Goal: Task Accomplishment & Management: Use online tool/utility

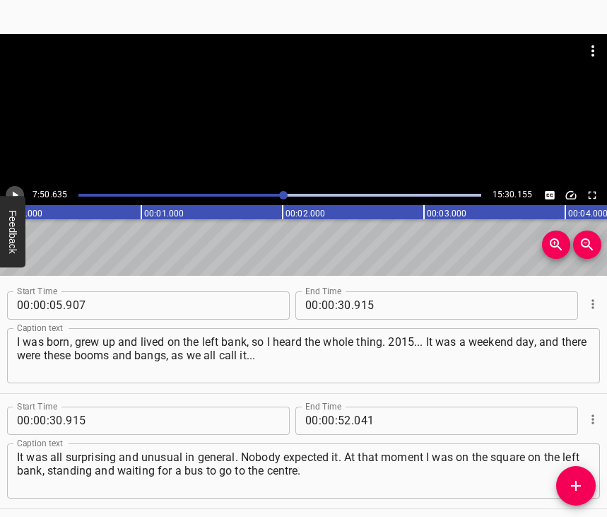
click at [11, 195] on icon "Play/Pause" at bounding box center [14, 195] width 13 height 13
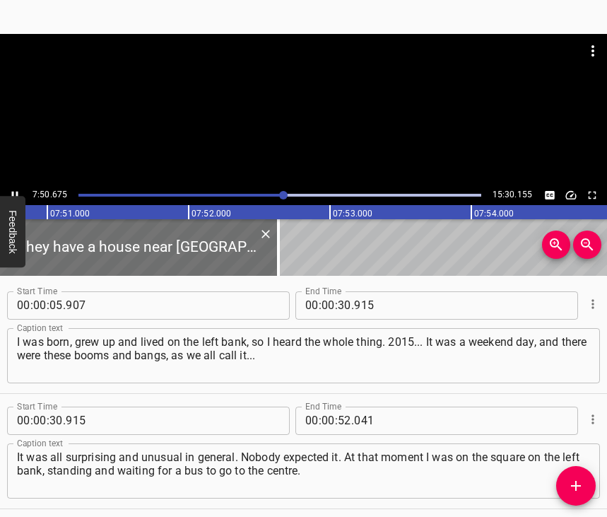
scroll to position [3642, 0]
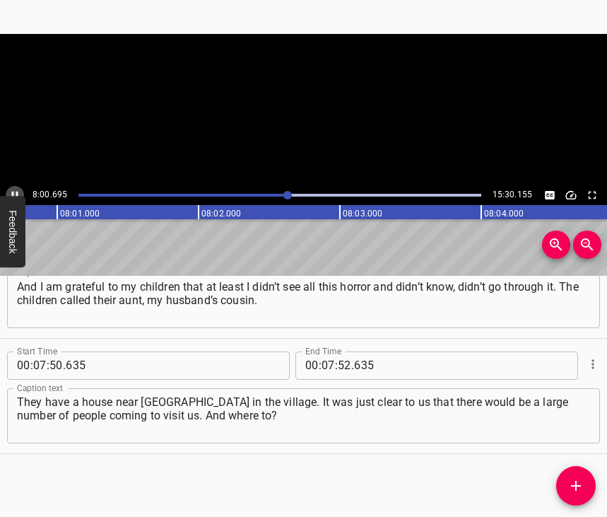
click at [15, 191] on icon "Play/Pause" at bounding box center [14, 195] width 13 height 13
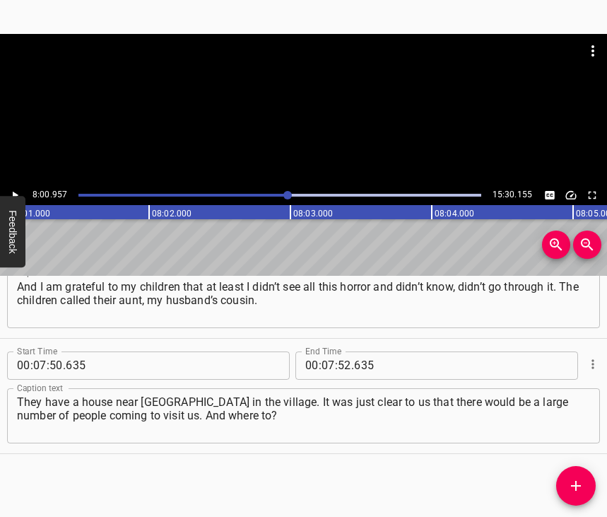
scroll to position [0, 67993]
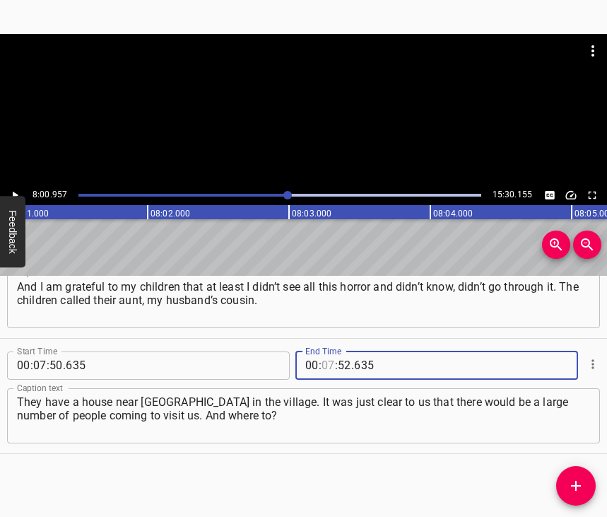
click at [322, 351] on input "number" at bounding box center [328, 365] width 13 height 28
type input "08"
type input "00"
type input "957"
click at [585, 487] on span "Add Cue" at bounding box center [576, 485] width 40 height 17
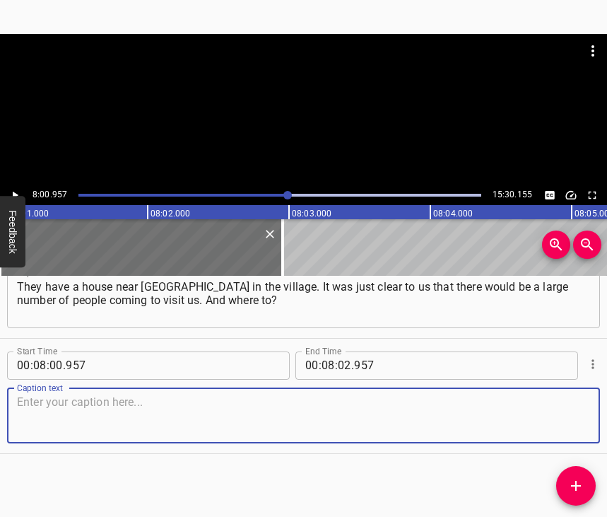
scroll to position [3770, 0]
click at [553, 411] on textarea at bounding box center [303, 415] width 573 height 40
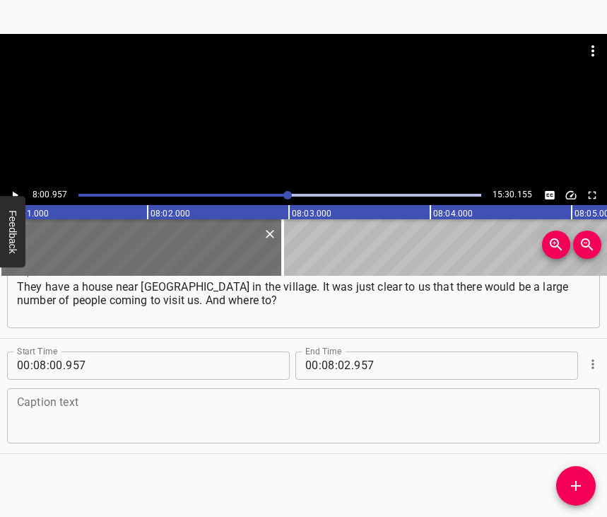
click at [42, 416] on textarea at bounding box center [303, 415] width 573 height 40
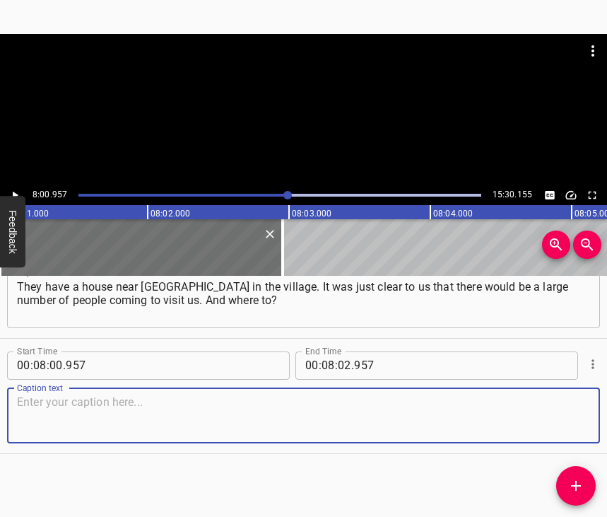
paste textarea "We chose the village, because at least there is a house there and there is a pl…"
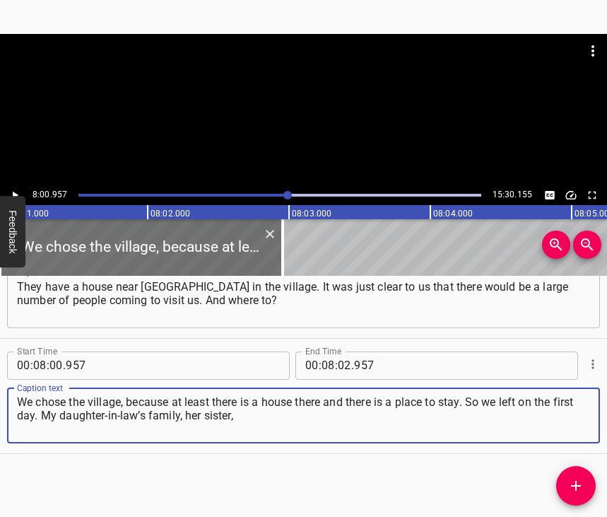
type textarea "We chose the village, because at least there is a house there and there is a pl…"
click at [13, 194] on icon "Play/Pause" at bounding box center [16, 195] width 6 height 8
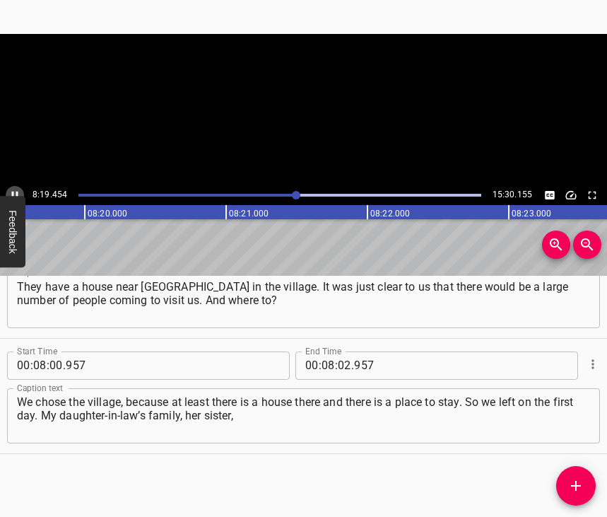
click at [13, 194] on icon "Play/Pause" at bounding box center [15, 195] width 6 height 8
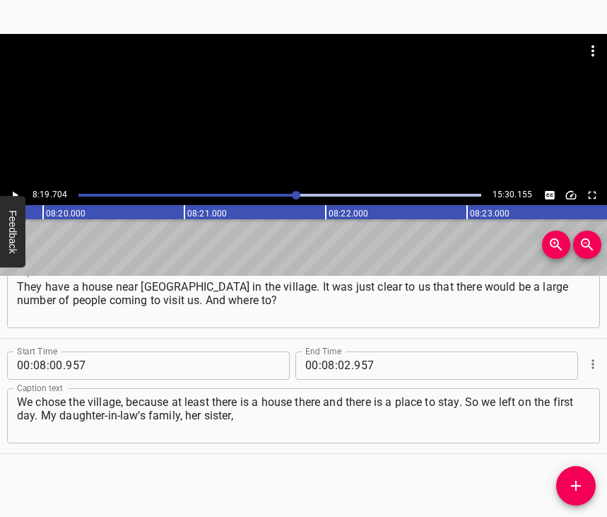
scroll to position [0, 70643]
click at [341, 351] on input "number" at bounding box center [344, 365] width 13 height 28
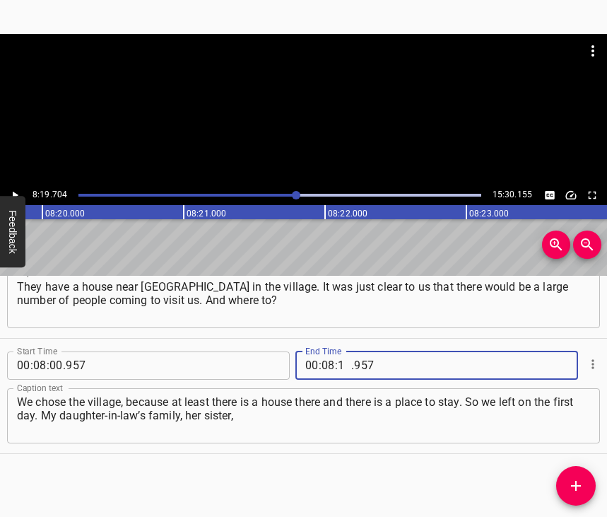
type input "19"
type input "704"
click at [578, 488] on icon "Add Cue" at bounding box center [576, 485] width 17 height 17
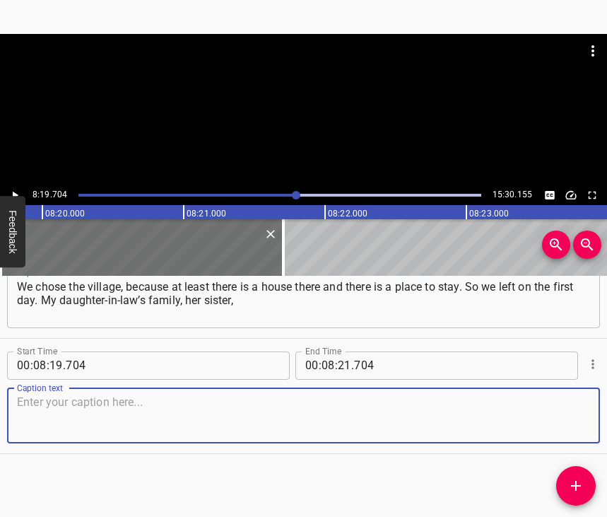
scroll to position [3897, 0]
drag, startPoint x: 558, startPoint y: 415, endPoint x: 570, endPoint y: 411, distance: 13.2
click at [560, 414] on textarea at bounding box center [303, 415] width 573 height 40
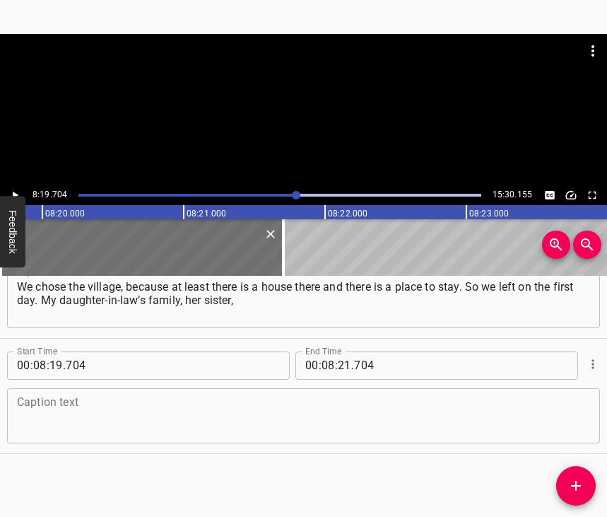
click at [262, 422] on textarea at bounding box center [303, 415] width 573 height 40
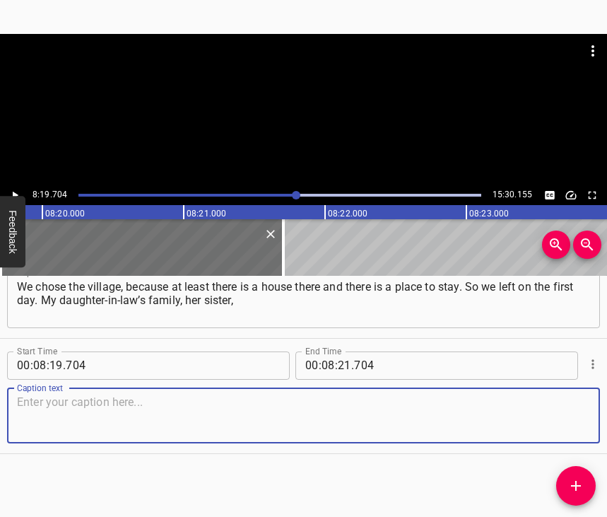
paste textarea "her mother and grandmother did not want to go with us. And that, of course, was…"
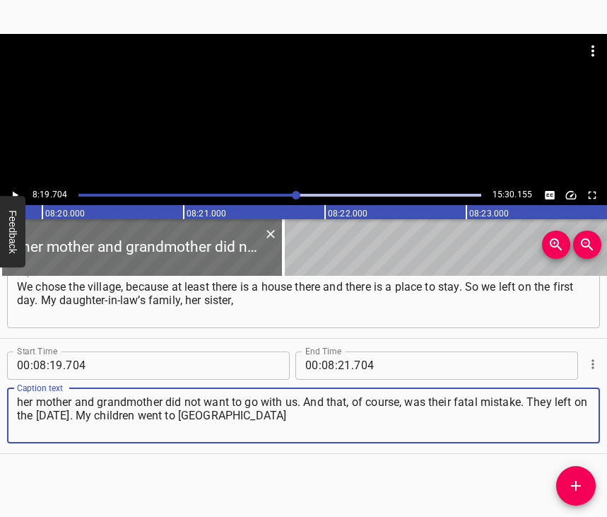
type textarea "her mother and grandmother did not want to go with us. And that, of course, was…"
click at [19, 191] on icon "Play/Pause" at bounding box center [14, 195] width 13 height 13
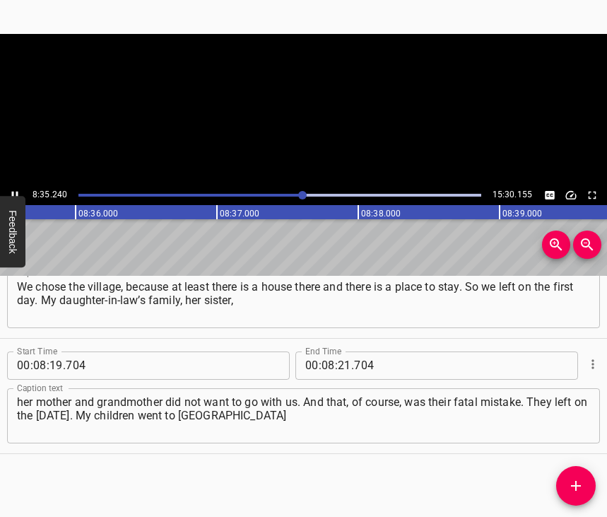
click at [19, 191] on icon "Play/Pause" at bounding box center [14, 195] width 13 height 13
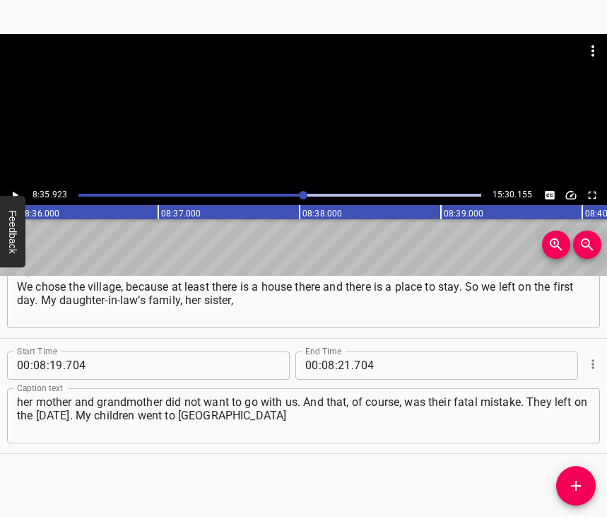
scroll to position [0, 72936]
click at [338, 354] on input "number" at bounding box center [344, 365] width 13 height 28
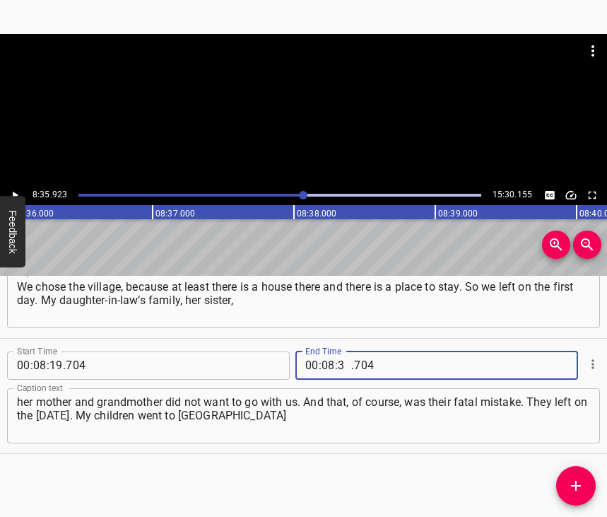
type input "35"
type input "923"
click at [580, 487] on icon "Add Cue" at bounding box center [576, 485] width 17 height 17
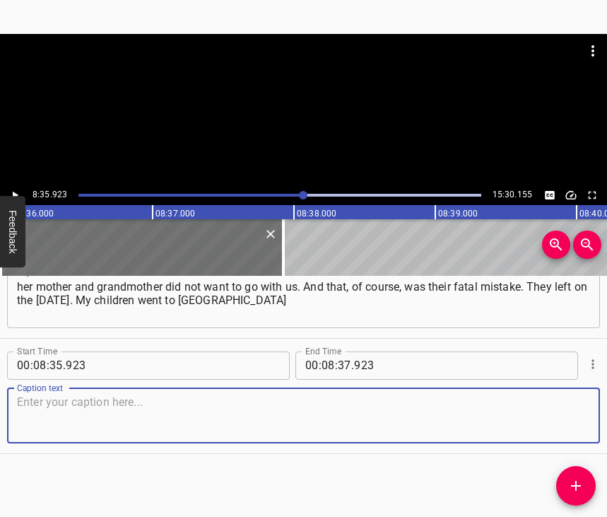
scroll to position [4024, 0]
click at [557, 409] on textarea at bounding box center [303, 415] width 573 height 40
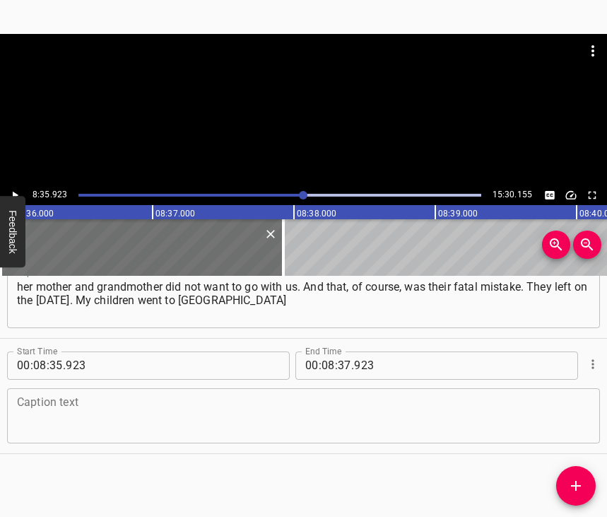
click at [86, 399] on textarea at bounding box center [303, 415] width 573 height 40
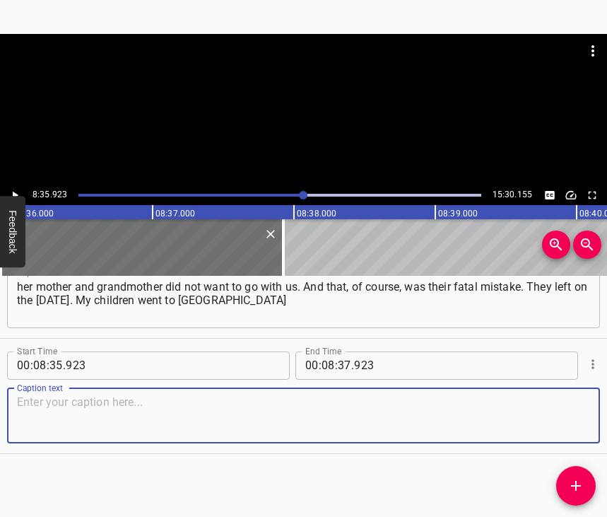
paste textarea "to meet them, to pick them up. They called in advance, saying that they had alr…"
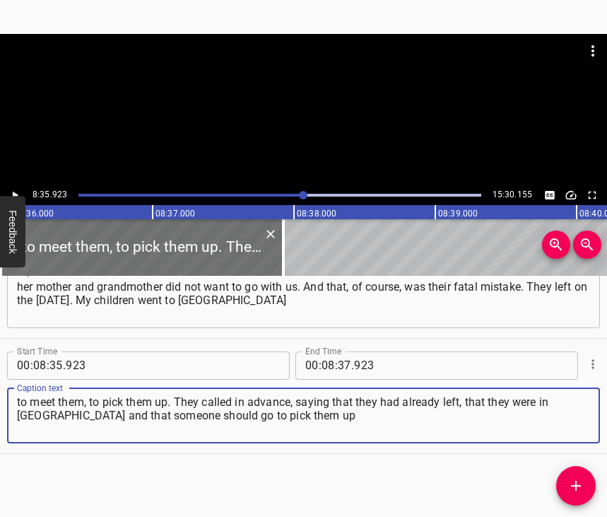
type textarea "to meet them, to pick them up. They called in advance, saying that they had alr…"
click at [13, 188] on button "Play/Pause" at bounding box center [15, 195] width 18 height 18
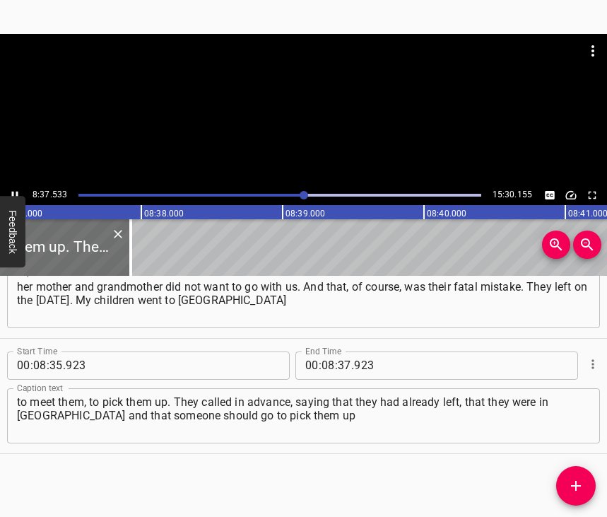
scroll to position [0, 73094]
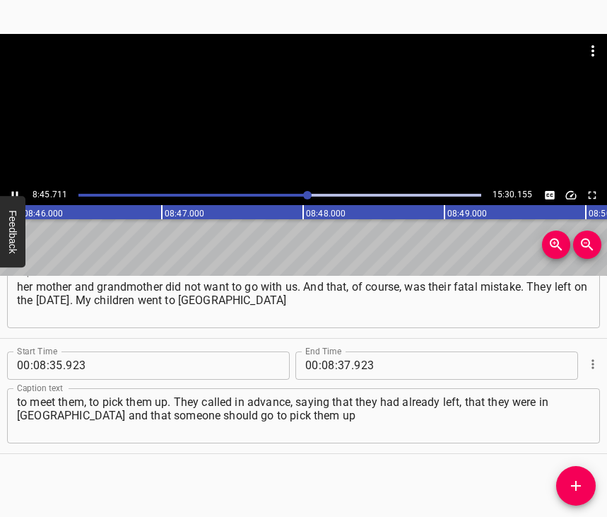
click at [14, 191] on icon "Play/Pause" at bounding box center [14, 195] width 13 height 13
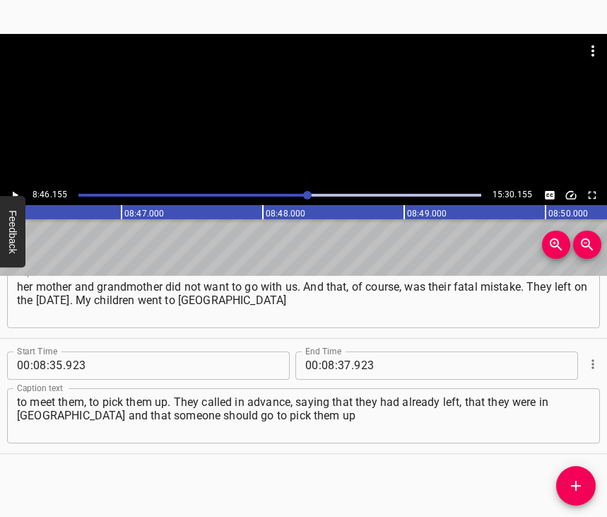
scroll to position [0, 74382]
click at [338, 351] on input "number" at bounding box center [344, 365] width 13 height 28
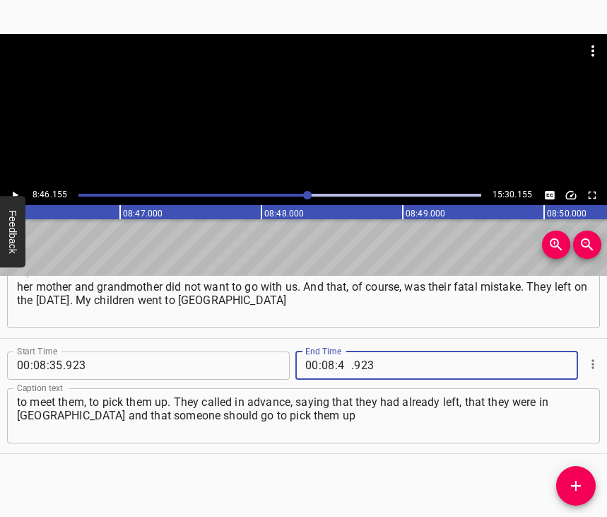
type input "46"
type input "155"
click at [573, 476] on button "Add Cue" at bounding box center [576, 486] width 40 height 40
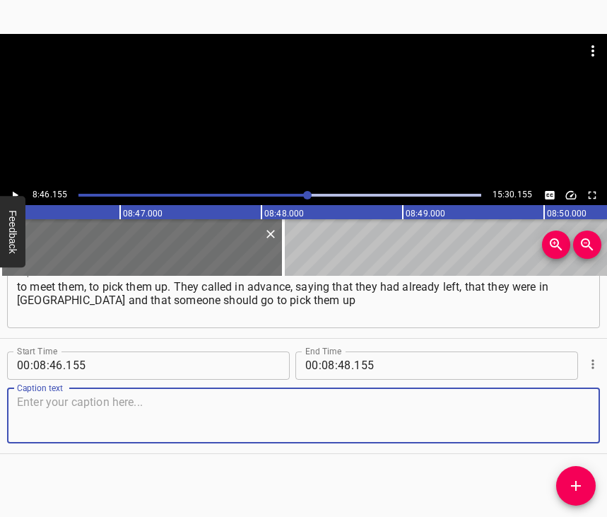
scroll to position [4151, 0]
click at [545, 405] on textarea at bounding box center [303, 415] width 573 height 40
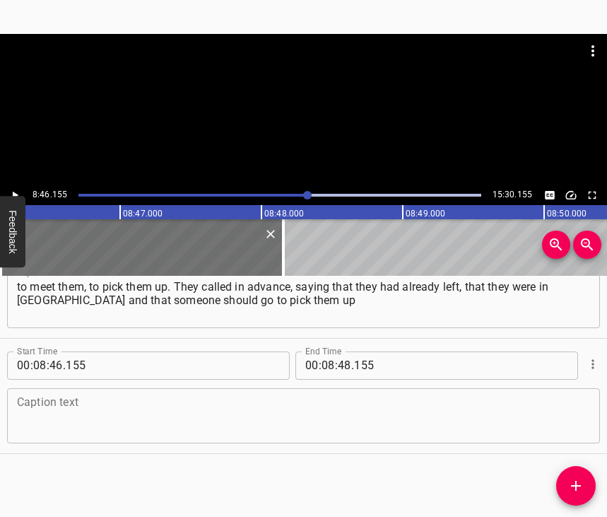
click at [219, 416] on textarea at bounding box center [303, 415] width 573 height 40
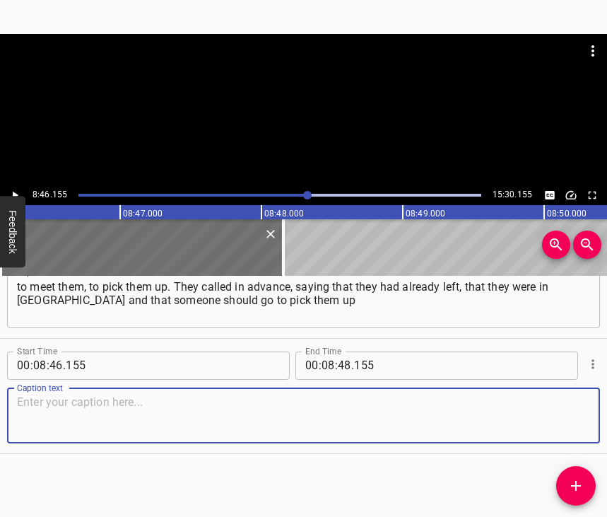
paste textarea "because they had little petrol. And my sons left by car, and my daughter-in-law…"
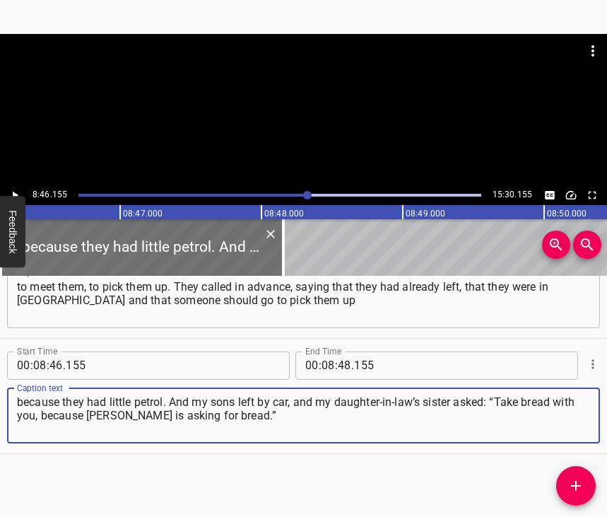
type textarea "because they had little petrol. And my sons left by car, and my daughter-in-law…"
click at [11, 194] on icon "Play/Pause" at bounding box center [14, 195] width 13 height 13
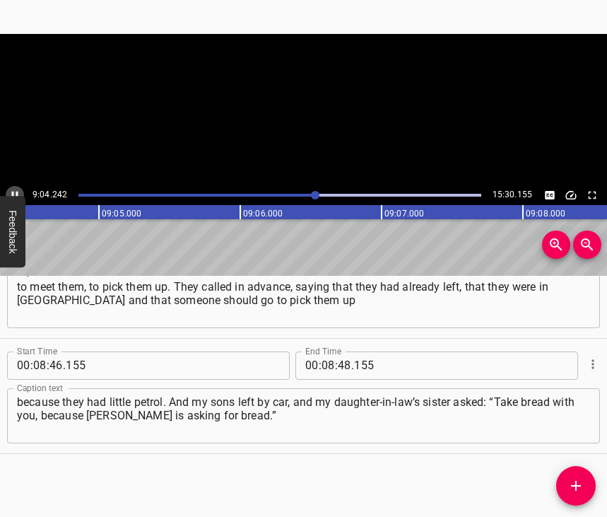
click at [11, 194] on icon "Play/Pause" at bounding box center [14, 195] width 13 height 13
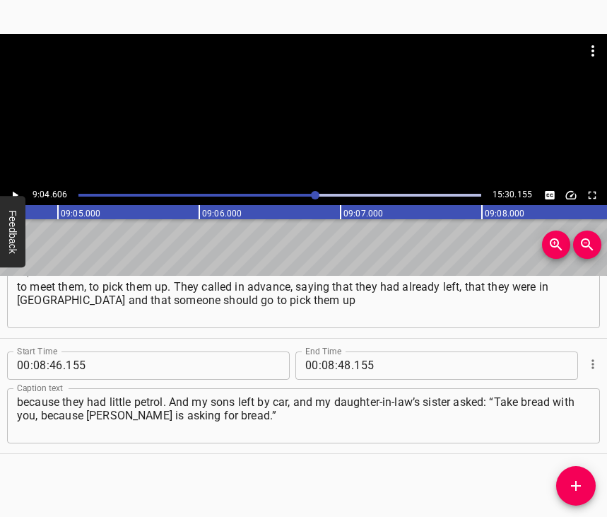
click at [11, 194] on icon "Play/Pause" at bounding box center [14, 195] width 13 height 13
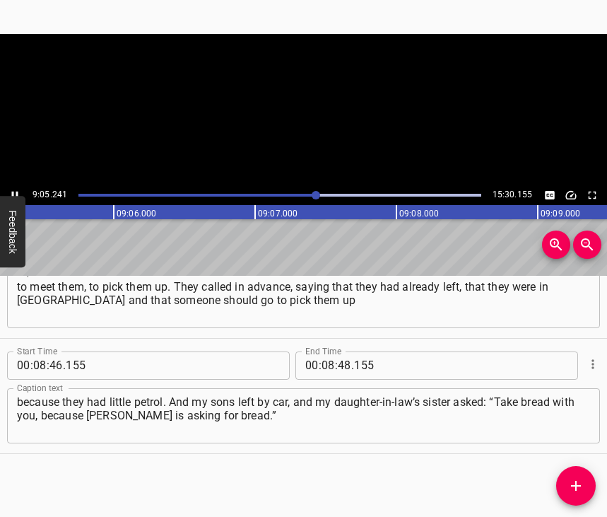
click at [11, 194] on icon "Play/Pause" at bounding box center [14, 195] width 13 height 13
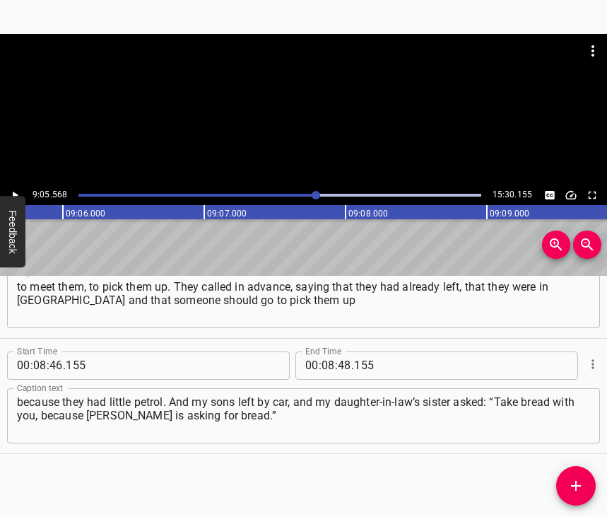
scroll to position [0, 77127]
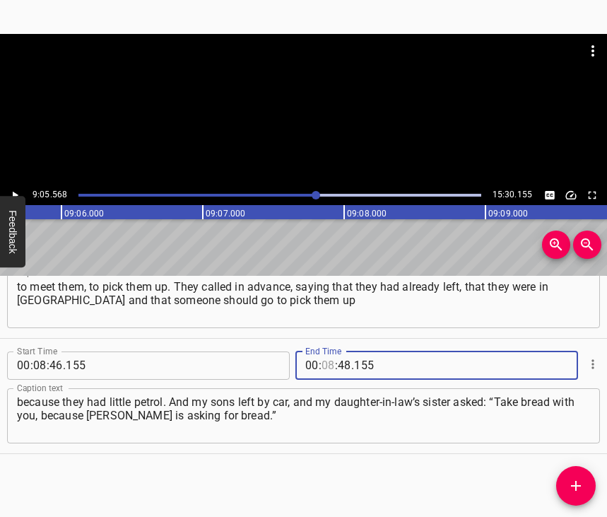
click at [324, 351] on input "number" at bounding box center [328, 365] width 13 height 28
type input "09"
type input "05"
type input "568"
click at [579, 484] on icon "Add Cue" at bounding box center [576, 485] width 17 height 17
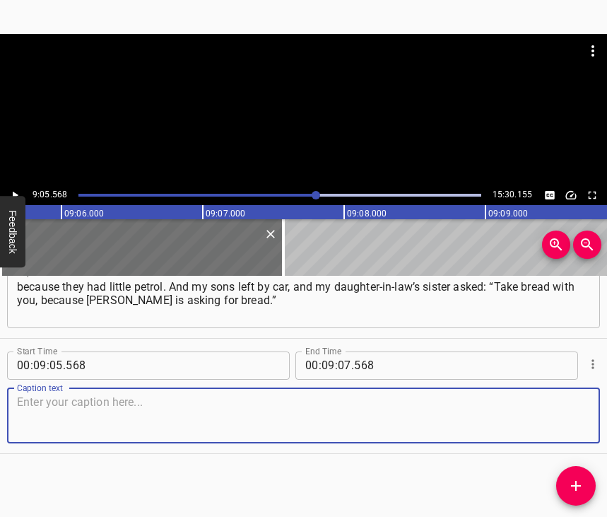
scroll to position [4279, 0]
drag, startPoint x: 559, startPoint y: 414, endPoint x: 604, endPoint y: 409, distance: 45.6
click at [561, 414] on textarea at bounding box center [303, 415] width 573 height 40
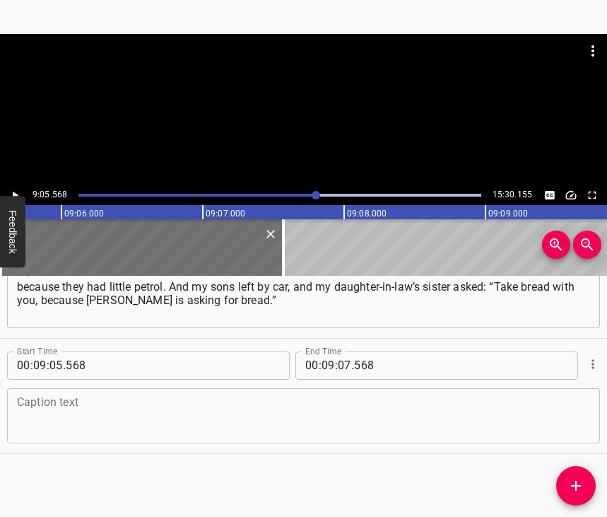
click at [293, 397] on textarea at bounding box center [303, 415] width 573 height 40
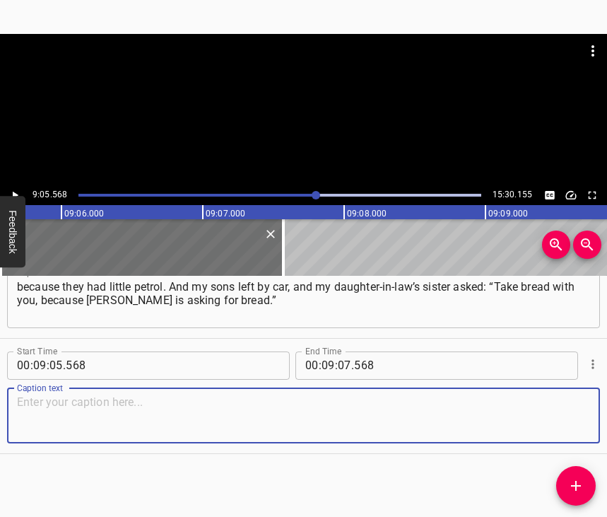
paste textarea "The child is three years old, and she asked: “Mum, I want bread.” They survived…"
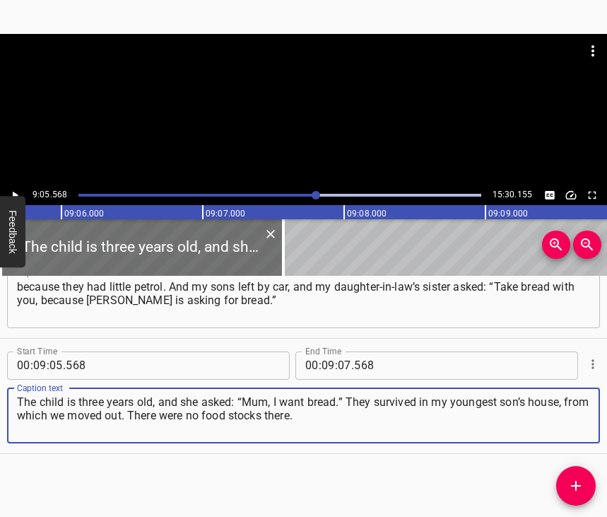
type textarea "The child is three years old, and she asked: “Mum, I want bread.” They survived…"
click at [11, 193] on icon "Play/Pause" at bounding box center [14, 195] width 13 height 13
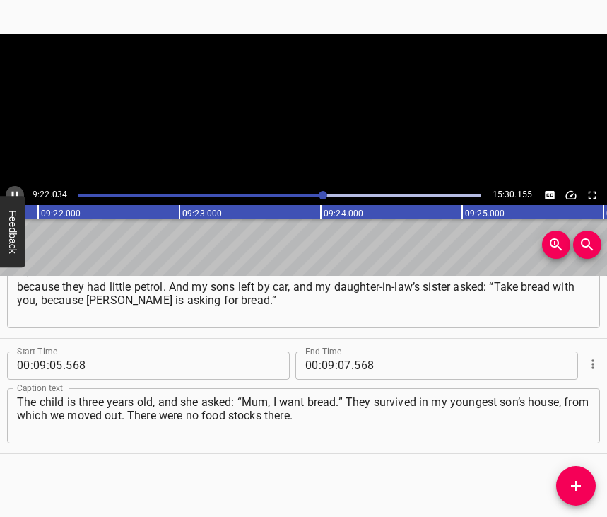
click at [8, 193] on icon "Play/Pause" at bounding box center [14, 195] width 13 height 13
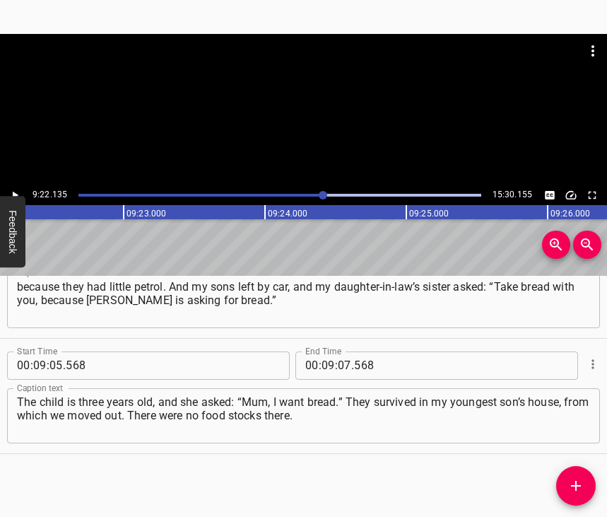
scroll to position [0, 79469]
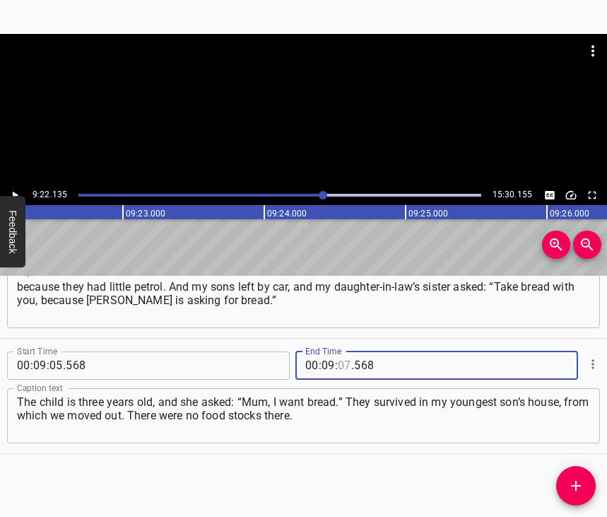
click at [341, 351] on input "number" at bounding box center [344, 365] width 13 height 28
type input "22"
type input "135"
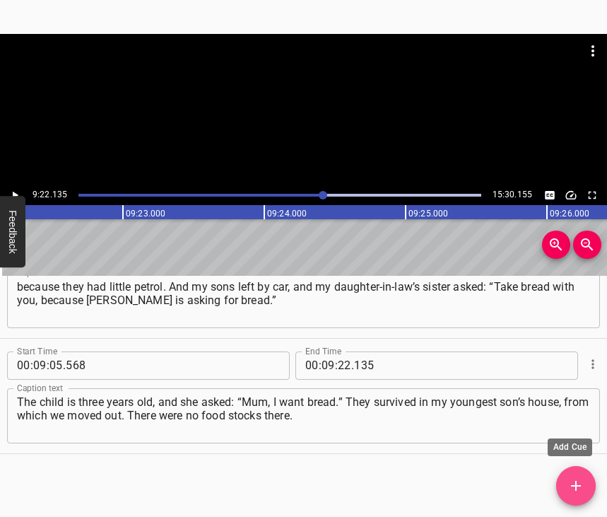
click at [585, 483] on span "Add Cue" at bounding box center [576, 485] width 40 height 17
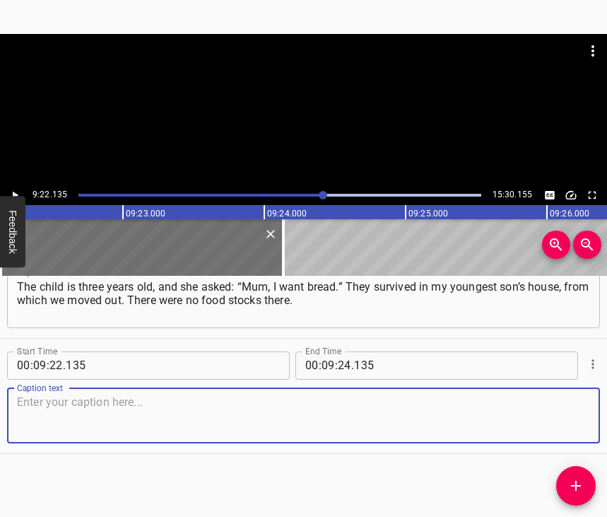
scroll to position [4406, 0]
click at [556, 409] on textarea at bounding box center [303, 415] width 573 height 40
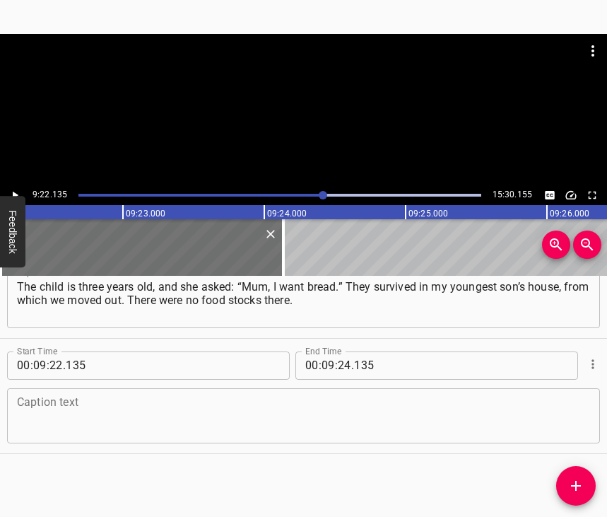
click at [116, 414] on textarea at bounding box center [303, 415] width 573 height 40
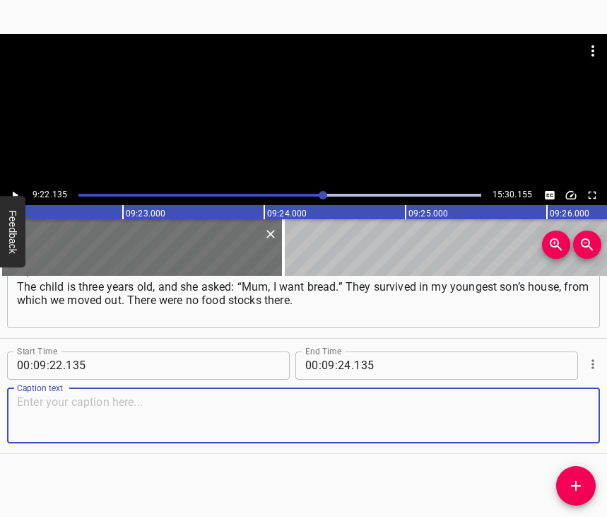
paste textarea "He lives alone, and I would come and cook for him for a week, and that was it. …"
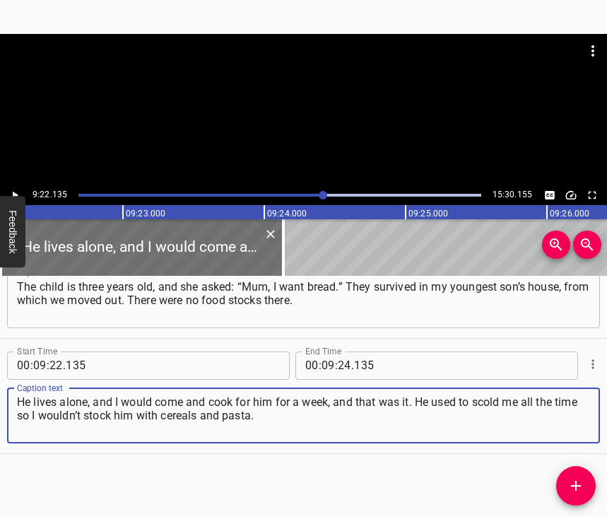
type textarea "He lives alone, and I would come and cook for him for a week, and that was it. …"
click at [8, 194] on icon "Play/Pause" at bounding box center [14, 195] width 13 height 13
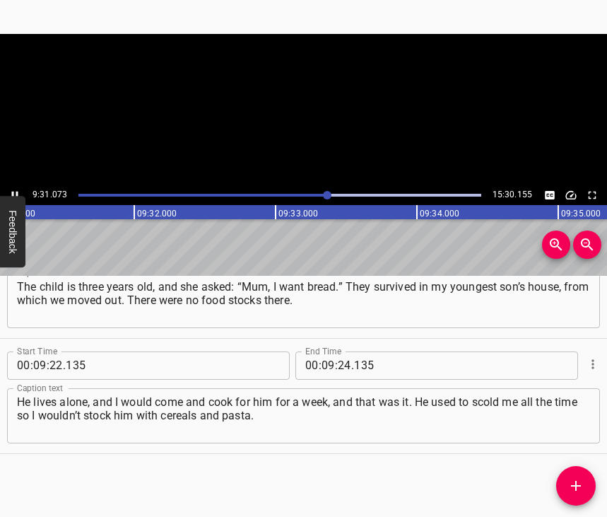
click at [8, 194] on icon "Play/Pause" at bounding box center [14, 195] width 13 height 13
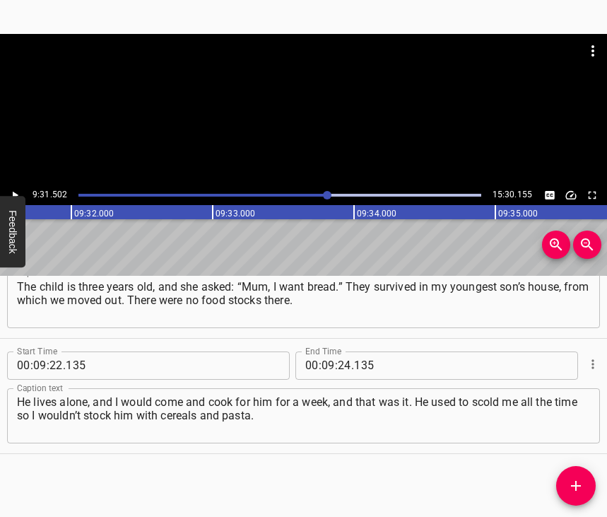
scroll to position [0, 80793]
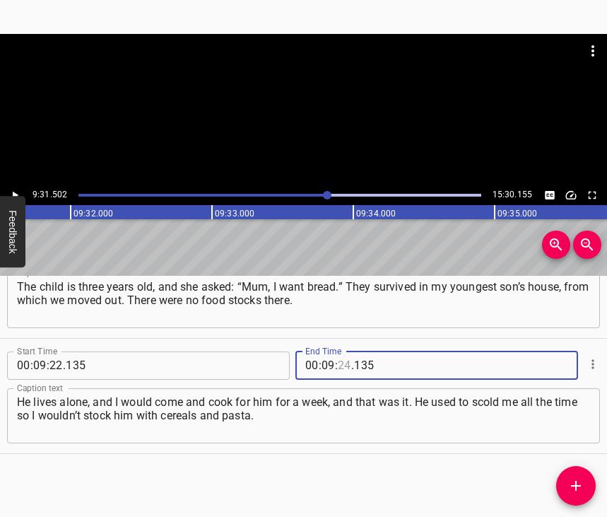
click at [340, 353] on input "number" at bounding box center [344, 365] width 13 height 28
type input "31"
type input "502"
click at [568, 483] on icon "Add Cue" at bounding box center [576, 485] width 17 height 17
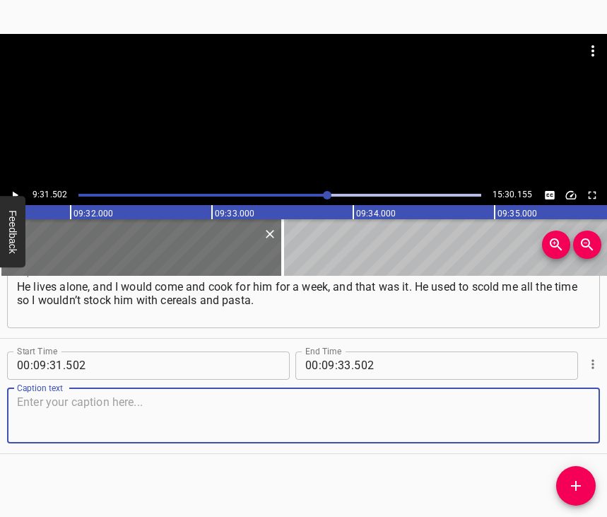
scroll to position [4533, 0]
click at [562, 399] on textarea at bounding box center [303, 415] width 573 height 40
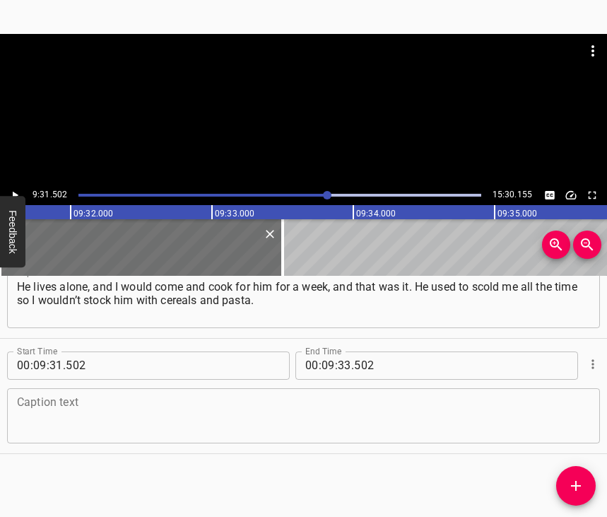
click at [171, 401] on textarea at bounding box center [303, 415] width 573 height 40
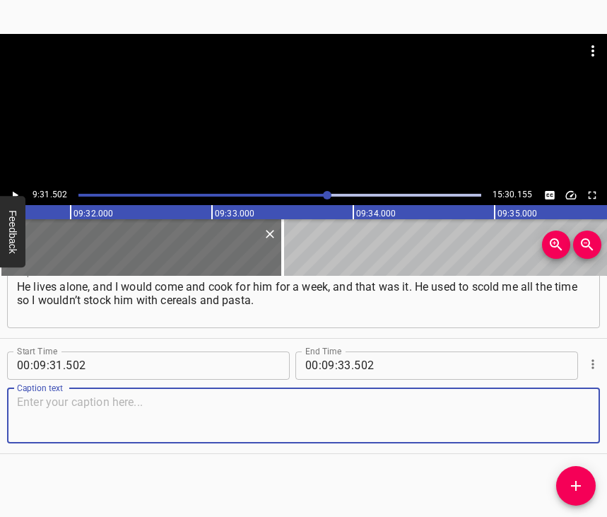
paste textarea "There were a lot of walnuts. We collected them and dried them. They were under …"
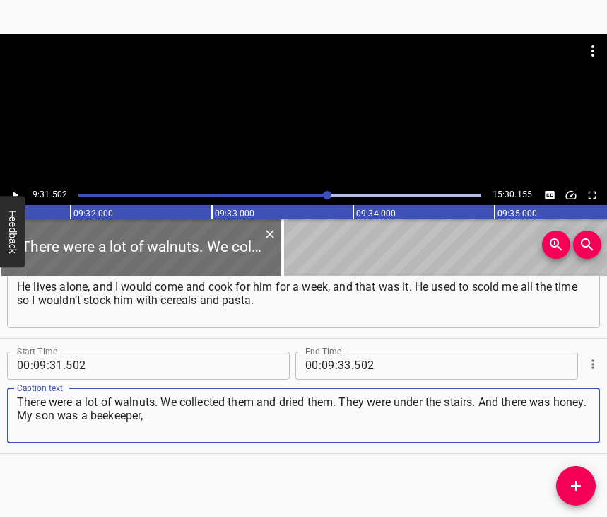
type textarea "There were a lot of walnuts. We collected them and dried them. They were under …"
click at [13, 194] on icon "Play/Pause" at bounding box center [16, 195] width 6 height 8
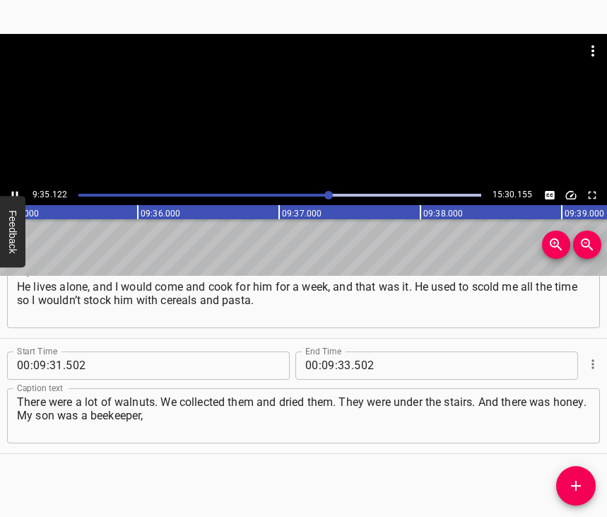
scroll to position [0, 81301]
click at [13, 193] on icon "Play/Pause" at bounding box center [14, 195] width 13 height 13
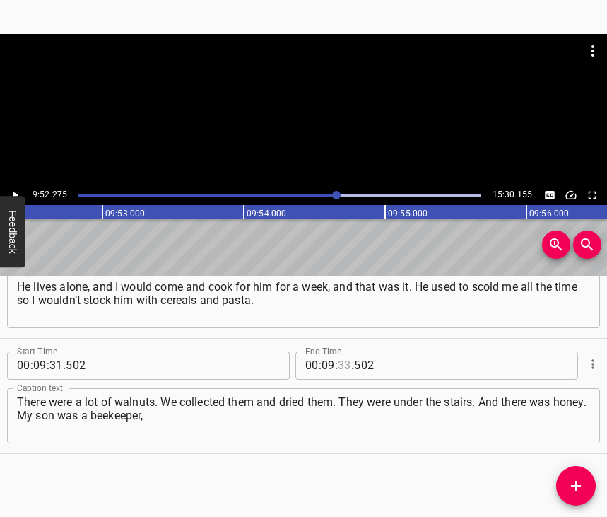
click at [339, 355] on input "number" at bounding box center [344, 365] width 13 height 28
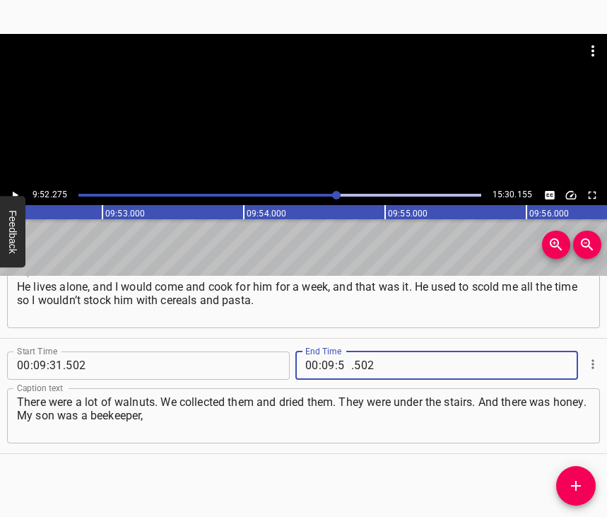
type input "52"
type input "275"
click at [584, 483] on icon "Add Cue" at bounding box center [576, 485] width 17 height 17
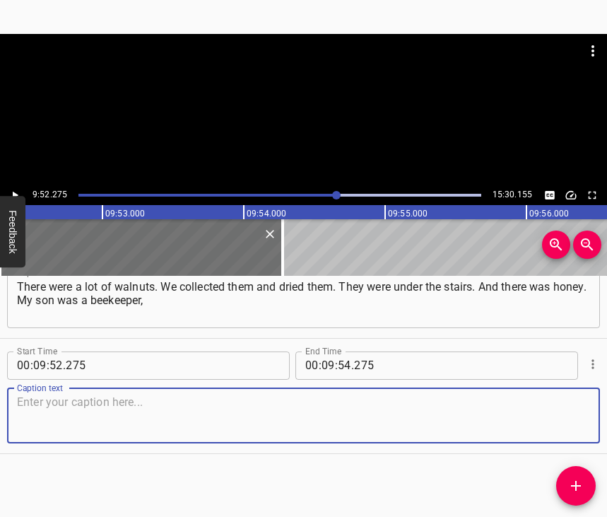
scroll to position [4660, 0]
click at [562, 423] on textarea at bounding box center [303, 415] width 573 height 40
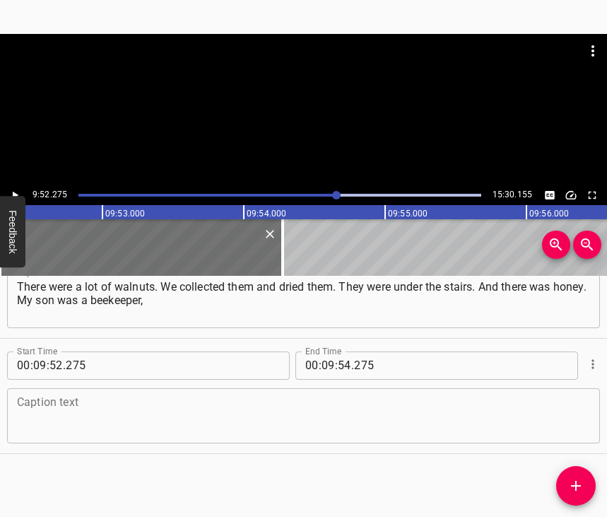
click at [57, 416] on textarea at bounding box center [303, 415] width 573 height 40
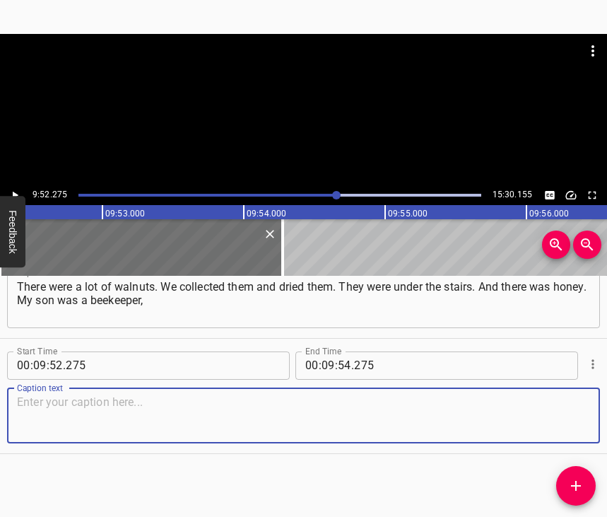
paste textarea "and there was a 3-litre bottle of honey. It was the nuts and the honey that kep…"
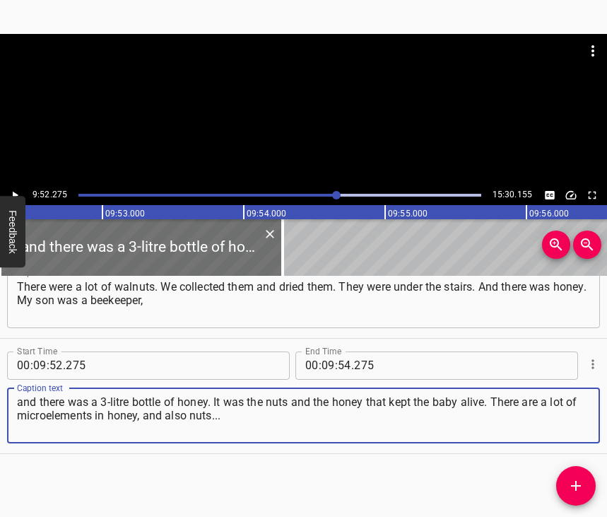
type textarea "and there was a 3-litre bottle of honey. It was the nuts and the honey that kep…"
click at [15, 190] on icon "Play/Pause" at bounding box center [14, 195] width 13 height 13
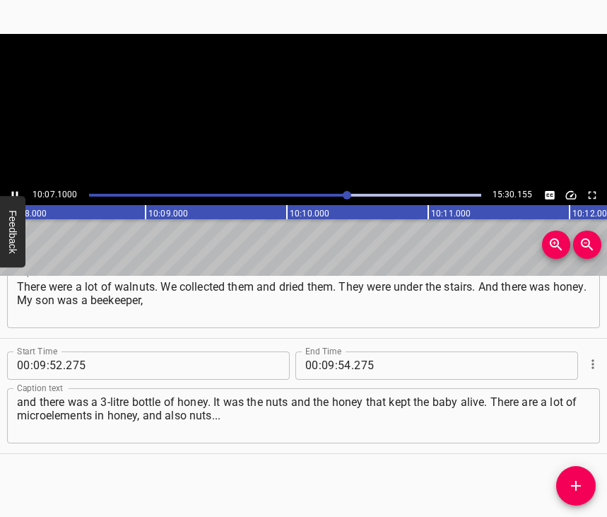
click at [16, 189] on icon "Play/Pause" at bounding box center [14, 195] width 13 height 13
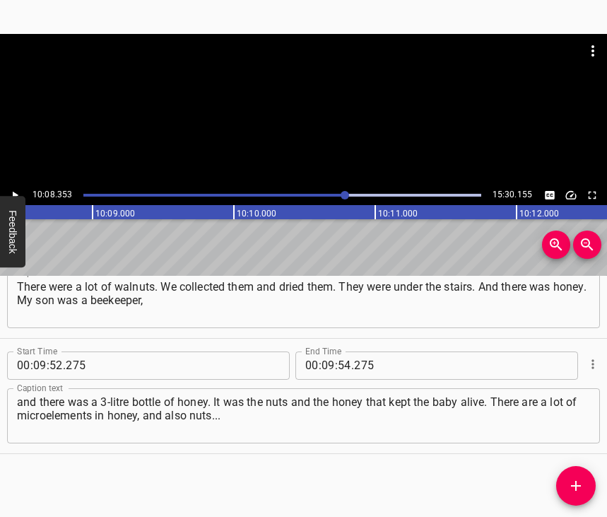
scroll to position [0, 86003]
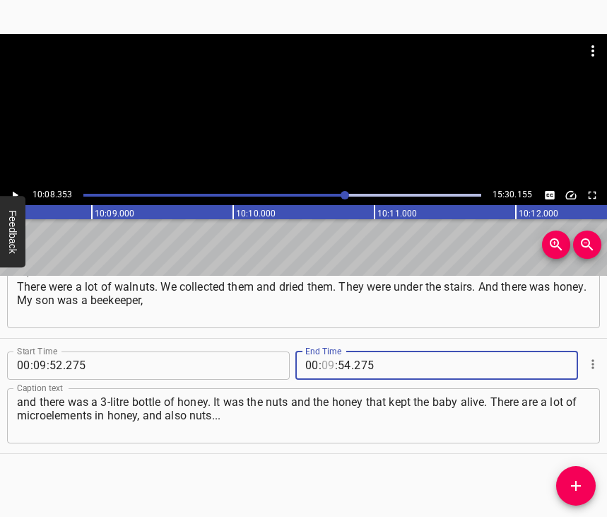
click at [324, 351] on input "number" at bounding box center [328, 365] width 13 height 28
type input "10"
type input "08"
type input "353"
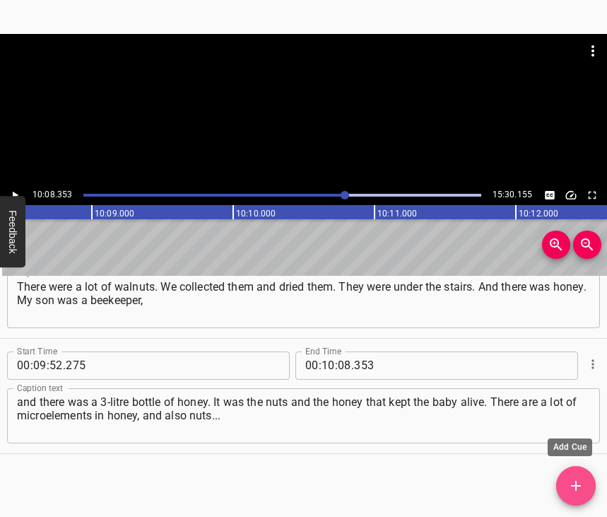
click at [575, 481] on icon "Add Cue" at bounding box center [576, 485] width 17 height 17
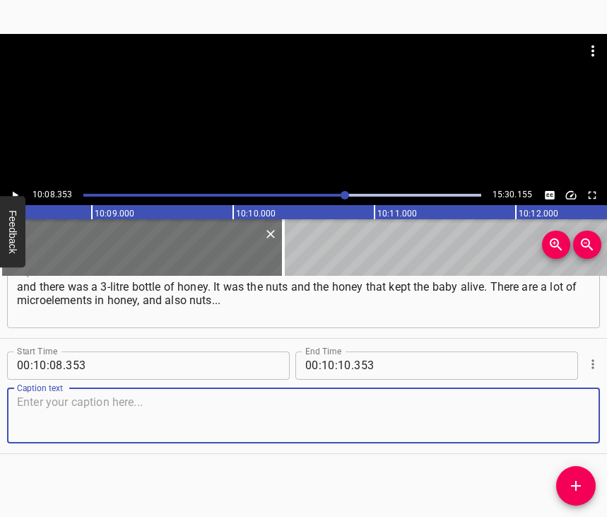
scroll to position [4788, 0]
click at [553, 418] on textarea at bounding box center [303, 415] width 573 height 40
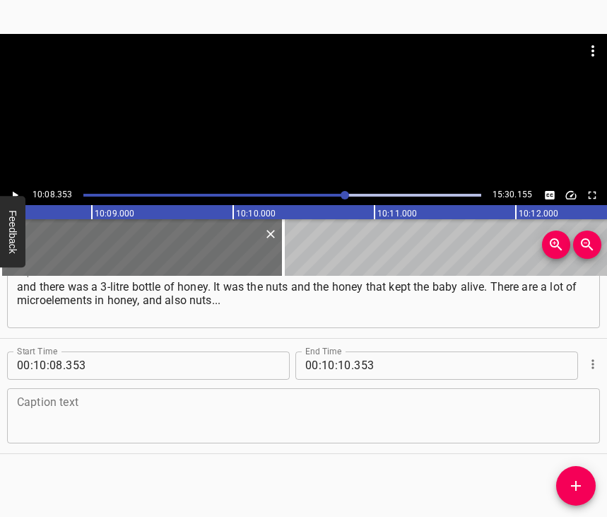
click at [160, 395] on textarea at bounding box center [303, 415] width 573 height 40
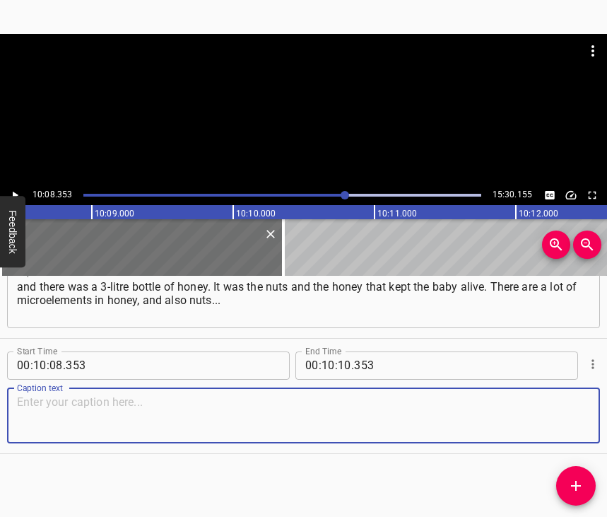
paste textarea "She probably ate it for life. And the adults were looking for something, someho…"
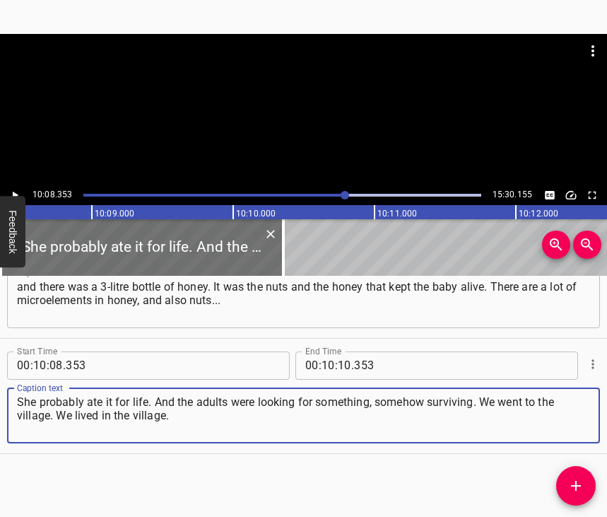
type textarea "She probably ate it for life. And the adults were looking for something, someho…"
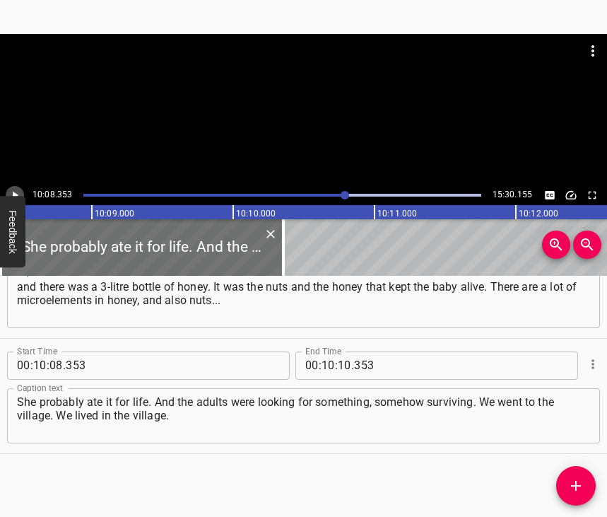
click at [12, 189] on icon "Play/Pause" at bounding box center [14, 195] width 13 height 13
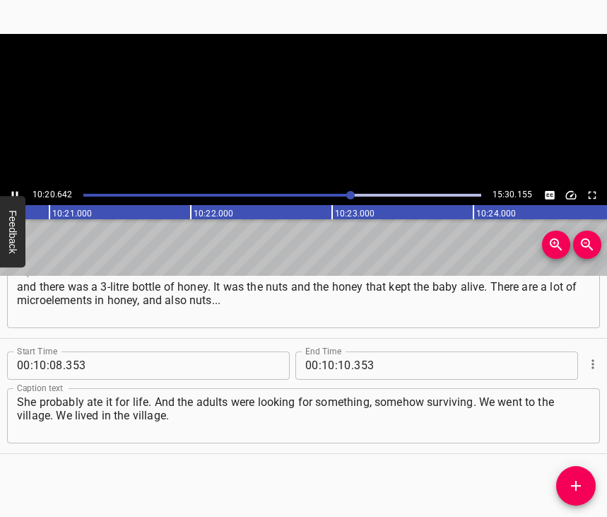
click at [12, 189] on icon "Play/Pause" at bounding box center [14, 195] width 13 height 13
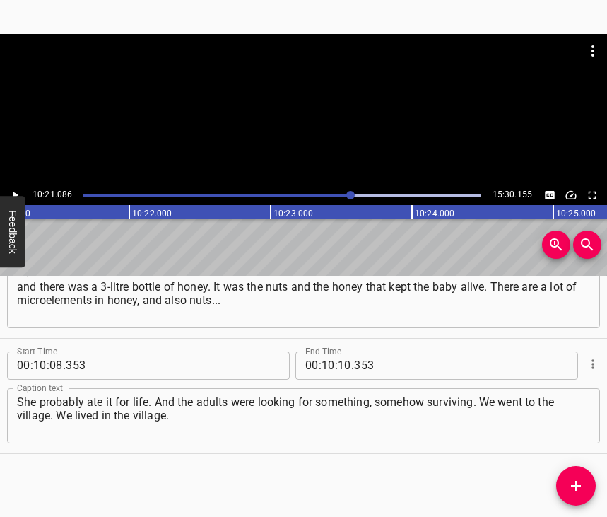
click at [12, 189] on icon "Play/Pause" at bounding box center [14, 195] width 13 height 13
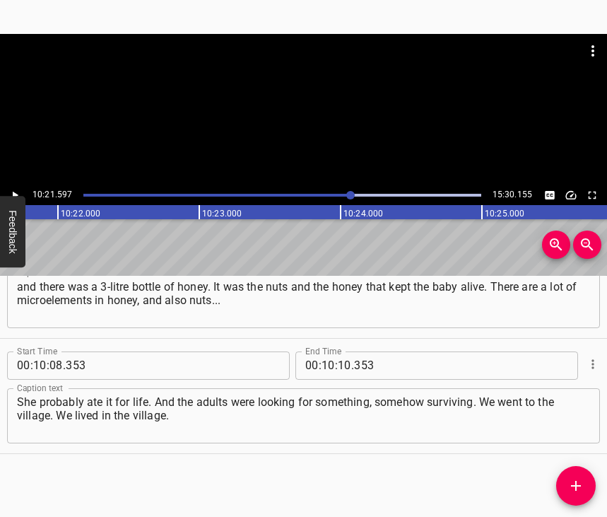
scroll to position [0, 87875]
click at [12, 189] on icon "Play/Pause" at bounding box center [14, 195] width 13 height 13
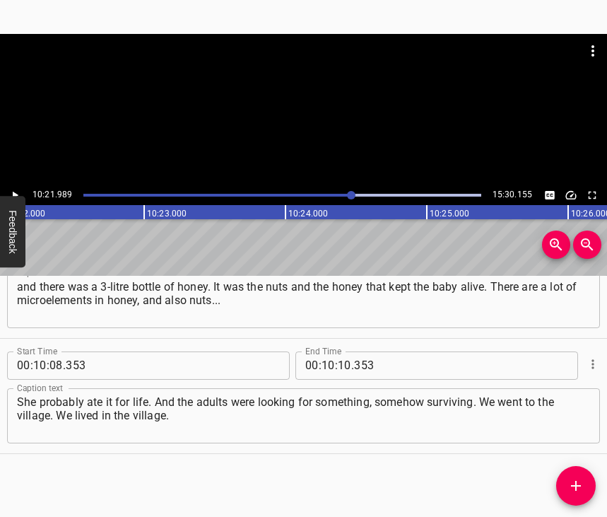
scroll to position [0, 87930]
click at [351, 351] on span "." at bounding box center [352, 365] width 3 height 28
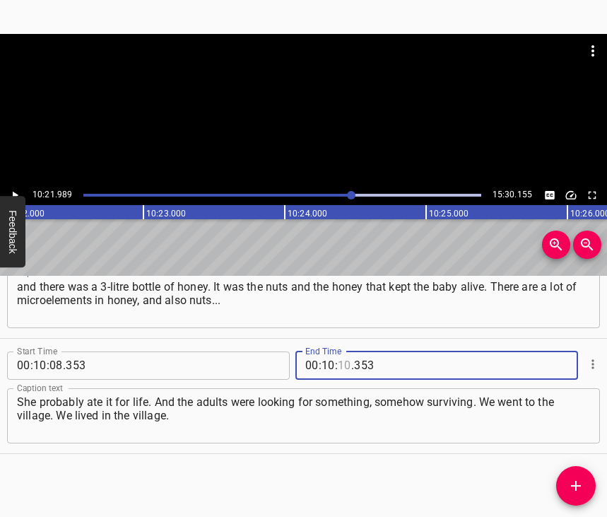
click at [341, 351] on input "number" at bounding box center [344, 365] width 13 height 28
type input "21"
type input "989"
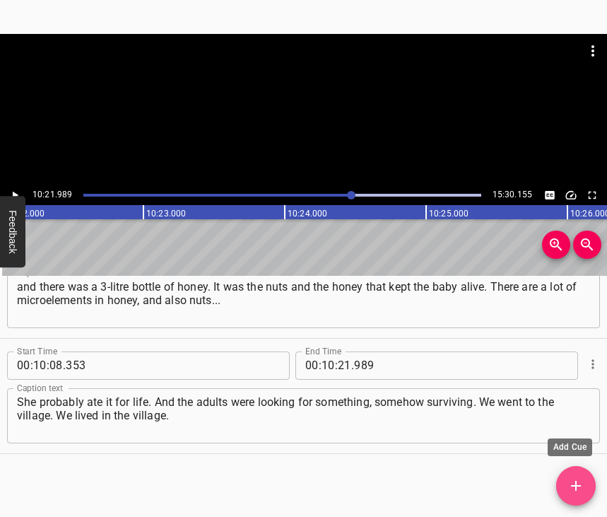
click at [573, 484] on icon "Add Cue" at bounding box center [576, 485] width 17 height 17
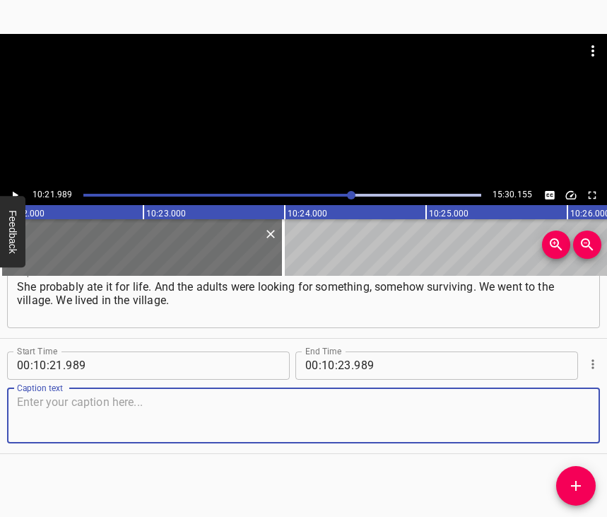
scroll to position [4833, 0]
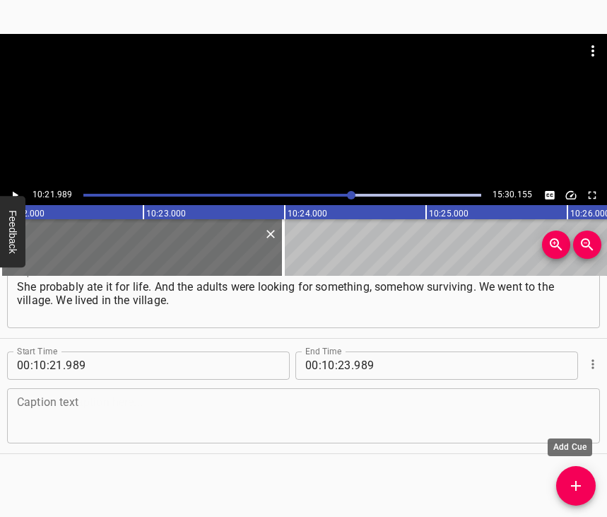
drag, startPoint x: 595, startPoint y: 496, endPoint x: 549, endPoint y: 434, distance: 77.8
click at [591, 499] on button "Add Cue" at bounding box center [576, 486] width 40 height 40
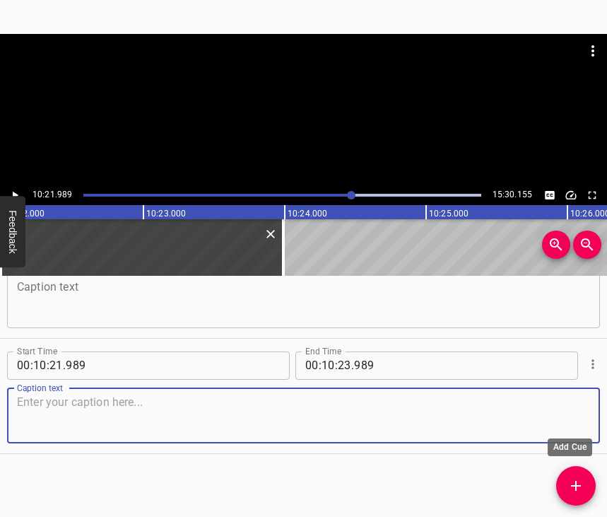
scroll to position [4960, 0]
click at [586, 371] on icon "Cue Options" at bounding box center [593, 364] width 14 height 14
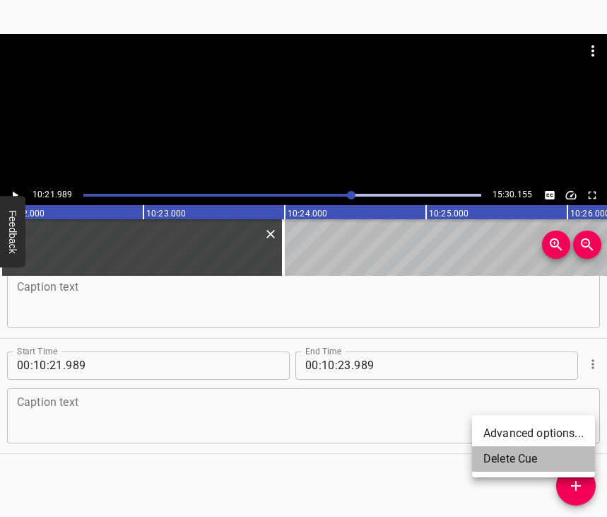
click at [534, 464] on li "Delete Cue" at bounding box center [533, 458] width 123 height 25
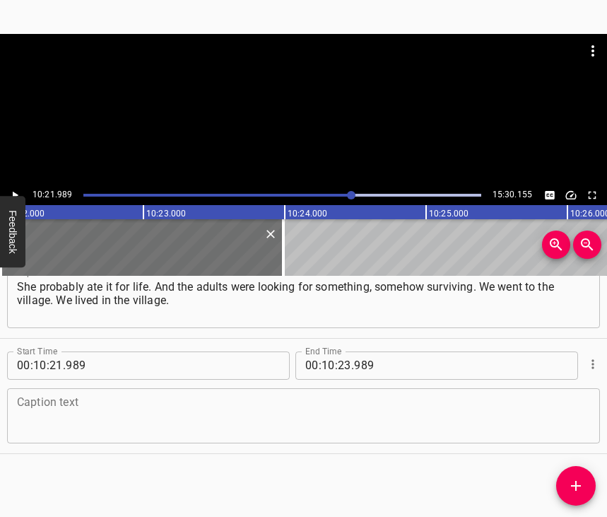
scroll to position [4915, 0]
click at [449, 417] on textarea at bounding box center [303, 415] width 573 height 40
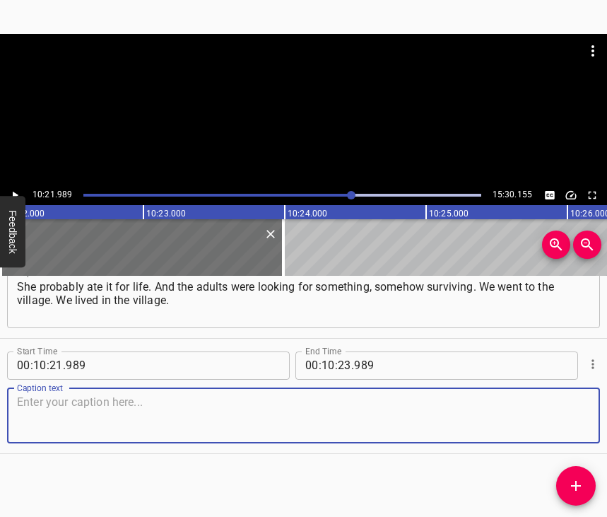
click at [44, 409] on textarea at bounding box center [303, 415] width 573 height 40
paste textarea "And somewhere in [DATE] we moved to [GEOGRAPHIC_DATA], because we had to work, …"
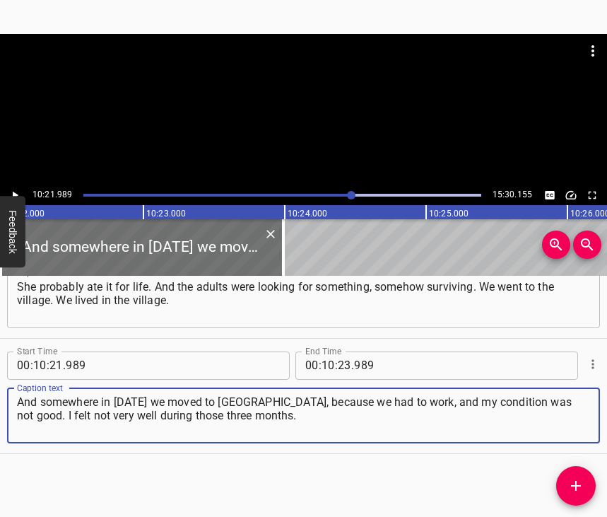
type textarea "And somewhere in [DATE] we moved to [GEOGRAPHIC_DATA], because we had to work, …"
click at [13, 197] on icon "Play/Pause" at bounding box center [16, 195] width 6 height 8
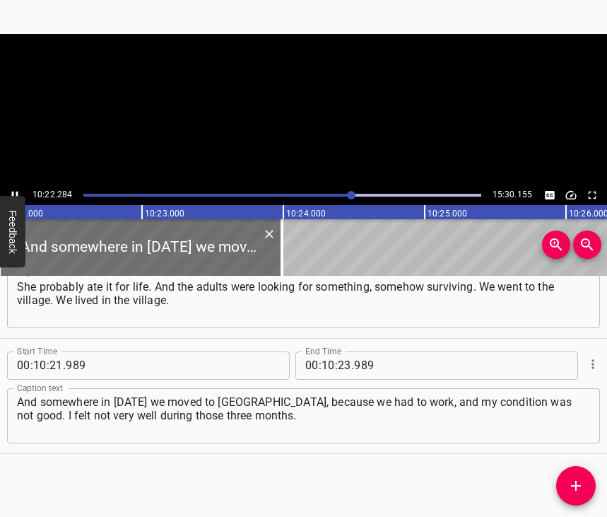
scroll to position [0, 87954]
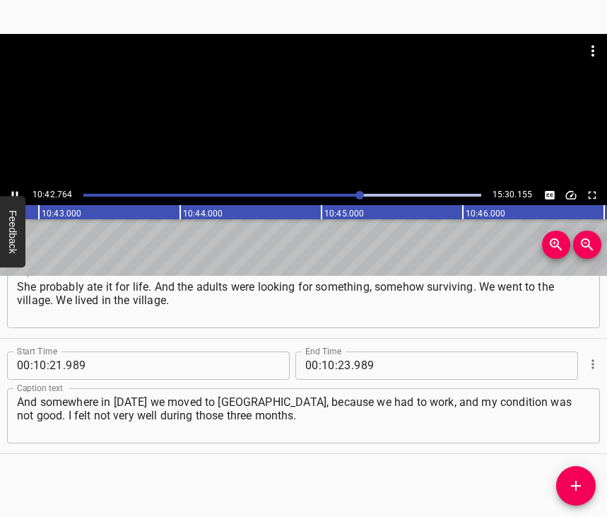
click at [14, 191] on icon "Play/Pause" at bounding box center [14, 195] width 13 height 13
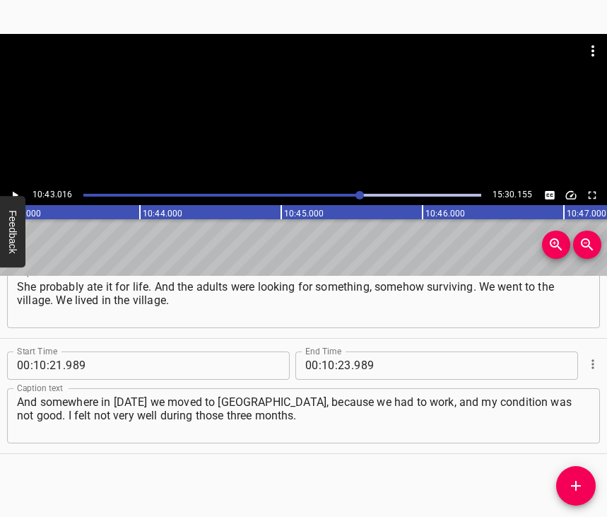
scroll to position [0, 90903]
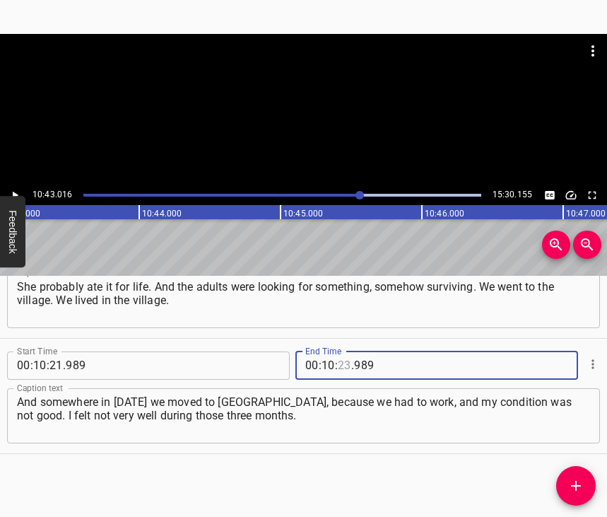
click at [339, 351] on input "number" at bounding box center [344, 365] width 13 height 28
type input "43"
type input "989"
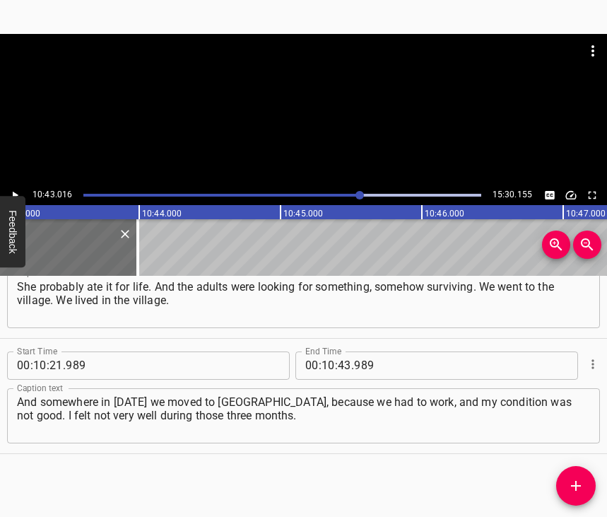
click at [358, 194] on div at bounding box center [360, 195] width 8 height 8
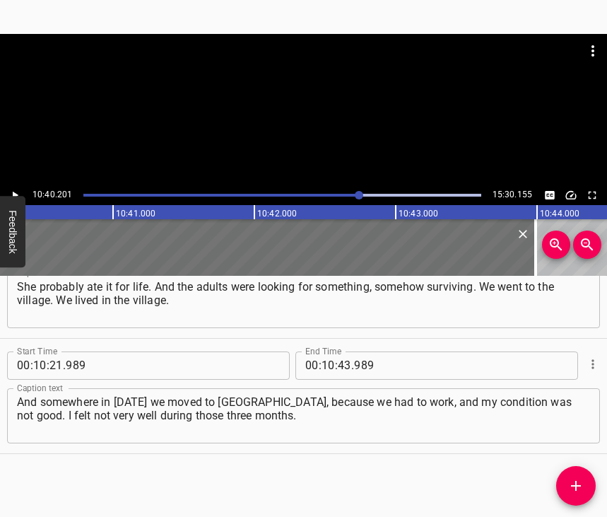
click at [10, 193] on icon "Play/Pause" at bounding box center [14, 195] width 13 height 13
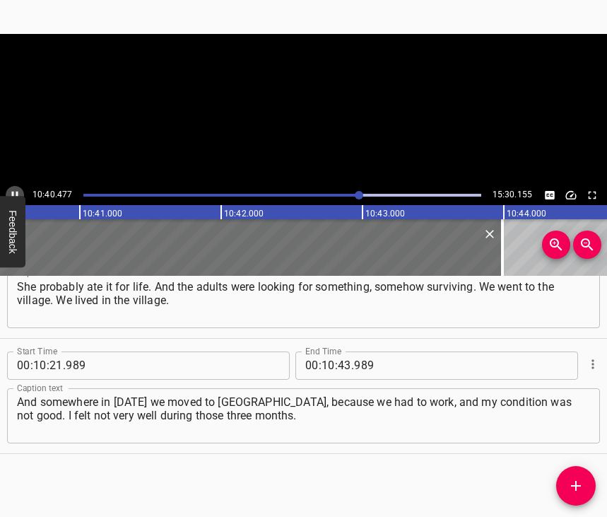
click at [10, 193] on icon "Play/Pause" at bounding box center [14, 195] width 13 height 13
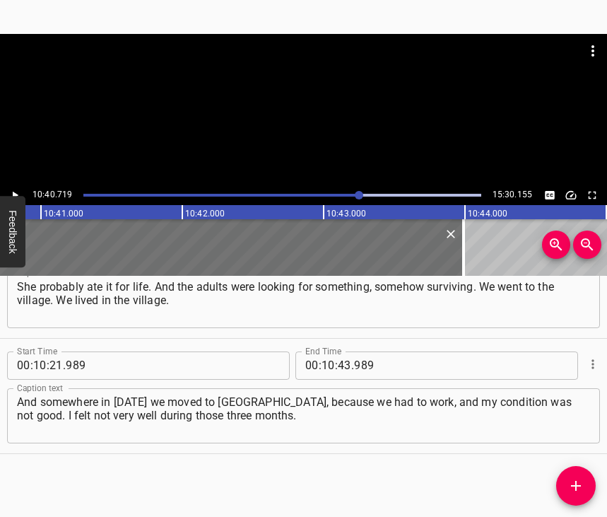
scroll to position [0, 90578]
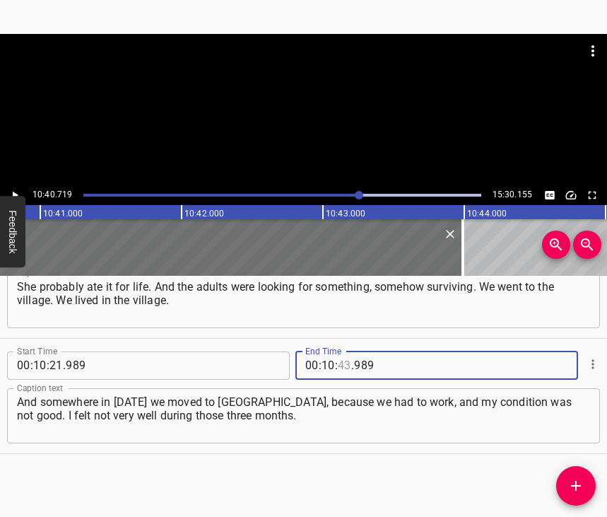
click at [339, 355] on input "number" at bounding box center [344, 365] width 13 height 28
type input "40"
type input "719"
click at [573, 483] on icon "Add Cue" at bounding box center [576, 485] width 17 height 17
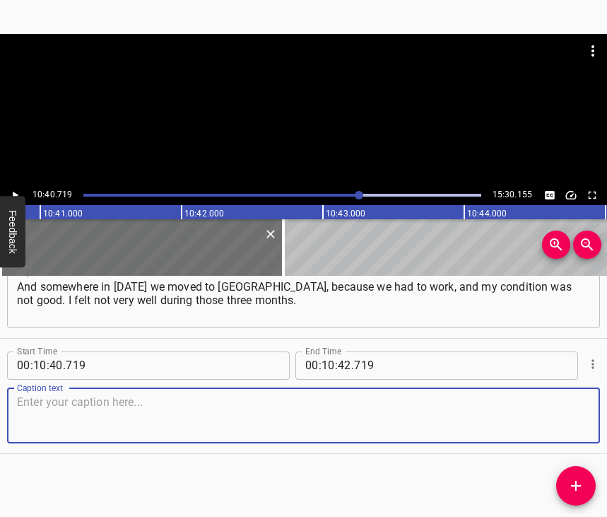
scroll to position [5042, 0]
click at [561, 418] on textarea at bounding box center [303, 415] width 573 height 40
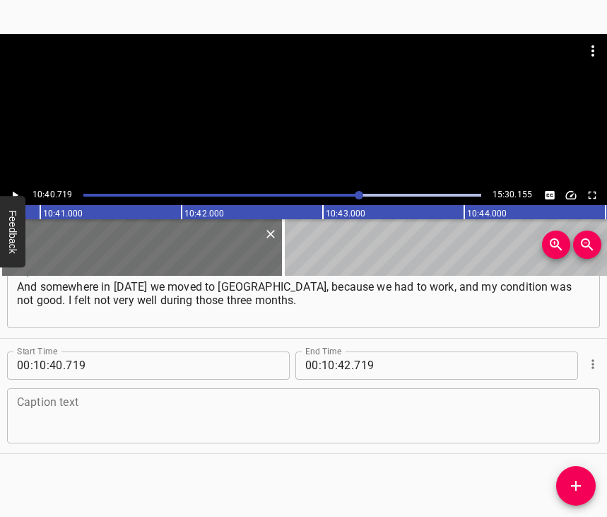
click at [103, 406] on textarea at bounding box center [303, 415] width 573 height 40
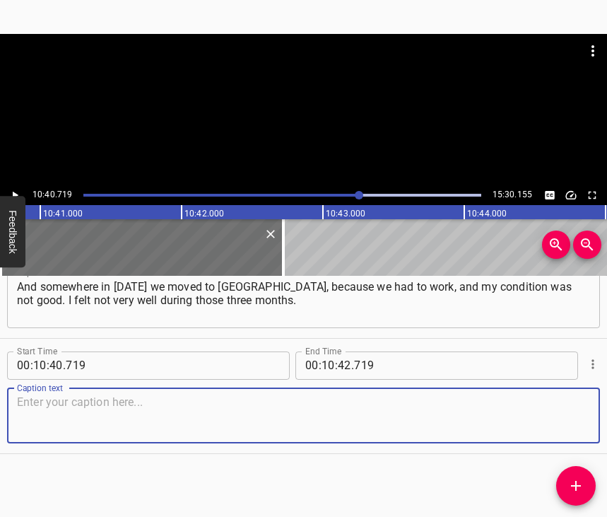
paste textarea "In addition, I learnt that our houses were all burnt down and half-destroyed, a…"
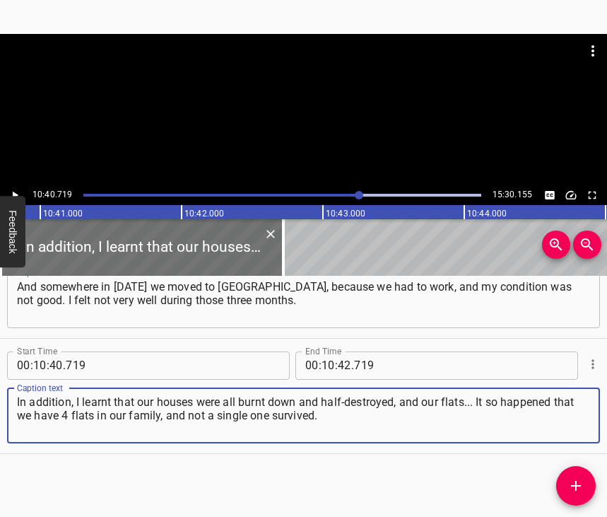
type textarea "In addition, I learnt that our houses were all burnt down and half-destroyed, a…"
click at [13, 197] on icon "Play/Pause" at bounding box center [16, 195] width 6 height 8
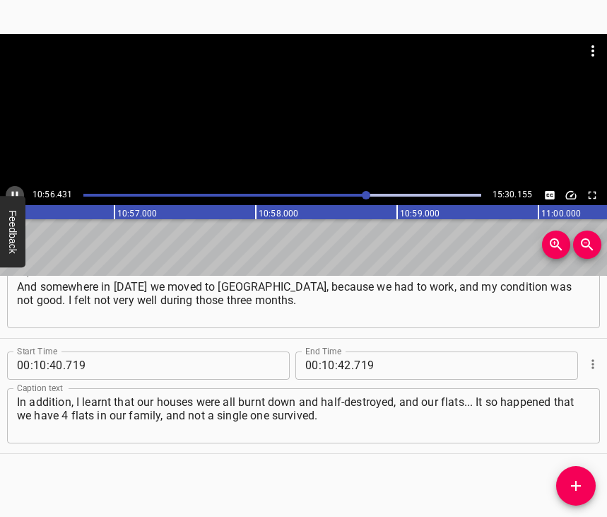
click at [14, 191] on icon "Play/Pause" at bounding box center [14, 195] width 13 height 13
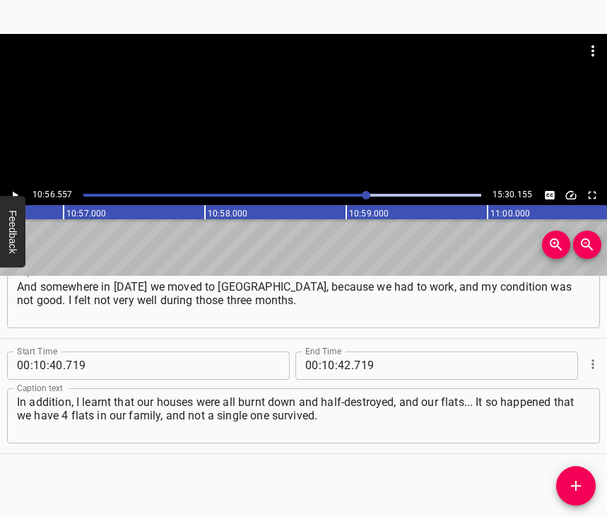
scroll to position [0, 92818]
click at [338, 353] on input "number" at bounding box center [344, 365] width 13 height 28
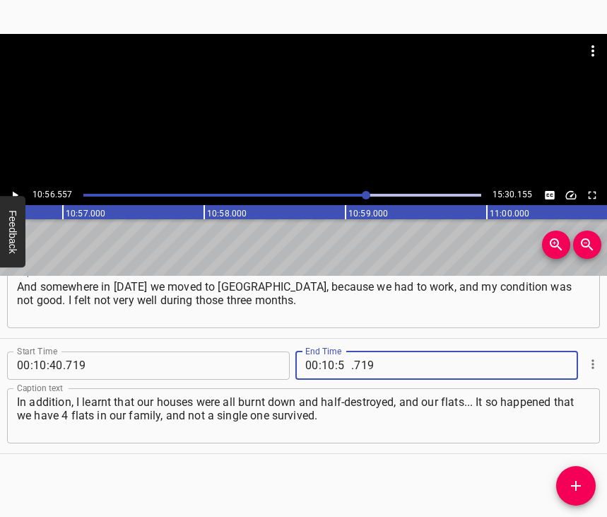
type input "56"
type input "557"
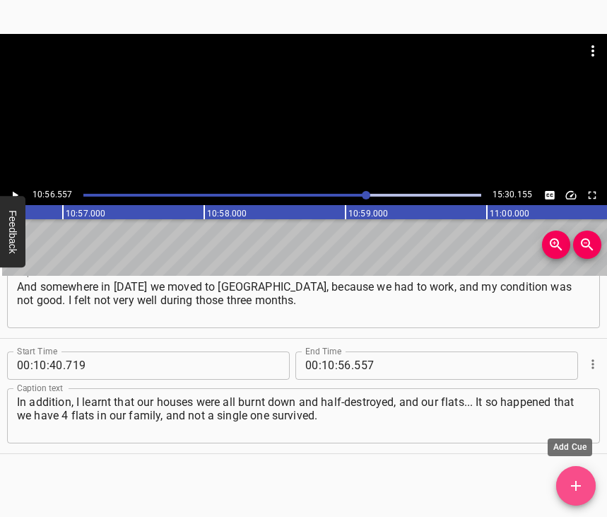
click at [570, 487] on icon "Add Cue" at bounding box center [576, 485] width 17 height 17
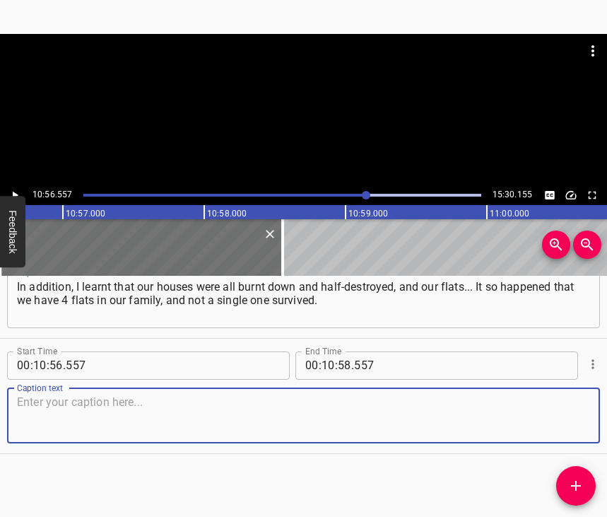
scroll to position [5169, 0]
click at [558, 395] on textarea at bounding box center [303, 415] width 573 height 40
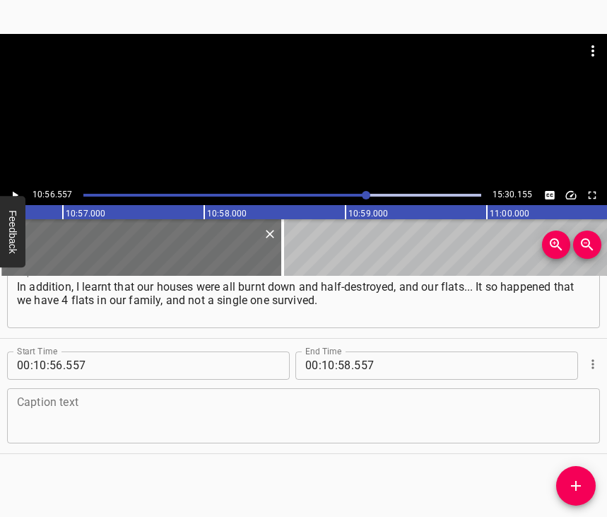
click at [70, 411] on textarea at bounding box center [303, 415] width 573 height 40
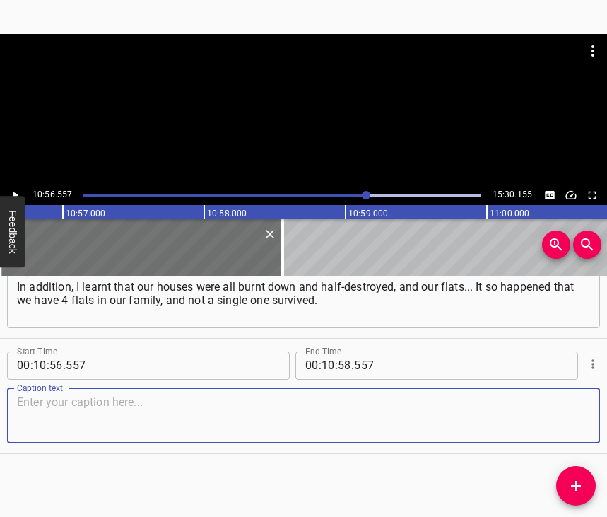
paste textarea "The left bank. This is the area of the stadium, near “[GEOGRAPHIC_DATA]” distri…"
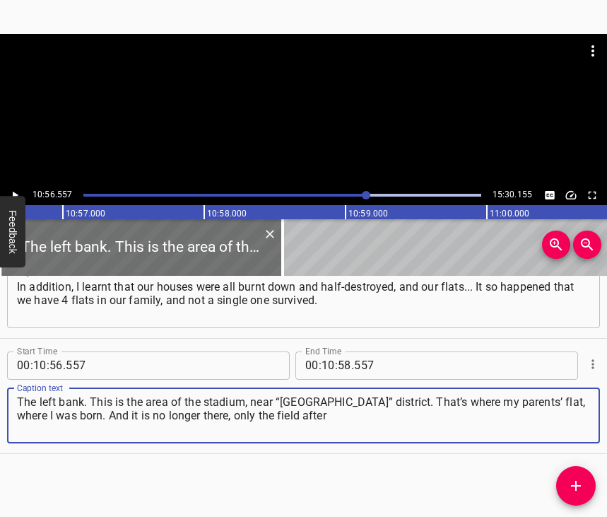
type textarea "The left bank. This is the area of the stadium, near “[GEOGRAPHIC_DATA]” distri…"
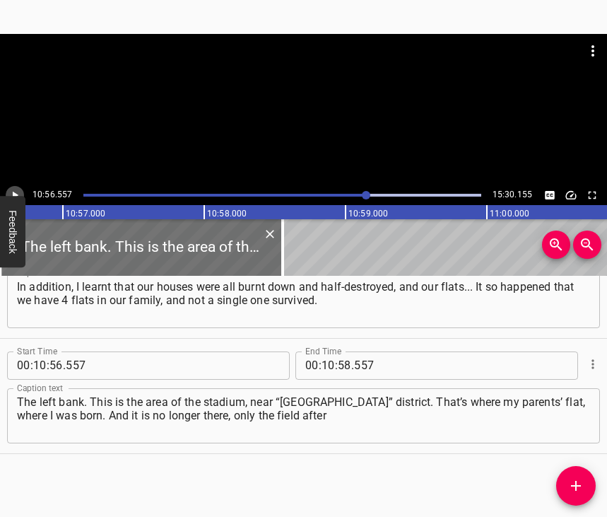
click at [16, 192] on icon "Play/Pause" at bounding box center [14, 195] width 13 height 13
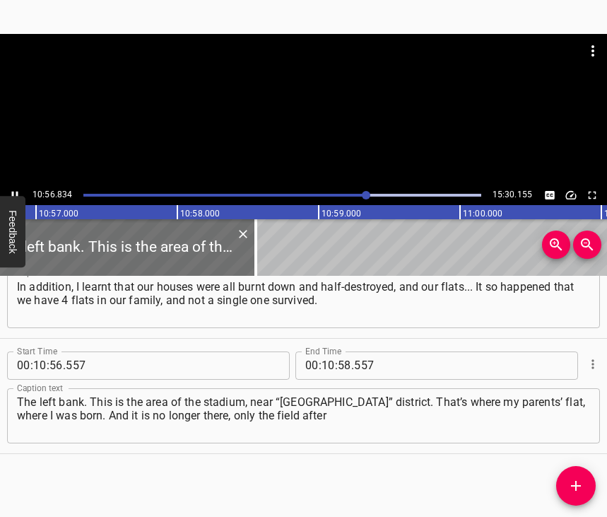
scroll to position [0, 92852]
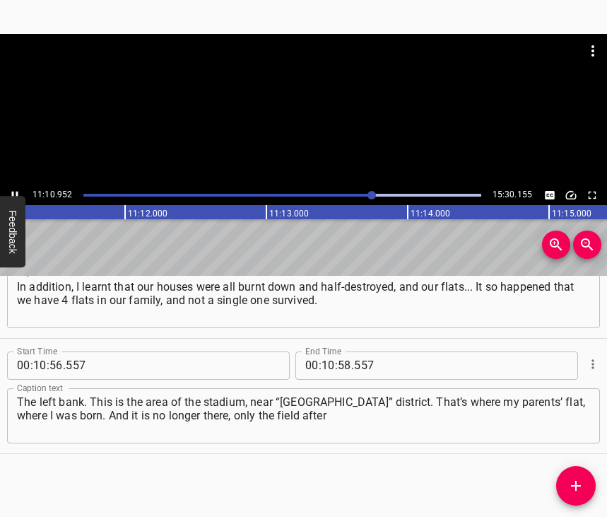
click at [11, 189] on icon "Play/Pause" at bounding box center [14, 195] width 13 height 13
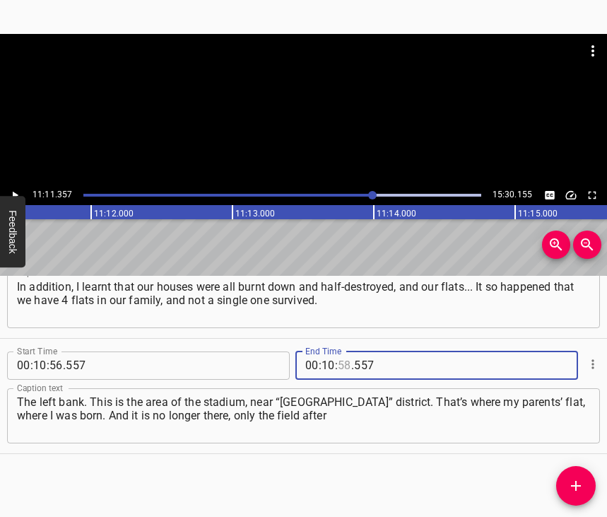
click at [338, 351] on input "number" at bounding box center [344, 365] width 13 height 28
type input "58"
click at [324, 351] on input "number" at bounding box center [328, 365] width 13 height 28
type input "11"
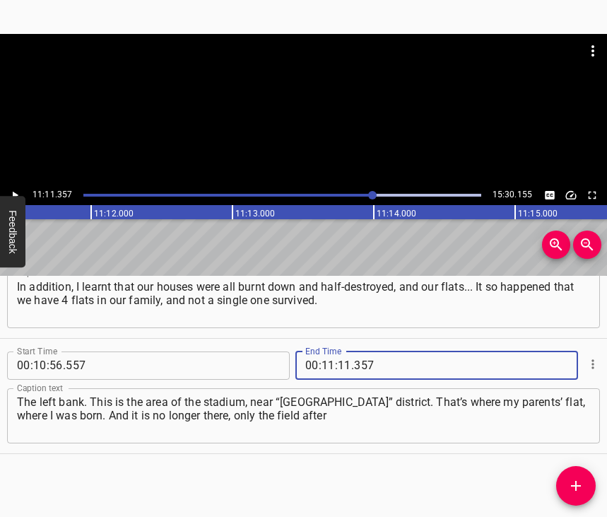
type input "357"
click at [580, 482] on icon "Add Cue" at bounding box center [576, 485] width 17 height 17
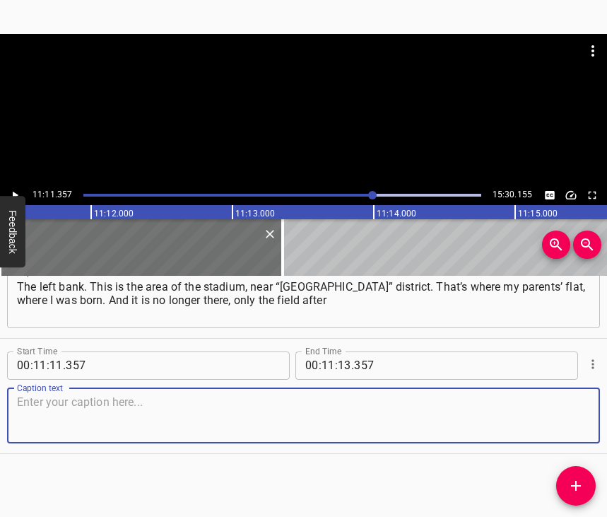
scroll to position [5296, 0]
click at [558, 411] on textarea at bounding box center [303, 415] width 573 height 40
click at [47, 395] on textarea at bounding box center [303, 415] width 573 height 40
paste textarea "the demolition of the house. I was in [GEOGRAPHIC_DATA]. Then on some day... I …"
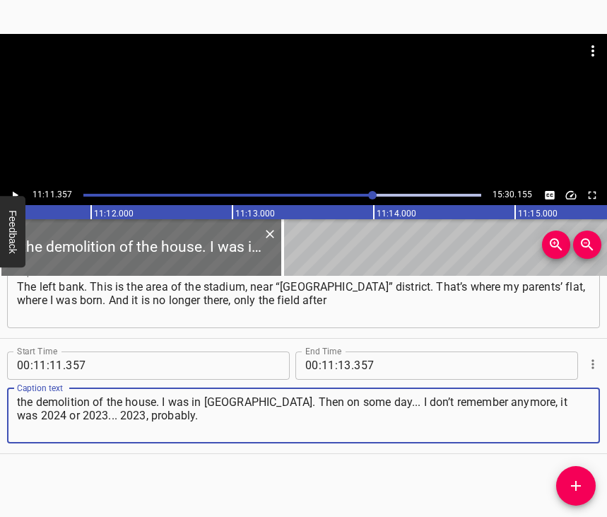
type textarea "the demolition of the house. I was in [GEOGRAPHIC_DATA]. Then on some day... I …"
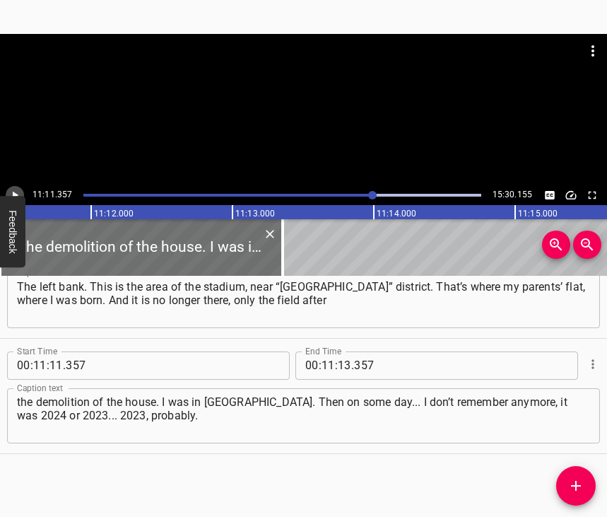
click at [16, 192] on icon "Play/Pause" at bounding box center [14, 195] width 13 height 13
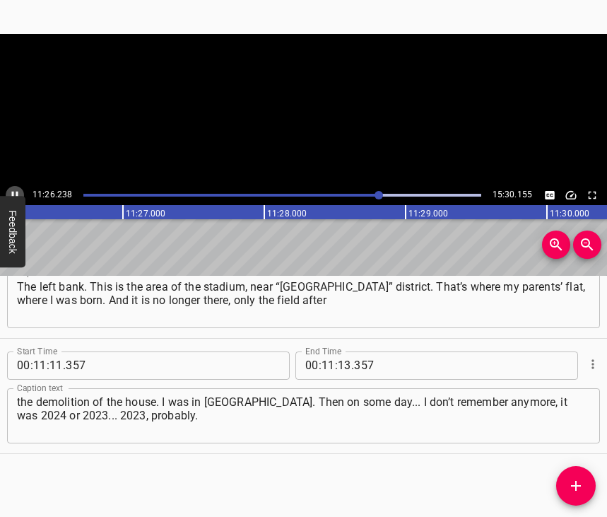
click at [17, 191] on icon "Play/Pause" at bounding box center [14, 195] width 13 height 13
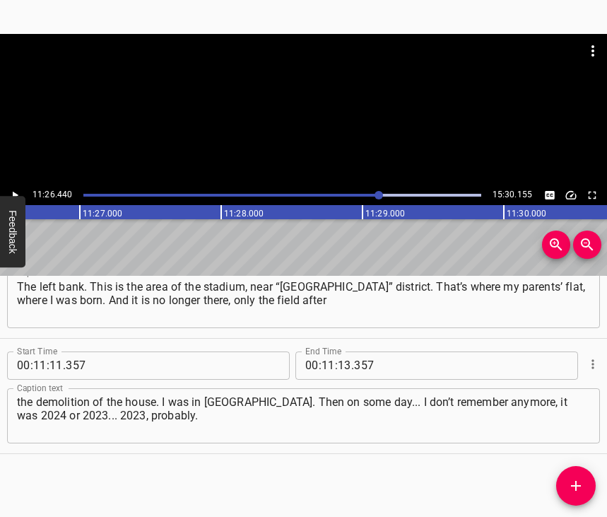
scroll to position [0, 97042]
click at [351, 353] on span "." at bounding box center [352, 365] width 3 height 28
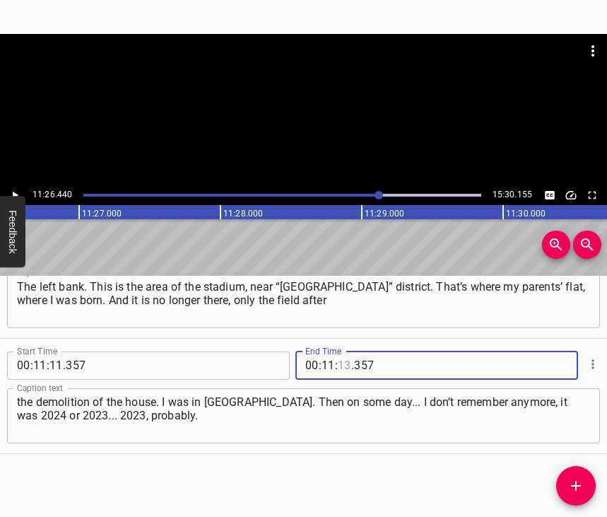
click at [340, 351] on input "number" at bounding box center [344, 365] width 13 height 28
type input "26"
type input "440"
click at [573, 486] on icon "Add Cue" at bounding box center [576, 486] width 10 height 10
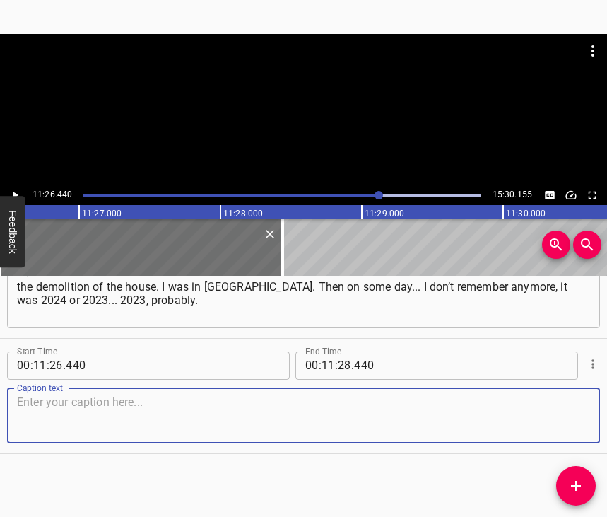
scroll to position [5424, 0]
click at [571, 414] on textarea at bounding box center [303, 415] width 573 height 40
click at [106, 416] on textarea at bounding box center [303, 415] width 573 height 40
paste textarea "I got a call and was told that a hostel was being built here in [GEOGRAPHIC_DAT…"
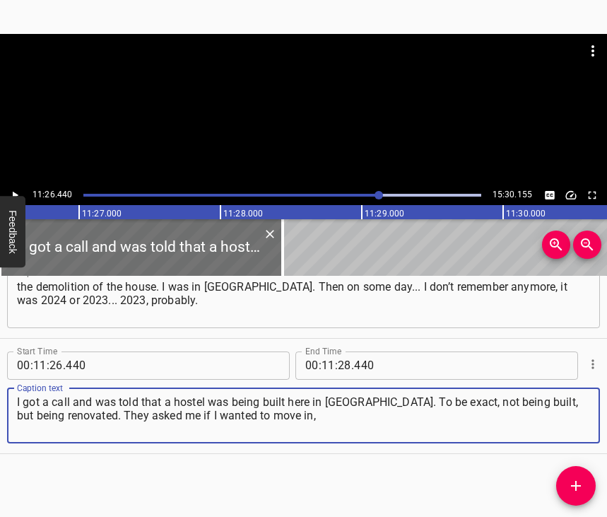
type textarea "I got a call and was told that a hostel was being built here in [GEOGRAPHIC_DAT…"
click at [18, 194] on icon "Play/Pause" at bounding box center [14, 195] width 13 height 13
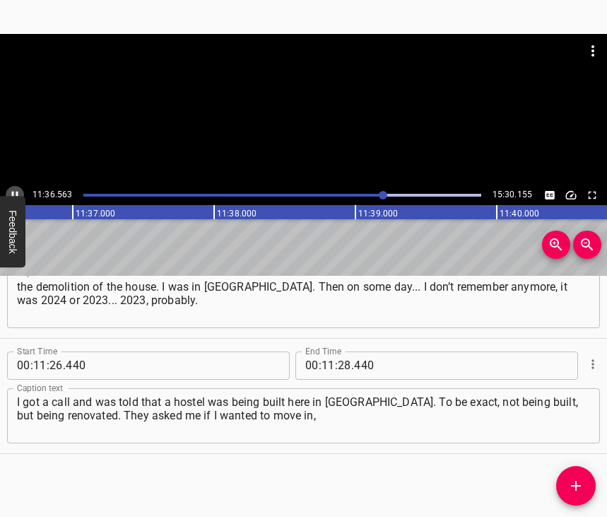
click at [16, 189] on icon "Play/Pause" at bounding box center [14, 195] width 13 height 13
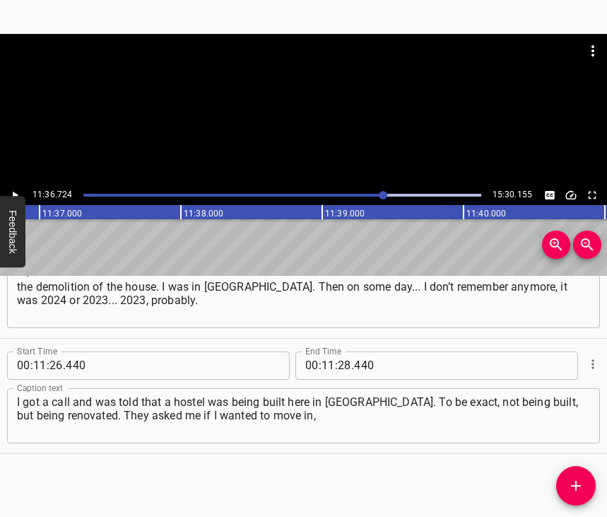
click at [379, 193] on div at bounding box center [383, 195] width 8 height 8
click at [14, 192] on icon "Play/Pause" at bounding box center [14, 195] width 13 height 13
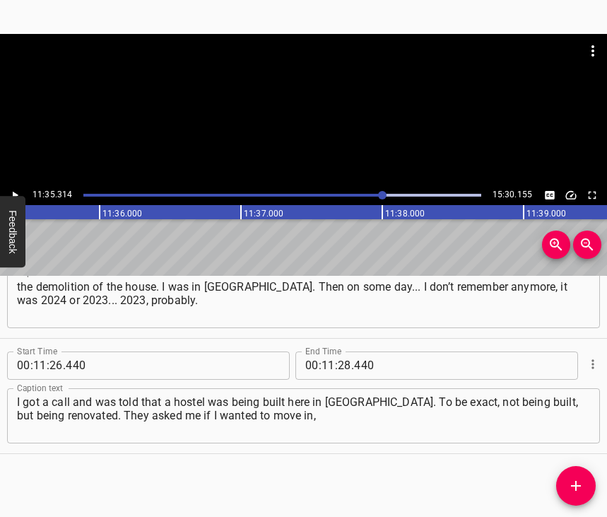
scroll to position [0, 98296]
click at [14, 192] on icon "Play/Pause" at bounding box center [14, 195] width 13 height 13
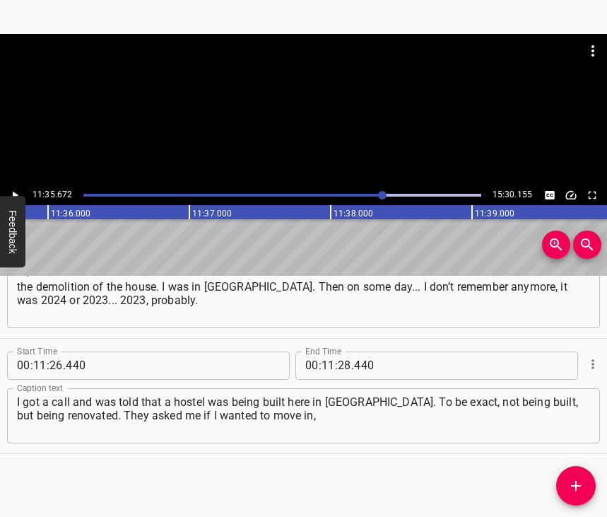
scroll to position [0, 98347]
click at [338, 351] on input "number" at bounding box center [344, 365] width 13 height 28
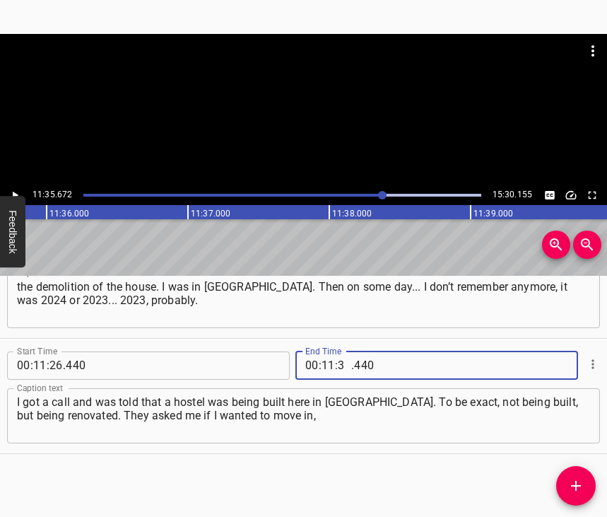
type input "35"
type input "672"
click at [577, 481] on icon "Add Cue" at bounding box center [576, 485] width 17 height 17
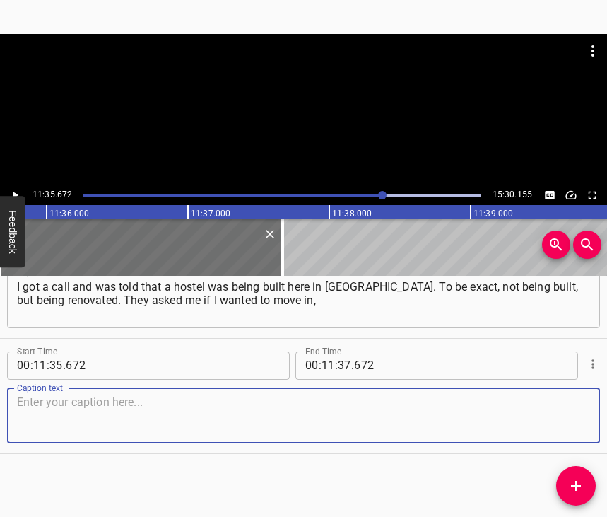
scroll to position [5551, 0]
drag, startPoint x: 572, startPoint y: 411, endPoint x: 592, endPoint y: 406, distance: 21.1
click at [575, 411] on textarea at bounding box center [303, 415] width 573 height 40
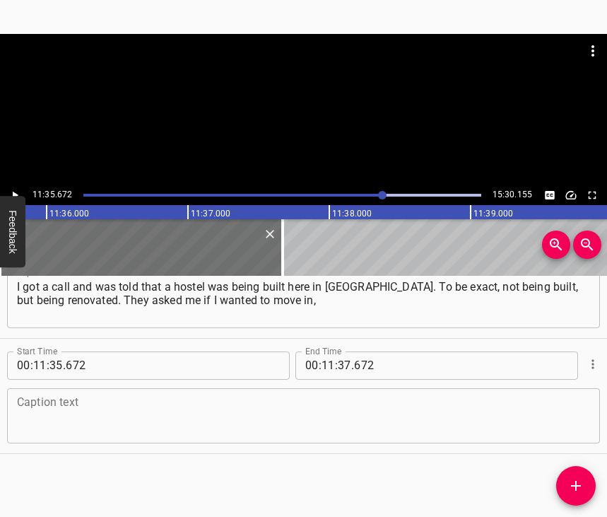
click at [105, 416] on textarea at bounding box center [303, 415] width 573 height 40
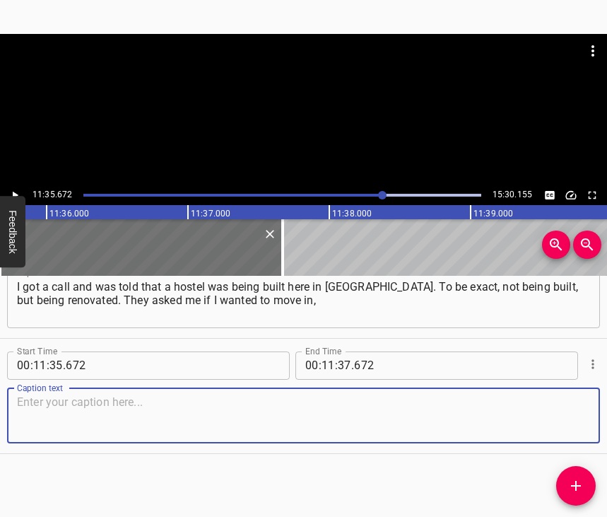
paste textarea "and I said I did. All the more I learnt that there are only Mariupol residents …"
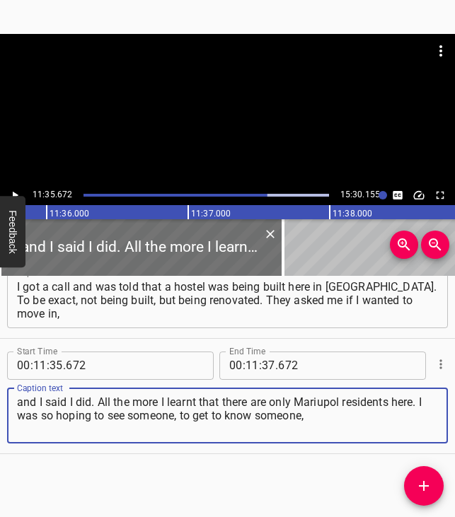
type textarea "and I said I did. All the more I learnt that there are only Mariupol residents …"
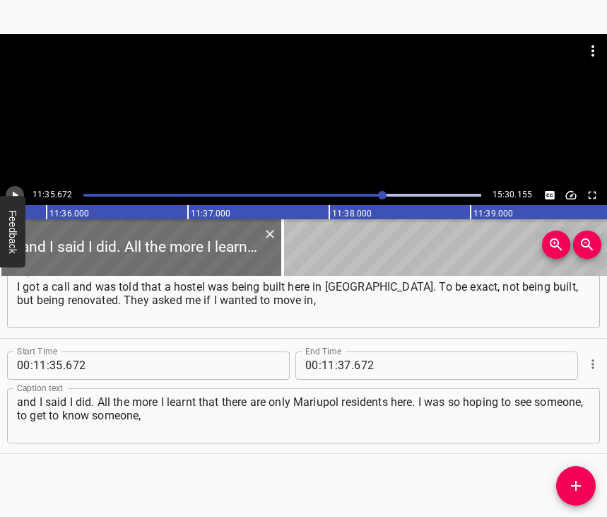
click at [13, 193] on icon "Play/Pause" at bounding box center [16, 195] width 6 height 8
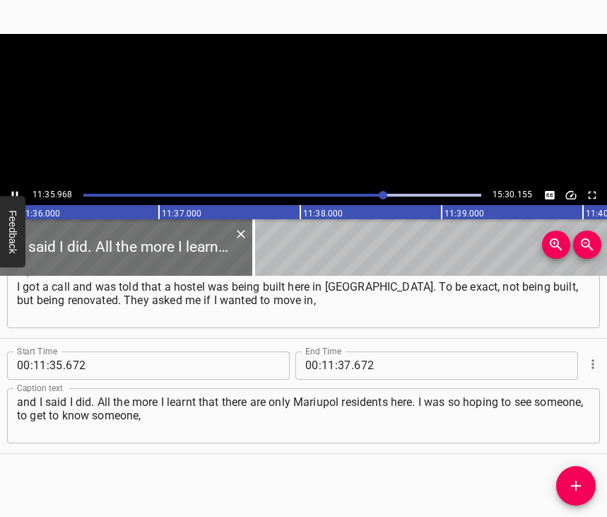
scroll to position [0, 98385]
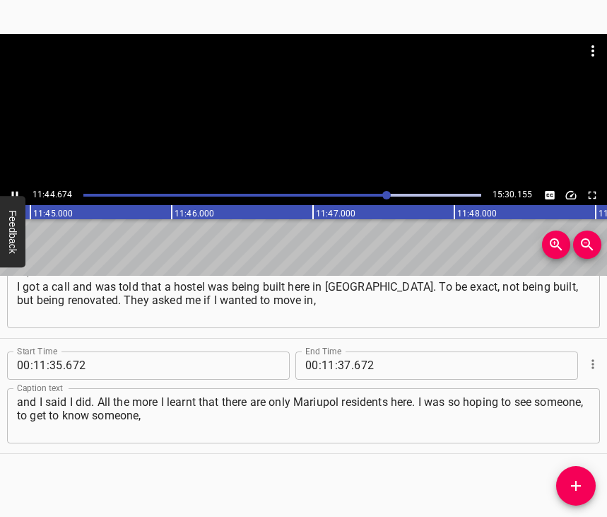
click at [11, 190] on icon "Play/Pause" at bounding box center [14, 195] width 13 height 13
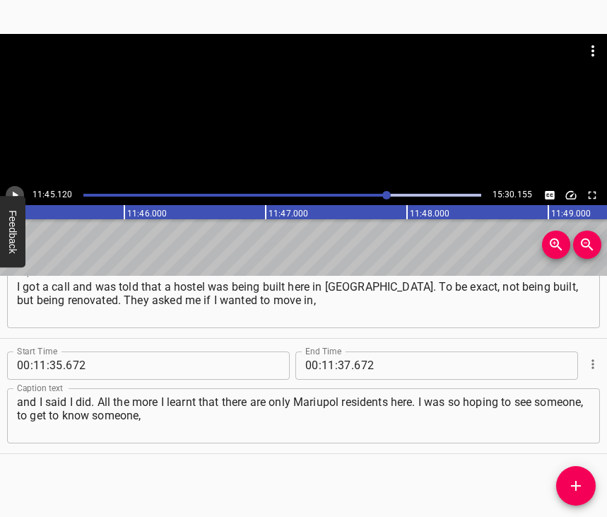
click at [11, 190] on icon "Play/Pause" at bounding box center [14, 195] width 13 height 13
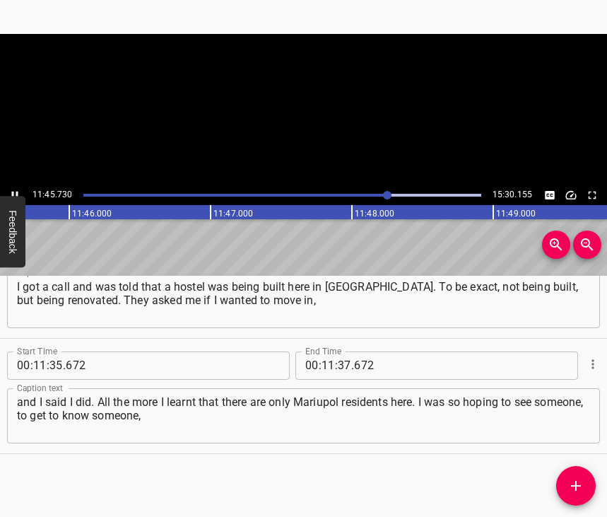
click at [11, 190] on icon "Play/Pause" at bounding box center [14, 195] width 13 height 13
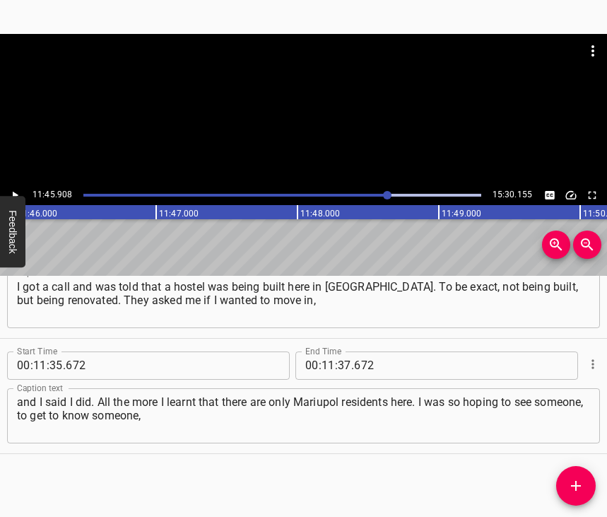
scroll to position [0, 99794]
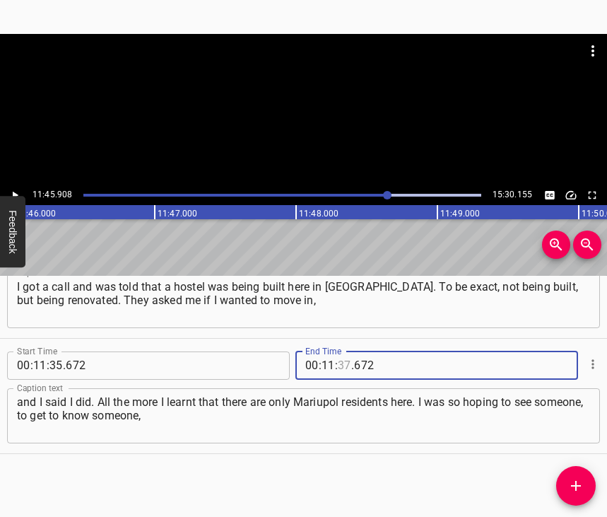
click at [338, 351] on input "number" at bounding box center [344, 365] width 13 height 28
type input "45"
type input "908"
click at [577, 486] on icon "Add Cue" at bounding box center [576, 486] width 10 height 10
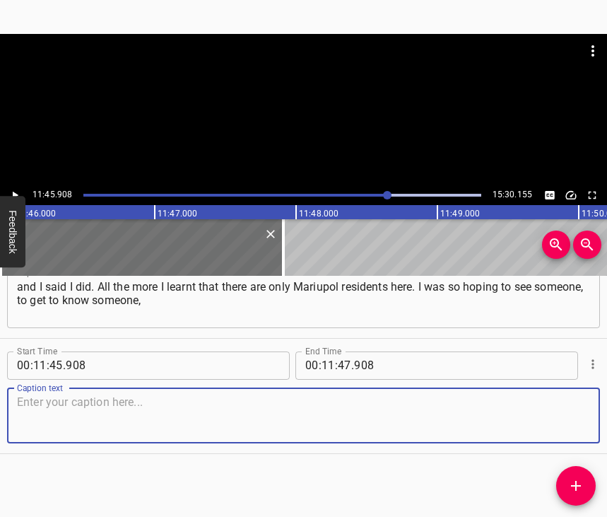
scroll to position [5678, 0]
drag, startPoint x: 565, startPoint y: 417, endPoint x: 602, endPoint y: 403, distance: 38.7
click at [568, 416] on textarea at bounding box center [303, 415] width 573 height 40
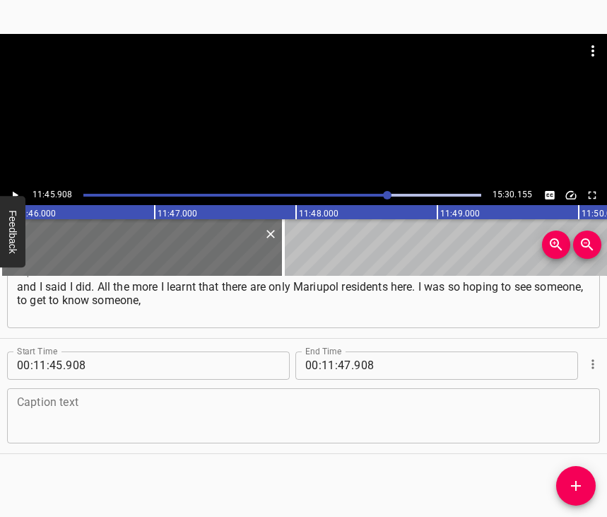
click at [54, 414] on textarea at bounding box center [303, 415] width 573 height 40
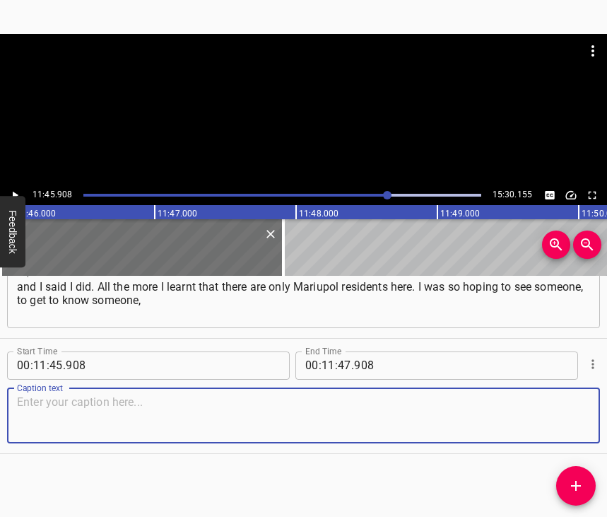
paste textarea "to meet some familiar faces, as they say. I have worked at [GEOGRAPHIC_DATA] fo…"
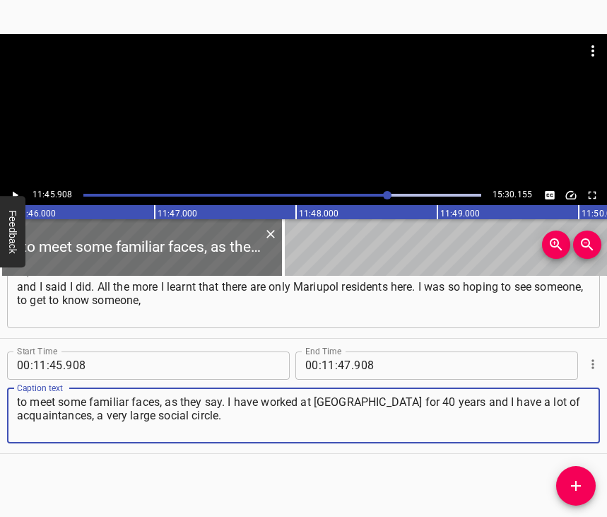
type textarea "to meet some familiar faces, as they say. I have worked at [GEOGRAPHIC_DATA] fo…"
click at [12, 191] on icon "Play/Pause" at bounding box center [14, 195] width 13 height 13
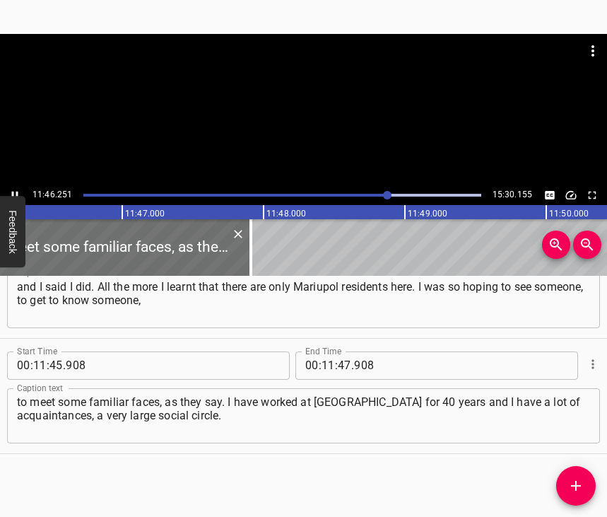
scroll to position [0, 99839]
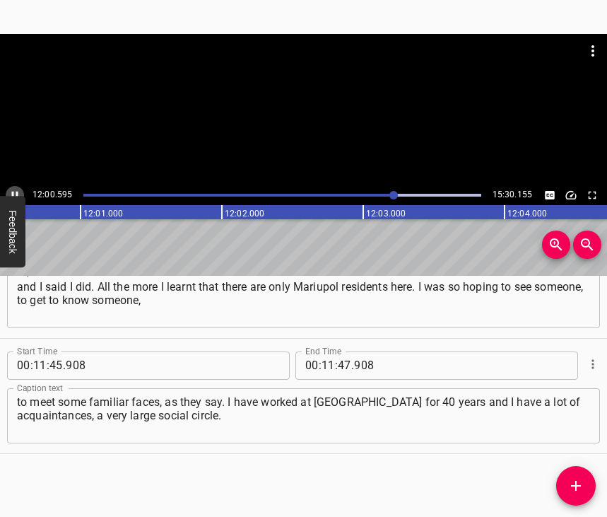
click at [17, 189] on icon "Play/Pause" at bounding box center [14, 195] width 13 height 13
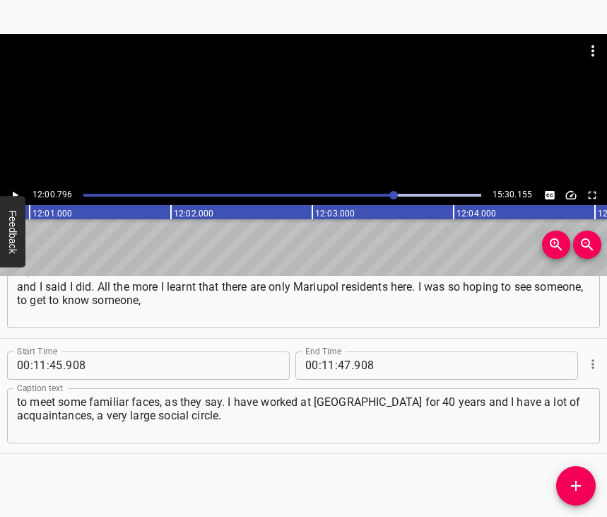
scroll to position [0, 101899]
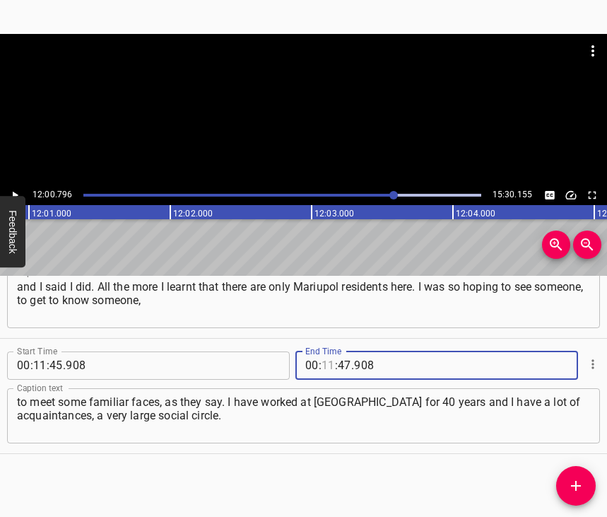
click at [326, 351] on input "number" at bounding box center [328, 365] width 13 height 28
type input "12"
type input "00"
type input "796"
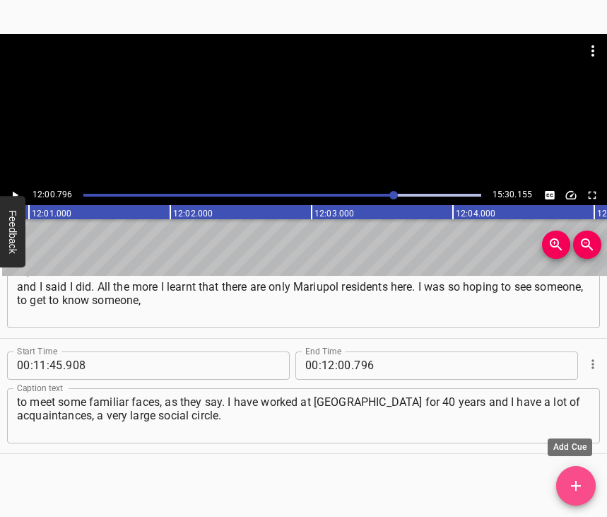
click at [576, 482] on icon "Add Cue" at bounding box center [576, 486] width 10 height 10
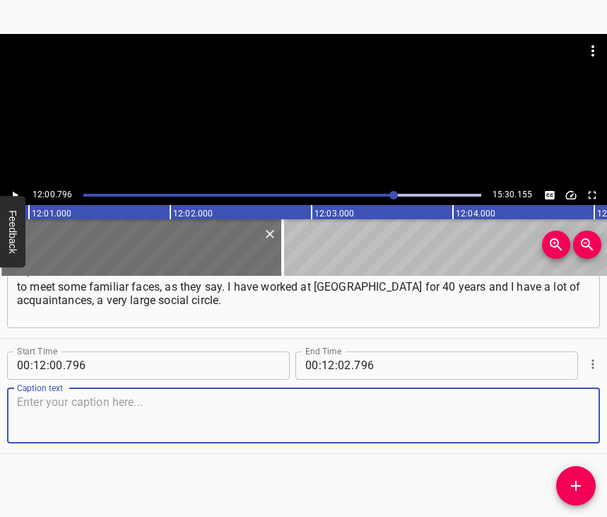
scroll to position [5805, 0]
drag, startPoint x: 559, startPoint y: 416, endPoint x: 606, endPoint y: 406, distance: 47.8
click at [558, 416] on textarea at bounding box center [303, 415] width 573 height 40
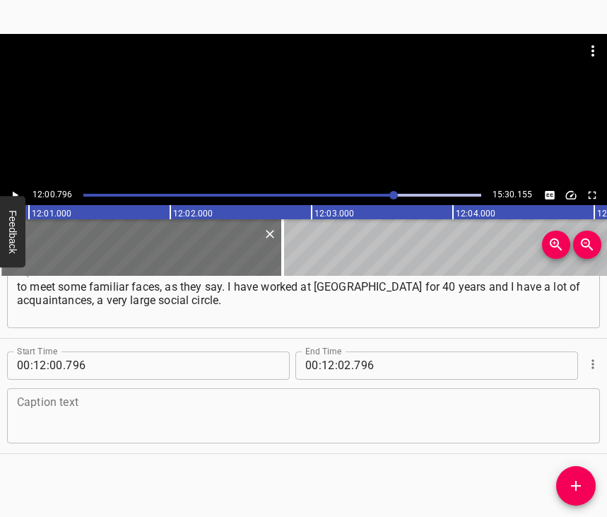
click at [99, 401] on textarea at bounding box center [303, 415] width 573 height 40
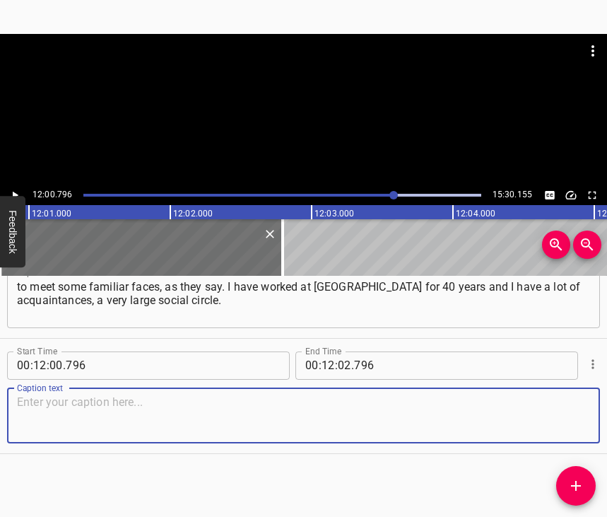
paste textarea "I haven’t met anyone. But that’s OK, the main thing is that Mariupol residents …"
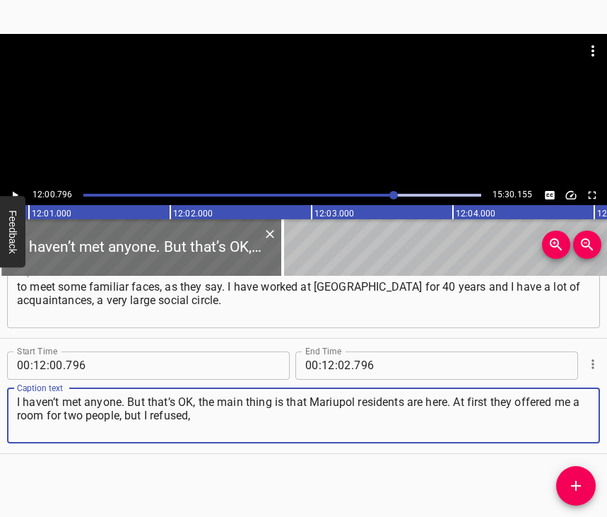
type textarea "I haven’t met anyone. But that’s OK, the main thing is that Mariupol residents …"
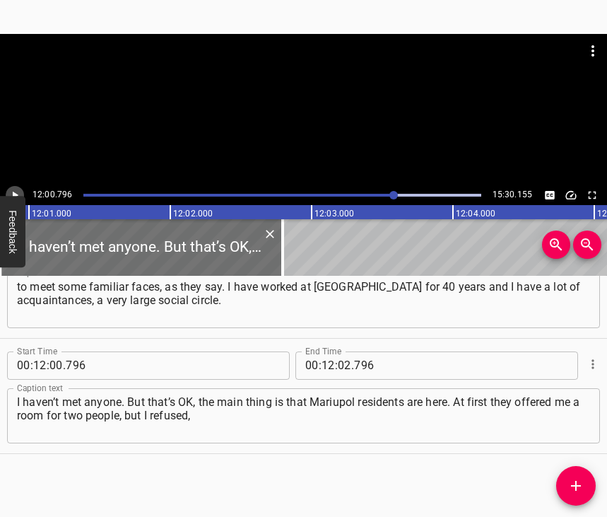
click at [18, 192] on icon "Play/Pause" at bounding box center [14, 195] width 13 height 13
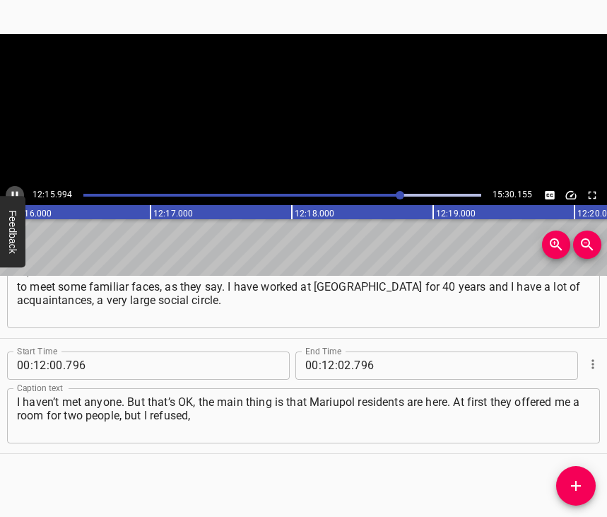
click at [18, 192] on icon "Play/Pause" at bounding box center [14, 195] width 13 height 13
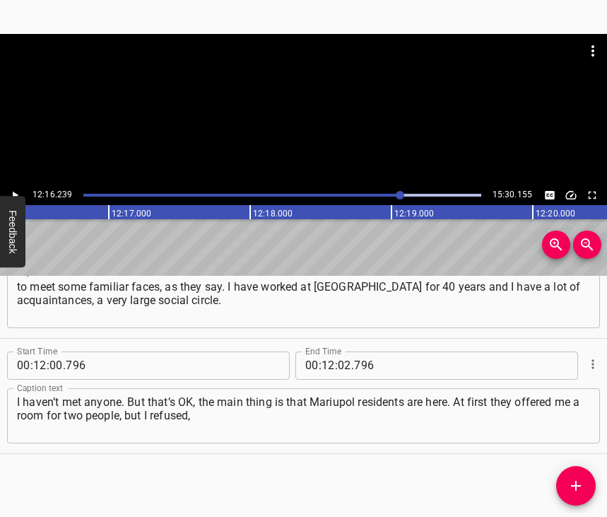
scroll to position [0, 104082]
click at [339, 351] on input "number" at bounding box center [344, 365] width 13 height 28
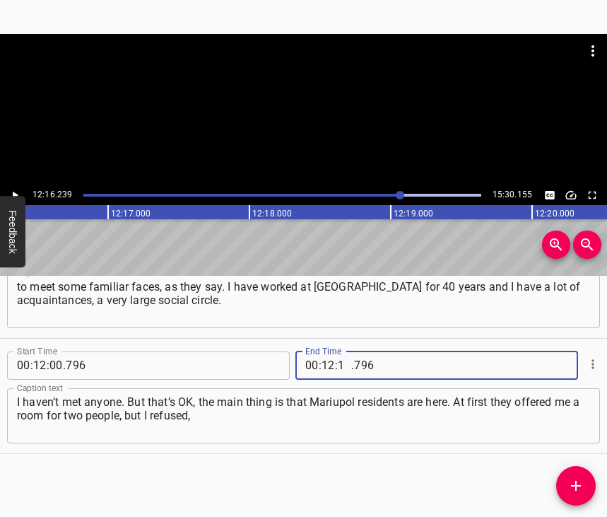
type input "16"
type input "239"
click at [582, 486] on icon "Add Cue" at bounding box center [576, 485] width 17 height 17
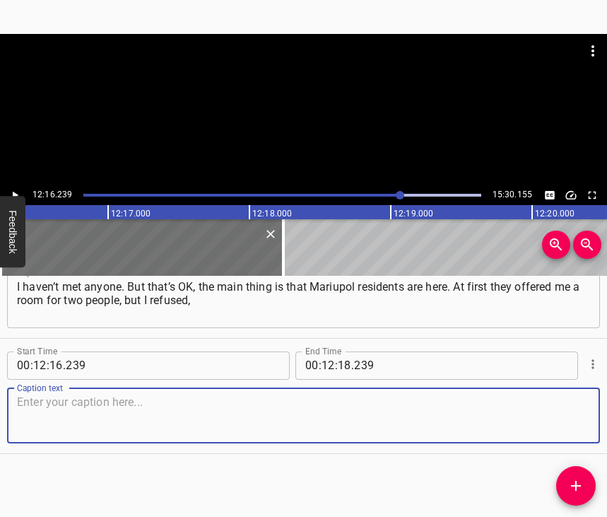
scroll to position [5933, 0]
click at [577, 412] on textarea at bounding box center [303, 415] width 573 height 40
click at [59, 401] on textarea at bounding box center [303, 415] width 573 height 40
paste textarea "saying that I was not of that age anymore. It was easier when I was young, when…"
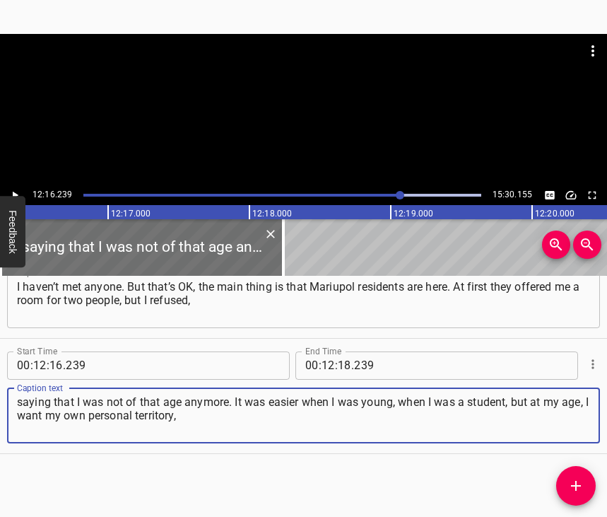
type textarea "saying that I was not of that age anymore. It was easier when I was young, when…"
click at [14, 195] on icon "Play/Pause" at bounding box center [16, 195] width 6 height 8
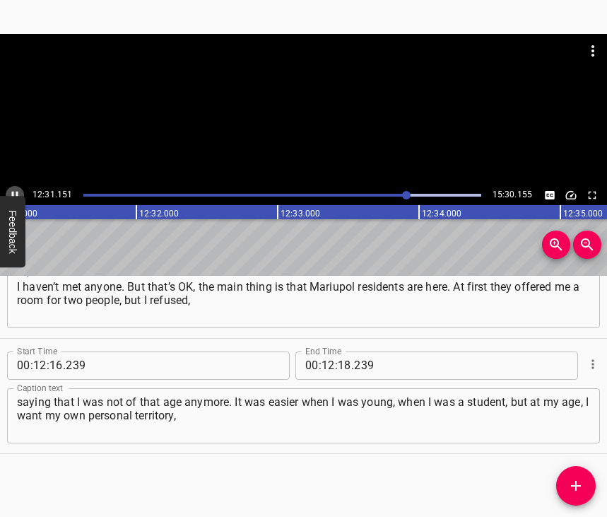
click at [13, 195] on icon "Play/Pause" at bounding box center [15, 195] width 6 height 8
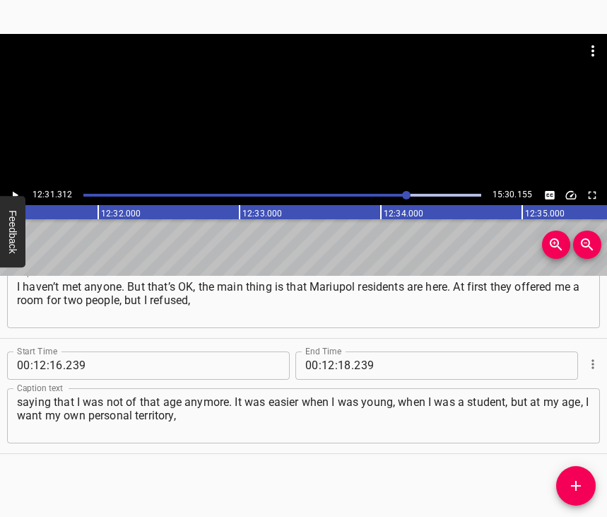
scroll to position [0, 106213]
click at [338, 351] on input "number" at bounding box center [344, 365] width 13 height 28
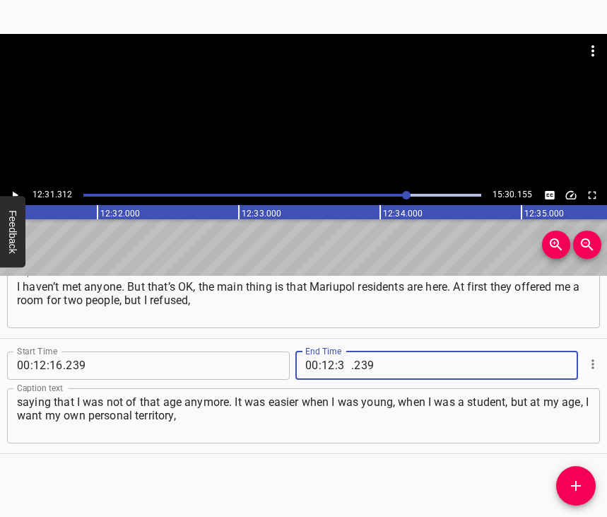
type input "31"
type input "312"
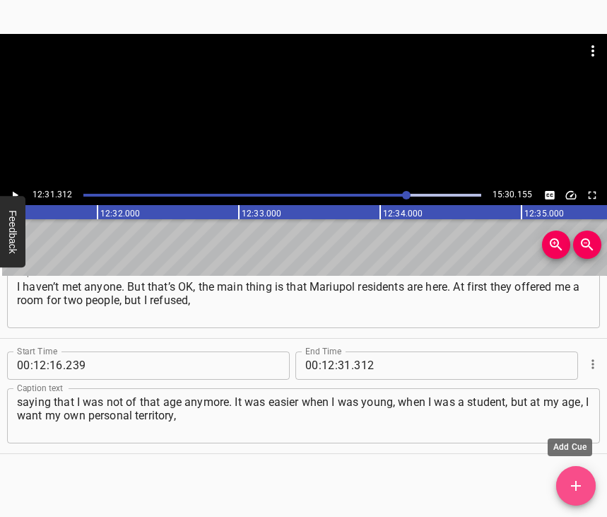
click at [577, 490] on icon "Add Cue" at bounding box center [576, 486] width 10 height 10
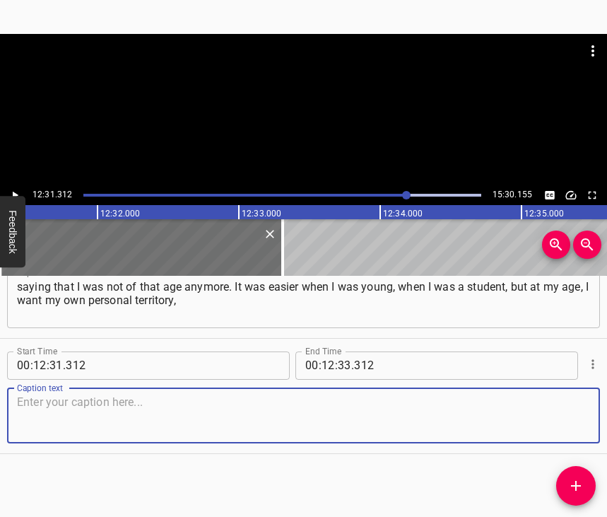
scroll to position [6060, 0]
click at [561, 408] on textarea at bounding box center [303, 415] width 573 height 40
click at [108, 409] on textarea at bounding box center [303, 415] width 573 height 40
paste textarea "and no one to violate it. If you go, for example, to a sanatorium... I went for…"
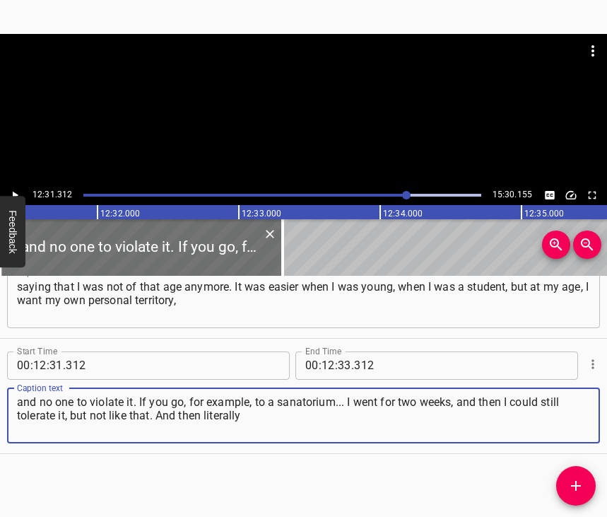
type textarea "and no one to violate it. If you go, for example, to a sanatorium... I went for…"
click at [15, 192] on icon "Play/Pause" at bounding box center [14, 195] width 13 height 13
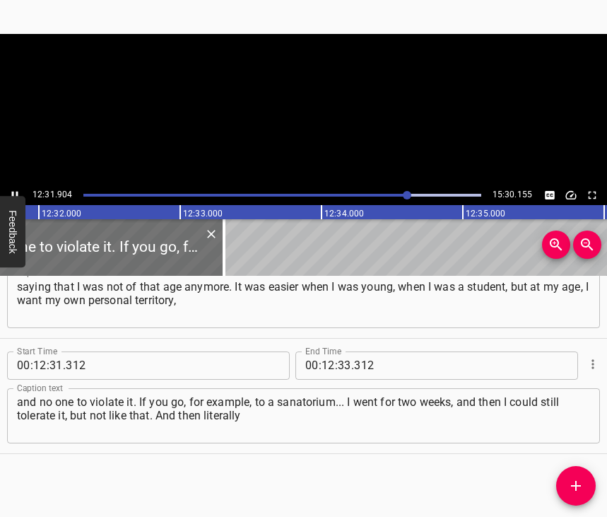
scroll to position [0, 106294]
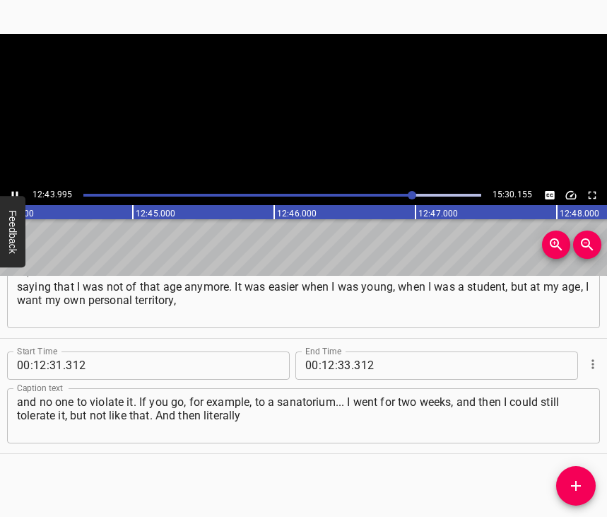
click at [14, 190] on icon "Play/Pause" at bounding box center [14, 195] width 13 height 13
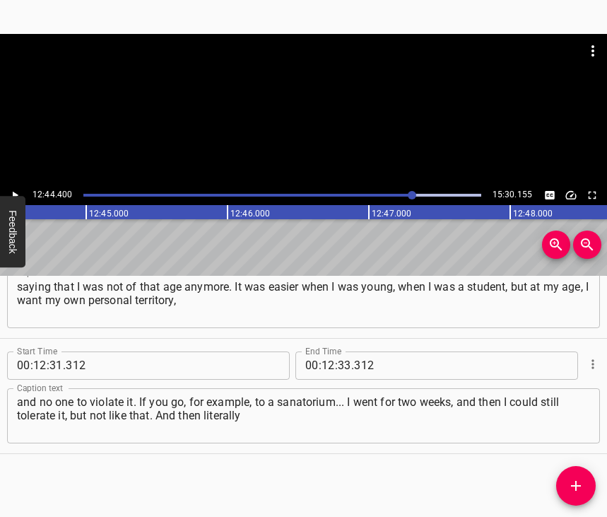
scroll to position [0, 108063]
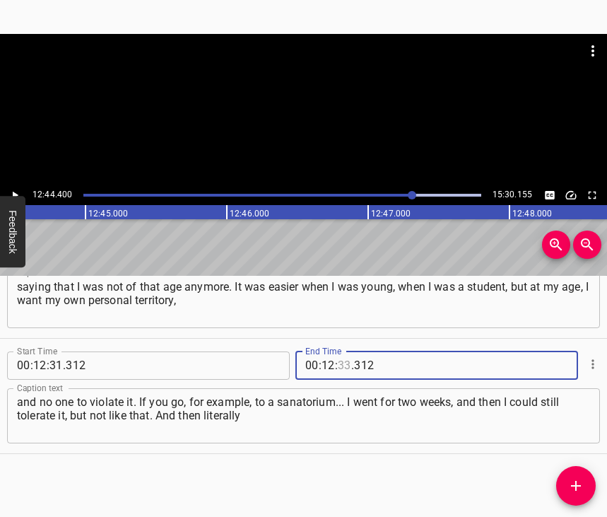
click at [339, 351] on input "number" at bounding box center [344, 365] width 13 height 28
type input "44"
type input "400"
click at [576, 479] on icon "Add Cue" at bounding box center [576, 485] width 17 height 17
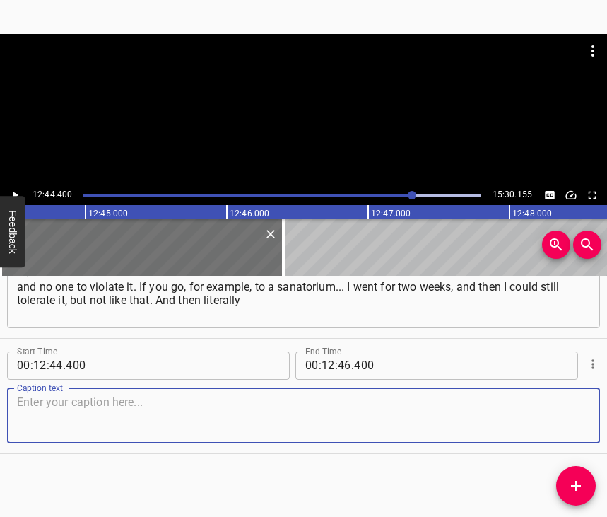
scroll to position [6187, 0]
drag, startPoint x: 581, startPoint y: 398, endPoint x: 601, endPoint y: 392, distance: 20.6
click at [582, 398] on div "Caption text" at bounding box center [303, 415] width 593 height 55
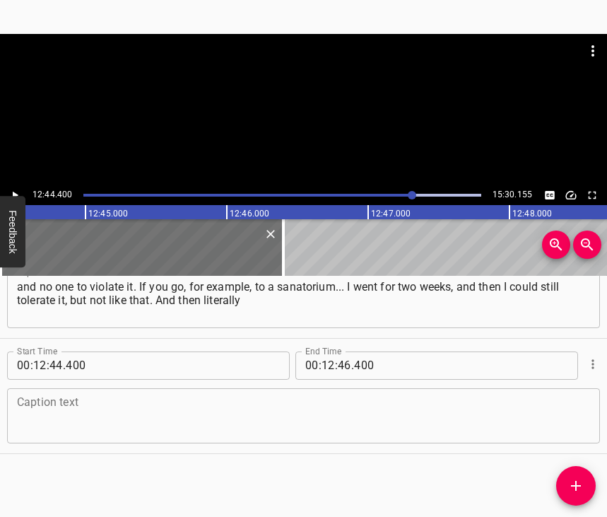
click at [88, 395] on textarea at bounding box center [303, 415] width 573 height 40
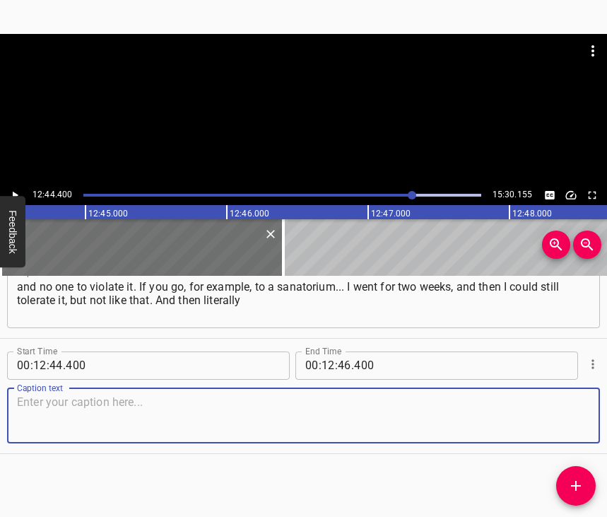
paste textarea "a month later I get a call saying that everything is ready. And I said that I a…"
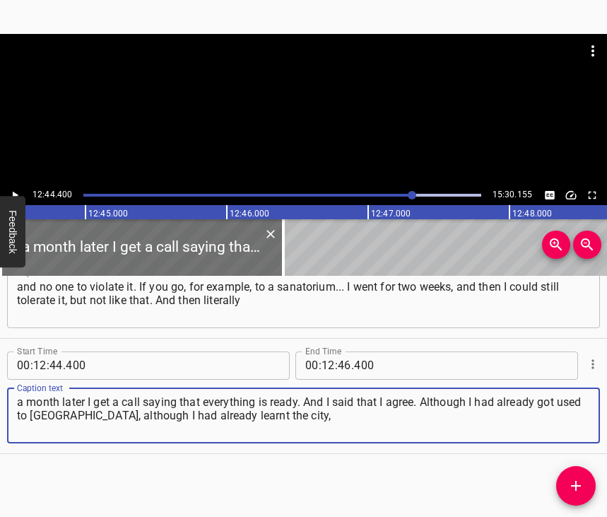
type textarea "a month later I get a call saying that everything is ready. And I said that I a…"
click at [12, 191] on icon "Play/Pause" at bounding box center [14, 195] width 13 height 13
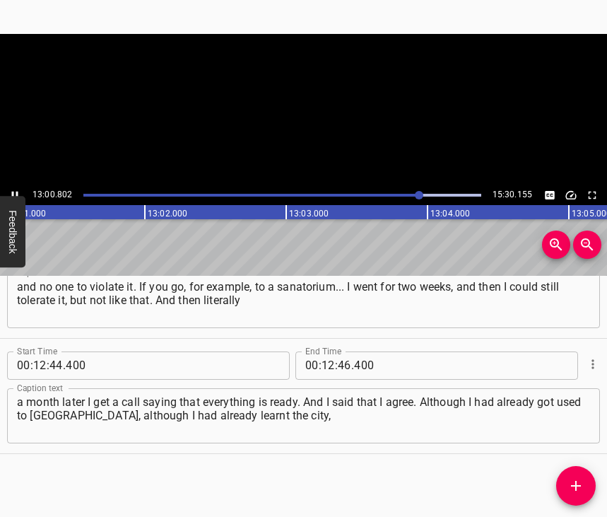
click at [13, 191] on icon "Play/Pause" at bounding box center [14, 195] width 13 height 13
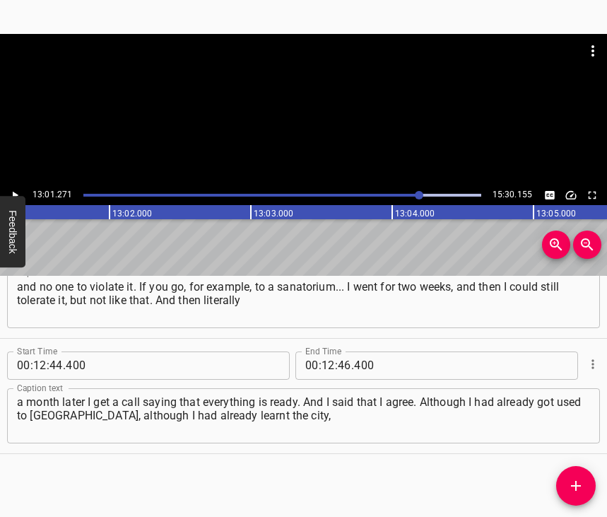
scroll to position [0, 110449]
click at [326, 351] on input "number" at bounding box center [328, 365] width 13 height 28
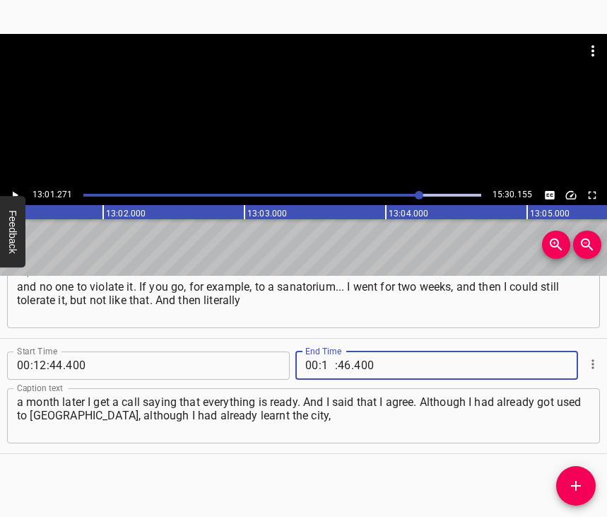
type input "13"
type input "01"
type input "271"
click at [576, 479] on icon "Add Cue" at bounding box center [576, 485] width 17 height 17
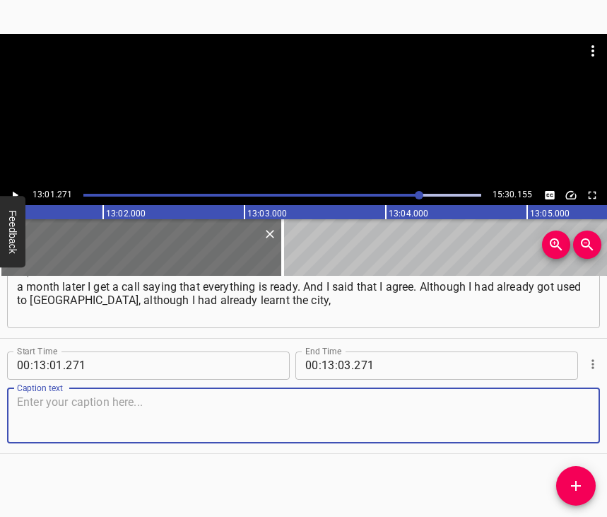
scroll to position [6314, 0]
drag, startPoint x: 563, startPoint y: 411, endPoint x: 602, endPoint y: 401, distance: 40.1
click at [565, 411] on textarea at bounding box center [303, 415] width 573 height 40
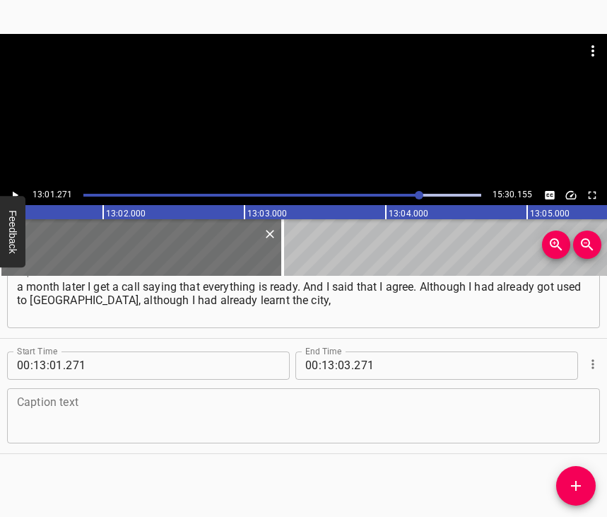
click at [102, 427] on textarea at bounding box center [303, 415] width 573 height 40
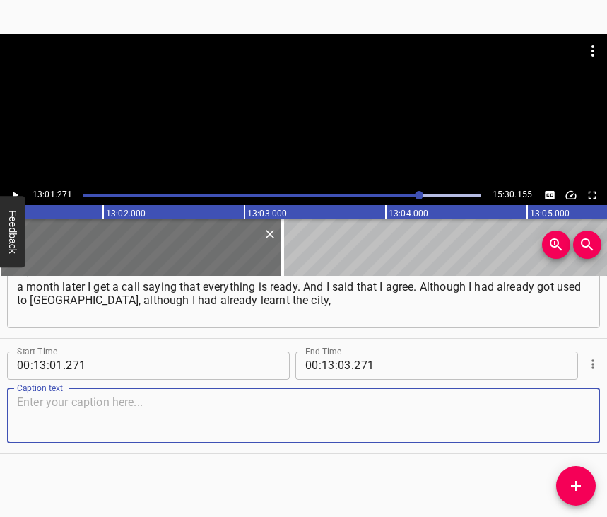
paste textarea "but I said that I agreed. There are more opportunities in [GEOGRAPHIC_DATA]. It…"
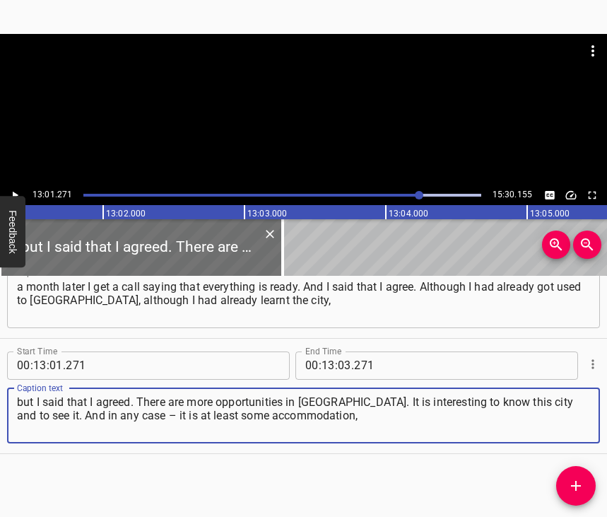
type textarea "but I said that I agreed. There are more opportunities in [GEOGRAPHIC_DATA]. It…"
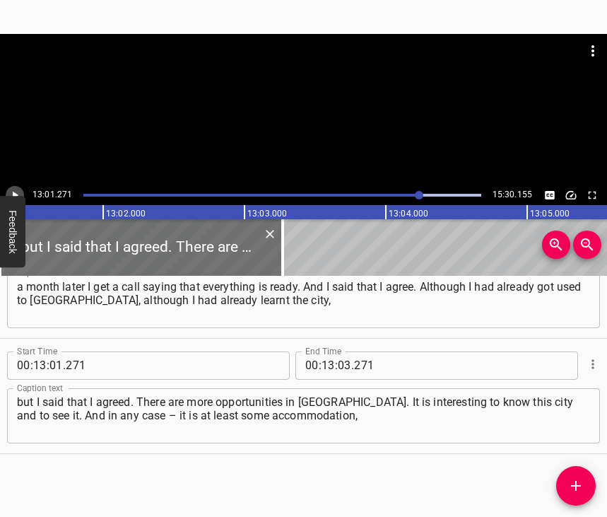
click at [8, 192] on icon "Play/Pause" at bounding box center [14, 195] width 13 height 13
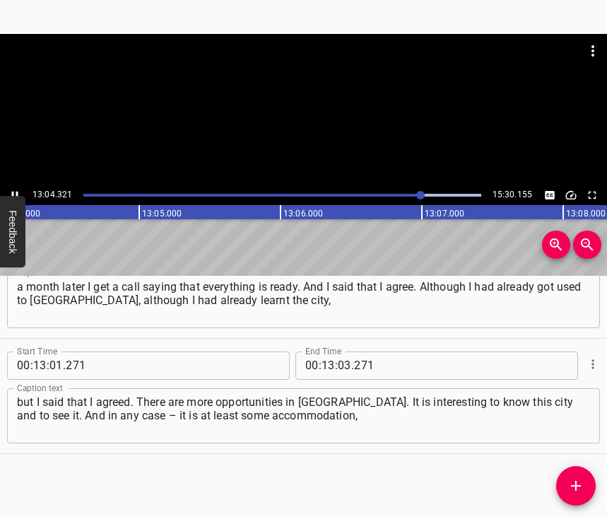
scroll to position [0, 110866]
click at [15, 192] on icon "Play/Pause" at bounding box center [14, 195] width 13 height 13
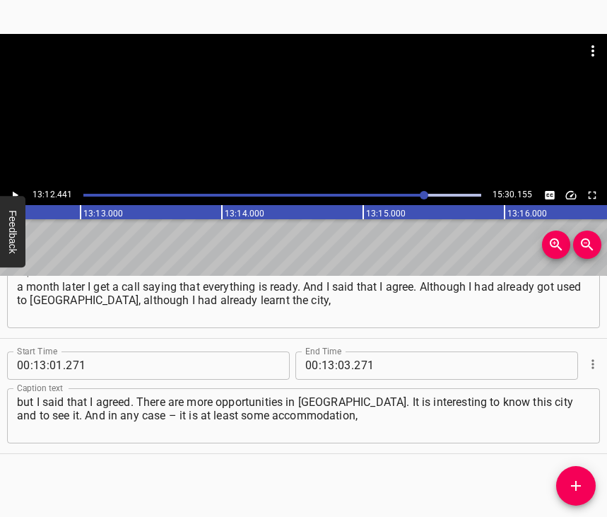
scroll to position [0, 112028]
click at [340, 351] on input "number" at bounding box center [344, 365] width 13 height 28
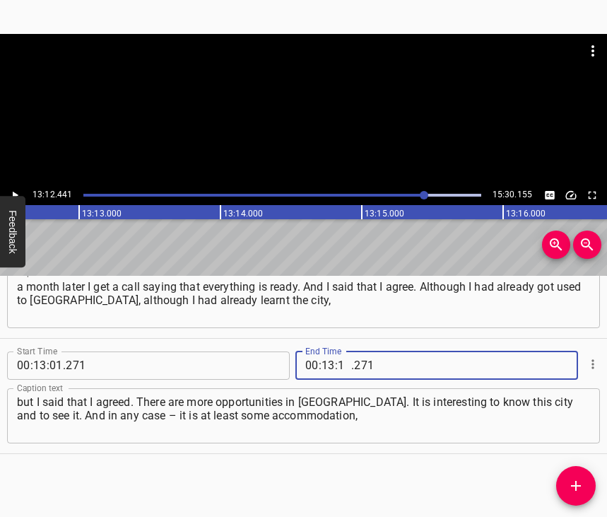
type input "12"
type input "441"
click at [564, 481] on span "Add Cue" at bounding box center [576, 485] width 40 height 17
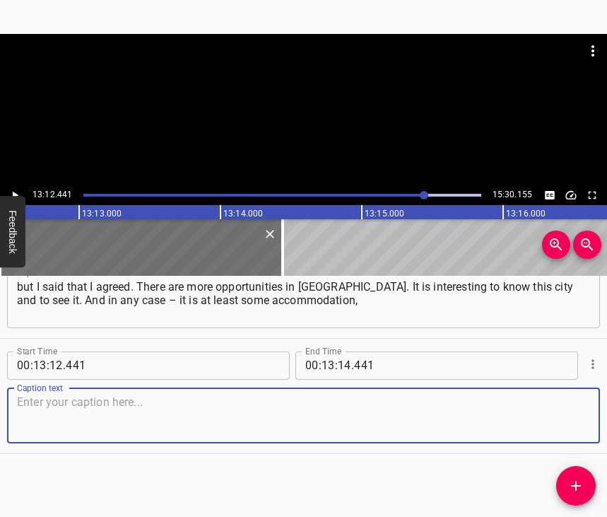
scroll to position [6442, 0]
click at [563, 418] on textarea at bounding box center [303, 415] width 573 height 40
drag, startPoint x: 112, startPoint y: 404, endPoint x: 124, endPoint y: 397, distance: 14.6
click at [113, 404] on textarea at bounding box center [303, 415] width 573 height 40
paste textarea "and you do not have to pay a lot of money for rent. I was told to come and see …"
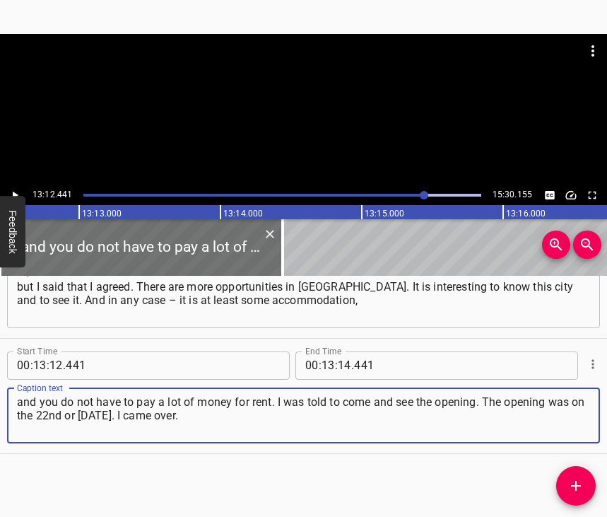
type textarea "and you do not have to pay a lot of money for rent. I was told to come and see …"
click at [14, 195] on icon "Play/Pause" at bounding box center [16, 195] width 6 height 8
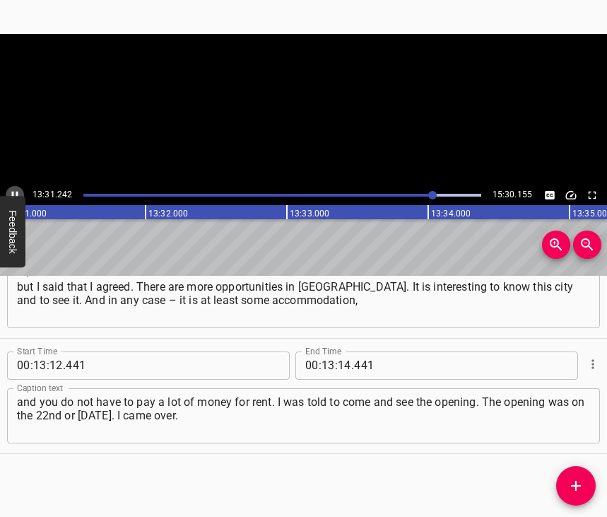
click at [13, 192] on icon "Play/Pause" at bounding box center [15, 195] width 6 height 8
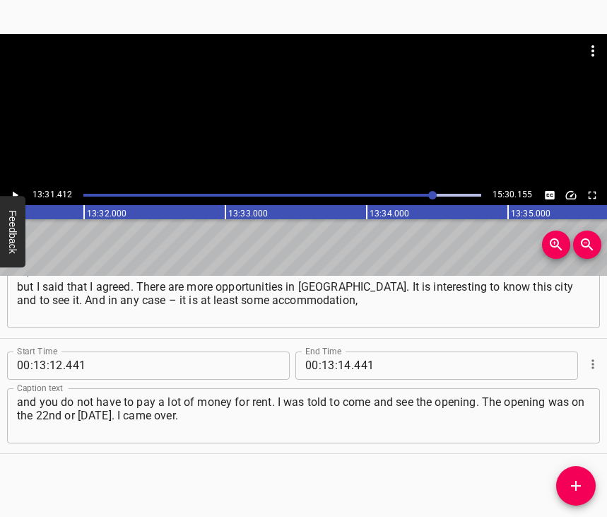
scroll to position [0, 114709]
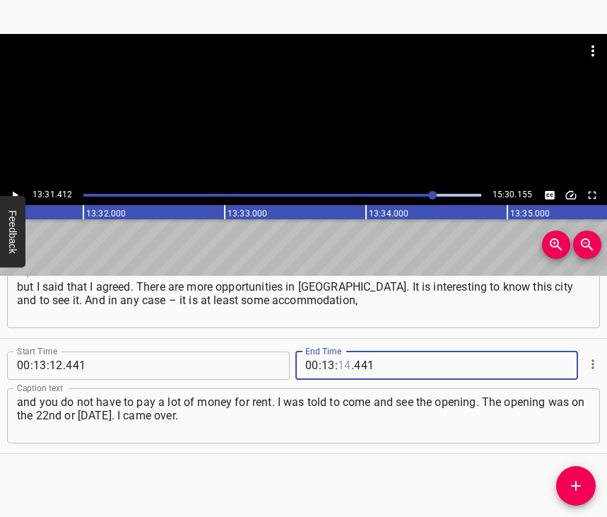
click at [341, 351] on input "number" at bounding box center [344, 365] width 13 height 28
type input "31"
type input "412"
click at [569, 488] on icon "Add Cue" at bounding box center [576, 485] width 17 height 17
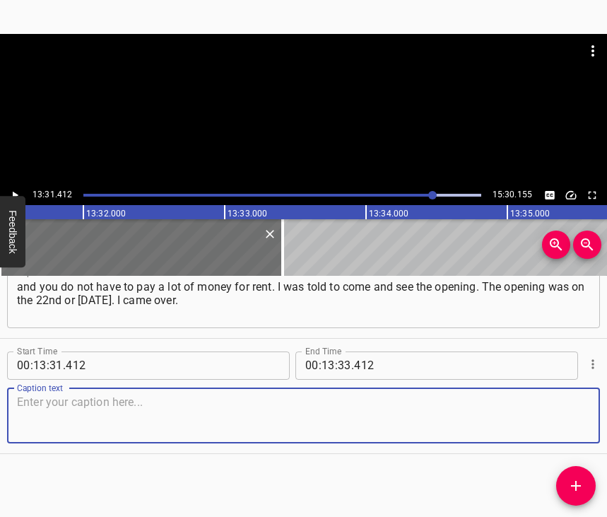
scroll to position [6569, 0]
drag, startPoint x: 565, startPoint y: 417, endPoint x: 605, endPoint y: 407, distance: 40.8
click at [571, 416] on textarea at bounding box center [303, 415] width 573 height 40
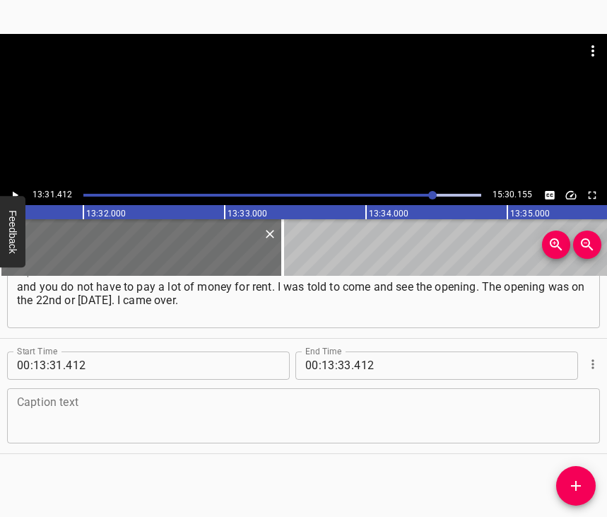
click at [47, 395] on textarea at bounding box center [303, 415] width 573 height 40
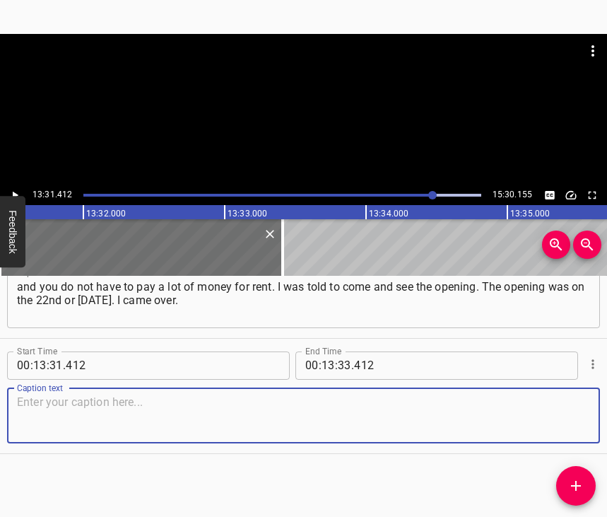
paste textarea "I was told: if I don’t like it, I can refuse, they won’t take me off the waitin…"
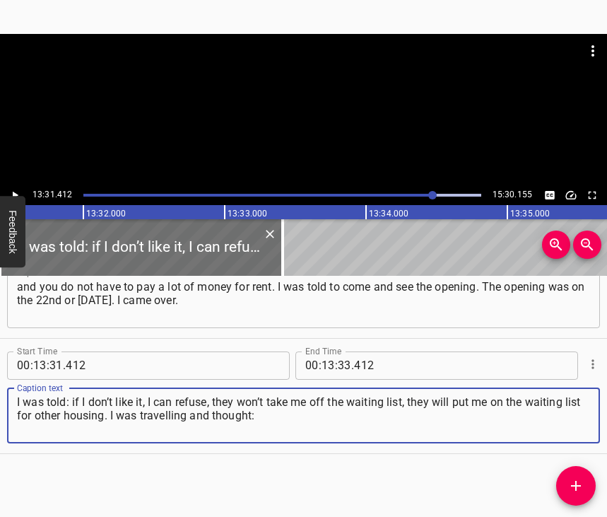
type textarea "I was told: if I don’t like it, I can refuse, they won’t take me off the waitin…"
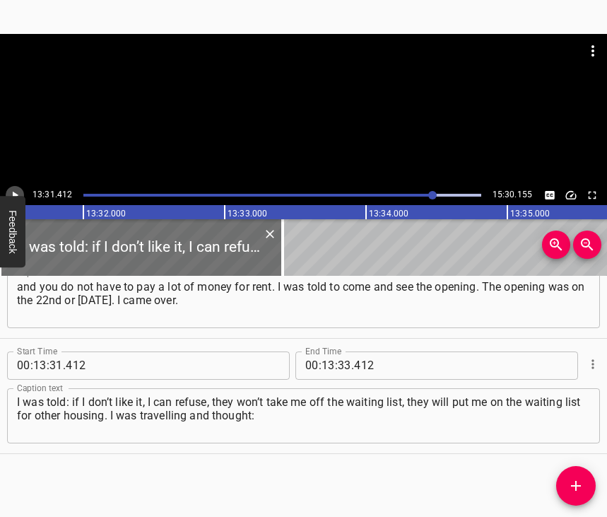
click at [18, 192] on icon "Play/Pause" at bounding box center [14, 195] width 13 height 13
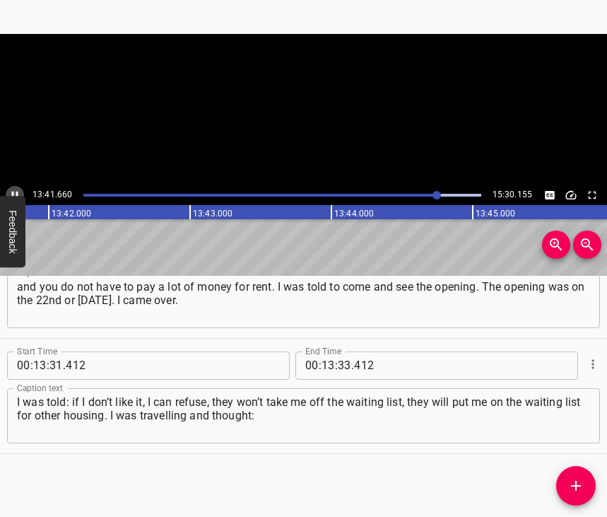
click at [18, 192] on icon "Play/Pause" at bounding box center [15, 195] width 6 height 8
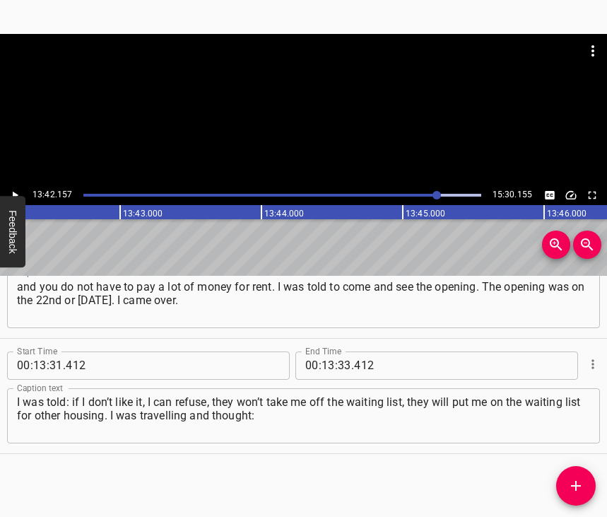
scroll to position [0, 116228]
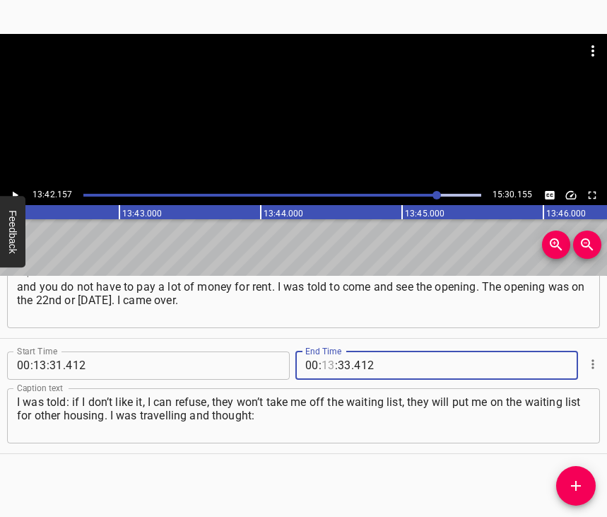
click at [332, 351] on input "number" at bounding box center [328, 365] width 13 height 28
type input "13"
click at [338, 351] on input "number" at bounding box center [344, 365] width 13 height 28
type input "42"
type input "157"
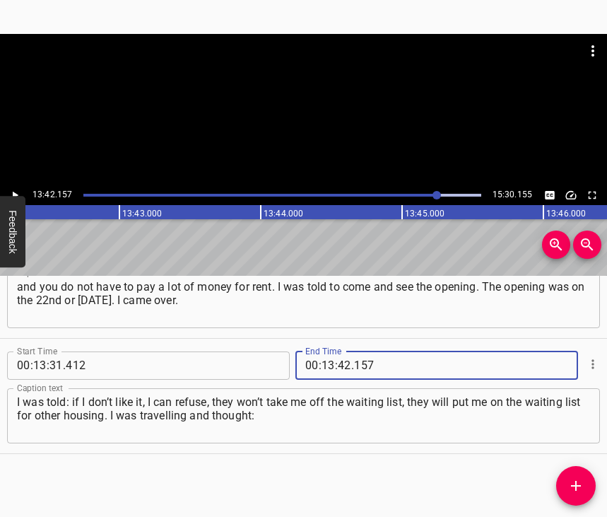
click at [580, 483] on icon "Add Cue" at bounding box center [576, 485] width 17 height 17
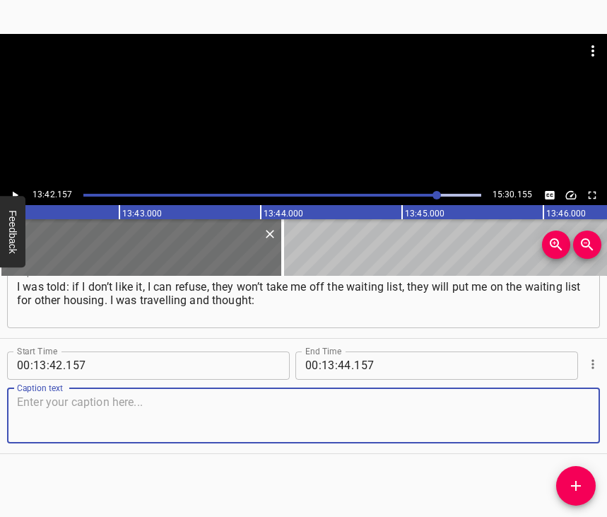
scroll to position [6696, 0]
click at [567, 411] on textarea at bounding box center [303, 415] width 573 height 40
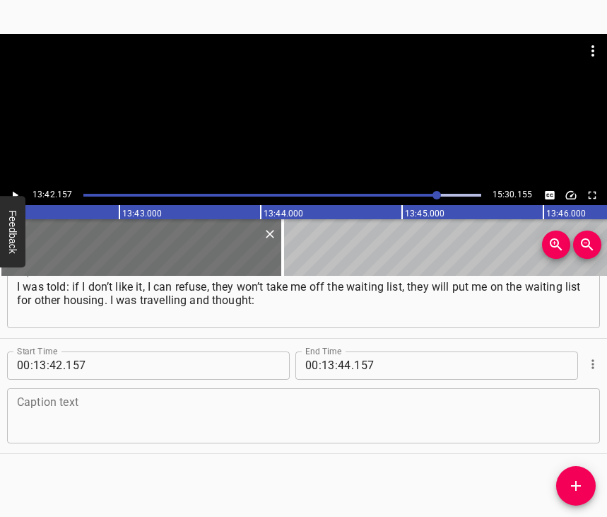
click at [53, 408] on textarea at bounding box center [303, 415] width 573 height 40
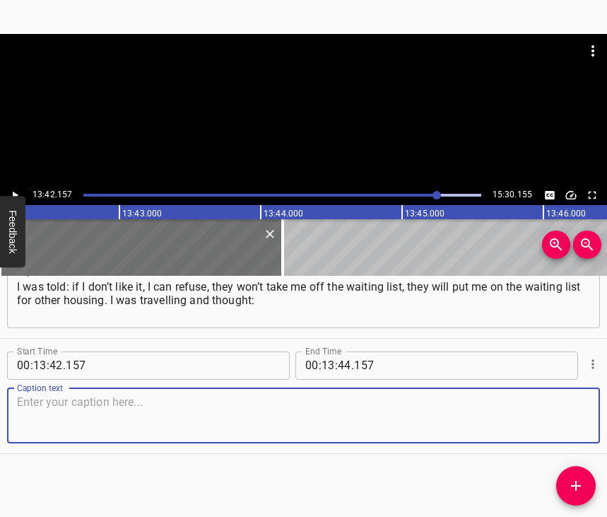
paste textarea "“All right, I’ll have a look.” When I went in and looked, it was... I didn’t ex…"
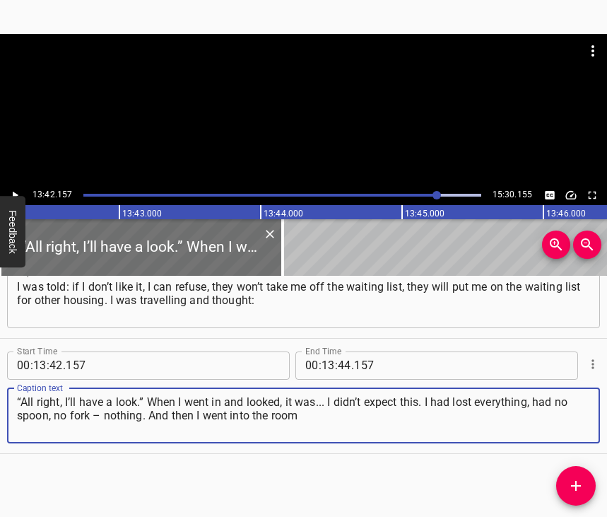
type textarea "“All right, I’ll have a look.” When I went in and looked, it was... I didn’t ex…"
click at [13, 194] on icon "Play/Pause" at bounding box center [16, 195] width 6 height 8
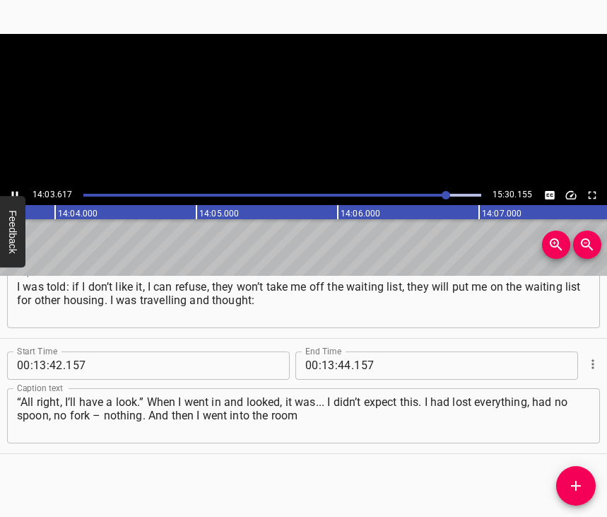
click at [13, 194] on icon "Play/Pause" at bounding box center [15, 195] width 6 height 8
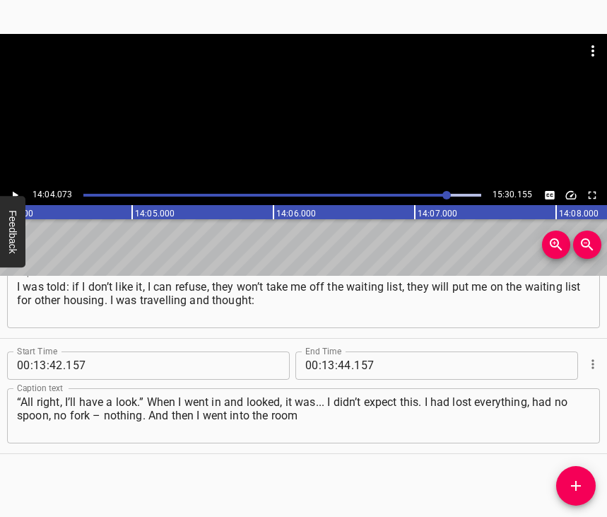
scroll to position [0, 119327]
click at [322, 353] on input "number" at bounding box center [328, 365] width 13 height 28
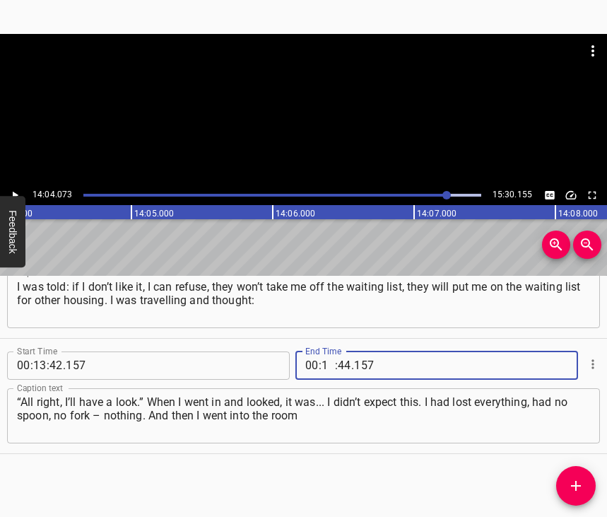
type input "14"
type input "04"
type input "073"
click at [575, 481] on icon "Add Cue" at bounding box center [576, 485] width 17 height 17
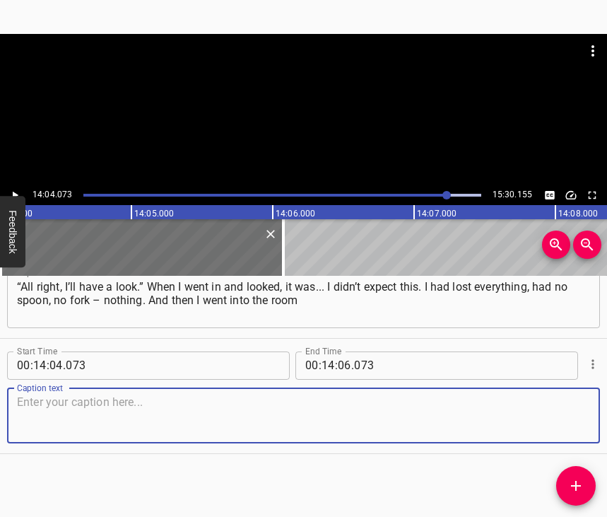
scroll to position [6823, 0]
drag, startPoint x: 571, startPoint y: 420, endPoint x: 606, endPoint y: 409, distance: 36.2
click at [577, 419] on textarea at bounding box center [303, 415] width 573 height 40
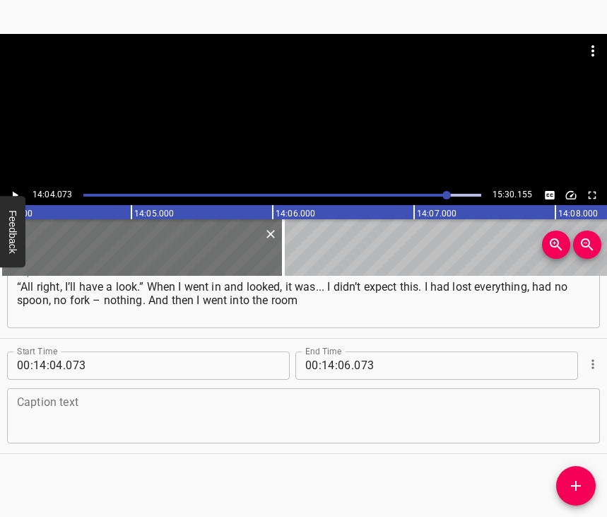
click at [83, 413] on textarea at bounding box center [303, 415] width 573 height 40
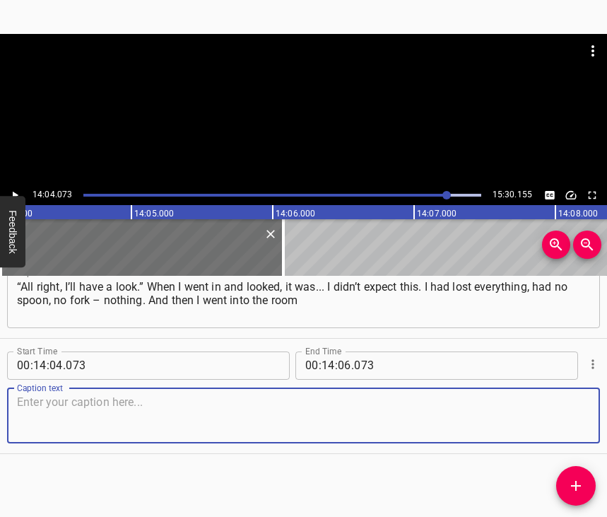
paste textarea "and there was a bed, a wardrobe, and a mirror almost to the floor. So I had no …"
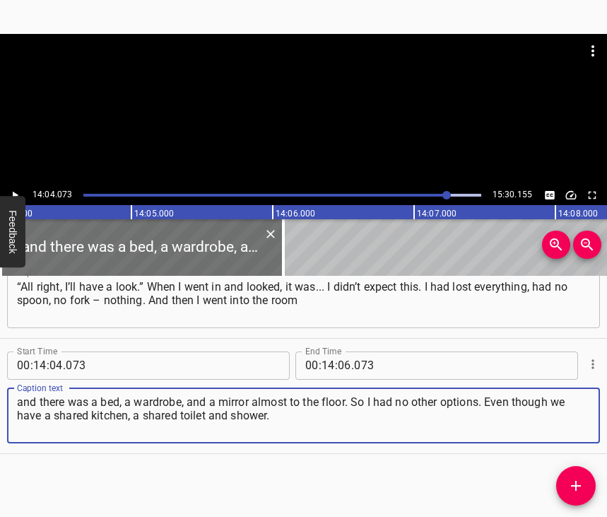
type textarea "and there was a bed, a wardrobe, and a mirror almost to the floor. So I had no …"
click at [18, 194] on icon "Play/Pause" at bounding box center [14, 195] width 13 height 13
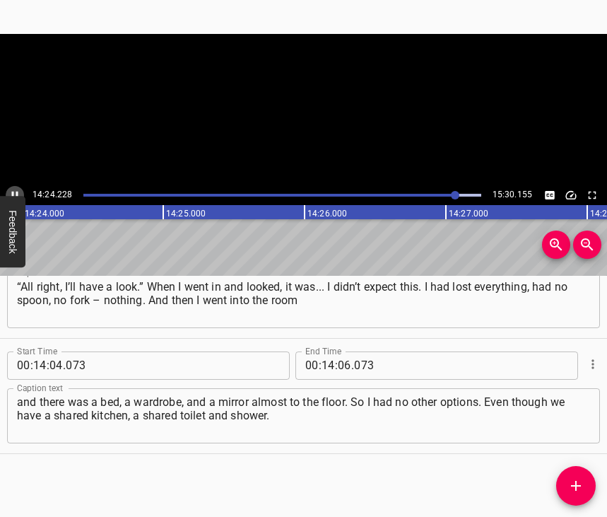
click at [18, 194] on icon "Play/Pause" at bounding box center [14, 195] width 13 height 13
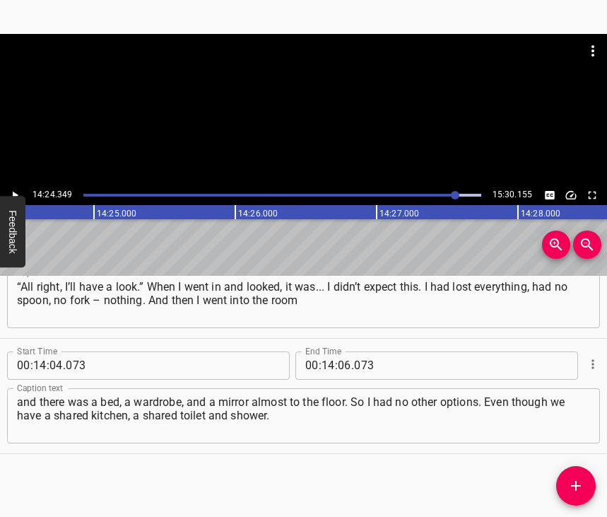
scroll to position [0, 122193]
click at [340, 351] on input "number" at bounding box center [344, 365] width 13 height 28
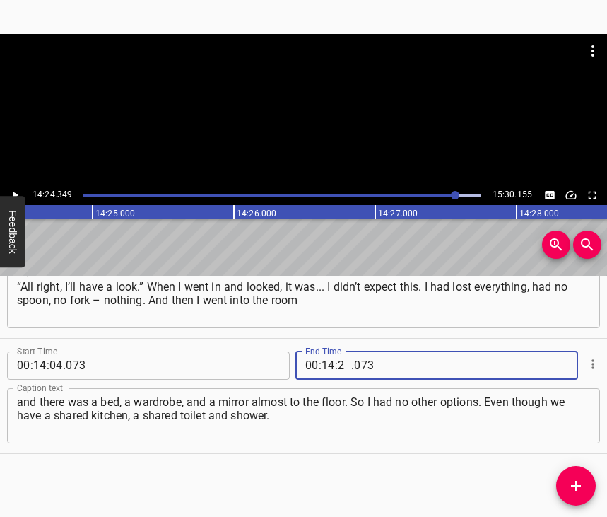
type input "24"
type input "349"
click at [580, 481] on icon "Add Cue" at bounding box center [576, 485] width 17 height 17
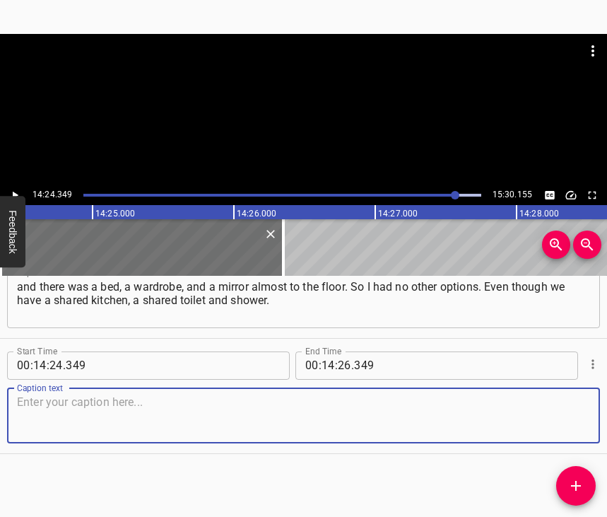
scroll to position [6950, 0]
drag, startPoint x: 567, startPoint y: 404, endPoint x: 604, endPoint y: 395, distance: 38.4
click at [570, 402] on textarea at bounding box center [303, 415] width 573 height 40
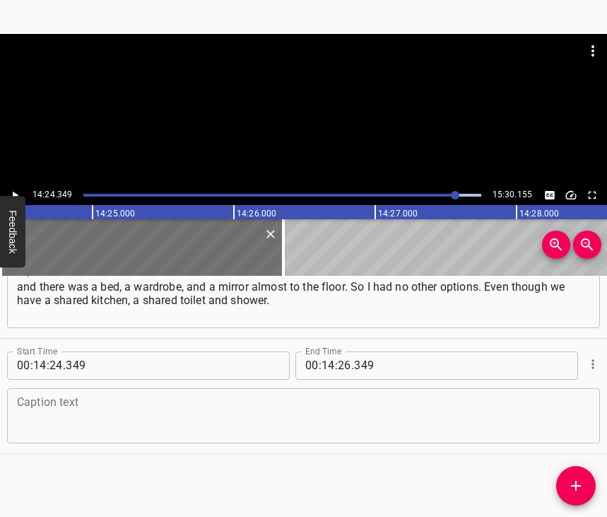
click at [47, 409] on textarea at bounding box center [303, 415] width 573 height 40
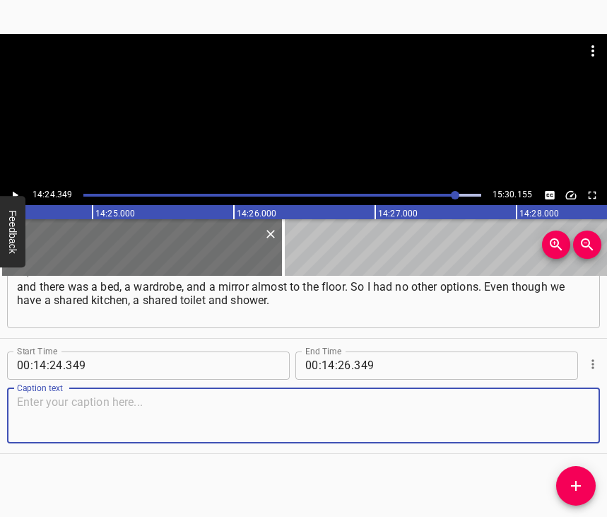
paste textarea "It doesn’t matter. Now we’ve got used to it, it’s fine. We have very good peopl…"
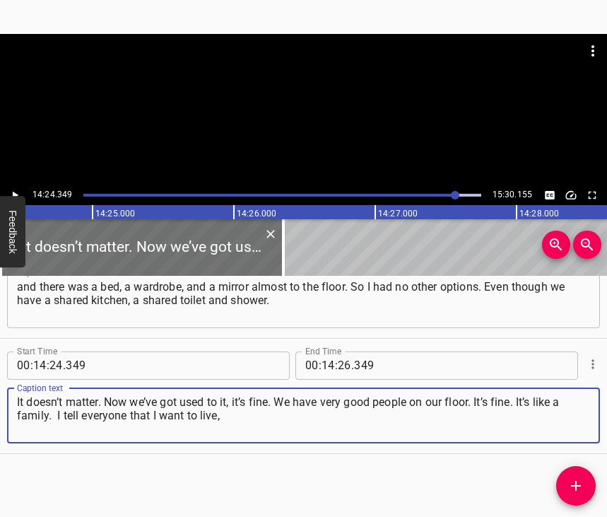
type textarea "It doesn’t matter. Now we’ve got used to it, it’s fine. We have very good peopl…"
click at [21, 189] on button "Play/Pause" at bounding box center [15, 195] width 18 height 18
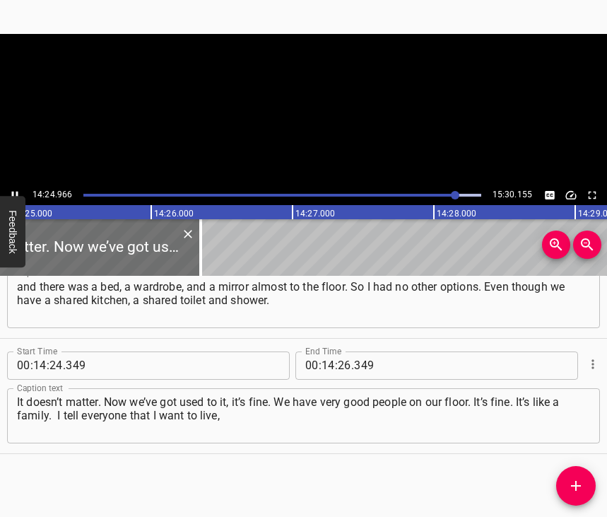
scroll to position [0, 122279]
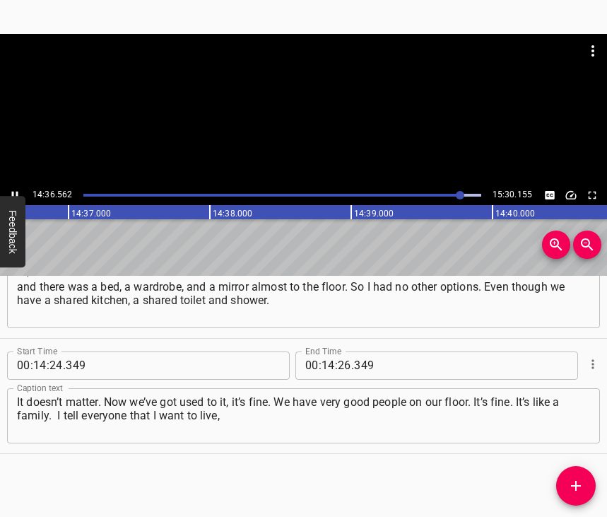
click at [15, 192] on icon "Play/Pause" at bounding box center [14, 195] width 13 height 13
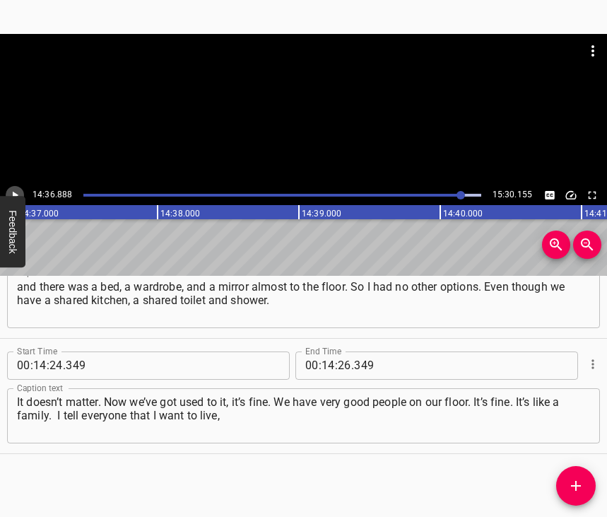
click at [14, 192] on icon "Play/Pause" at bounding box center [14, 195] width 13 height 13
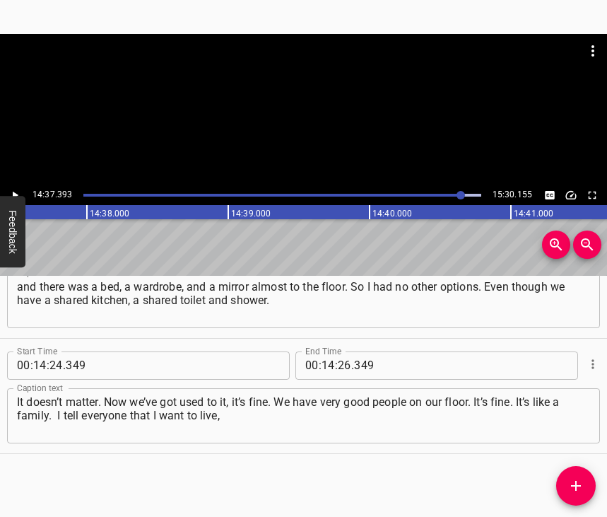
scroll to position [0, 124037]
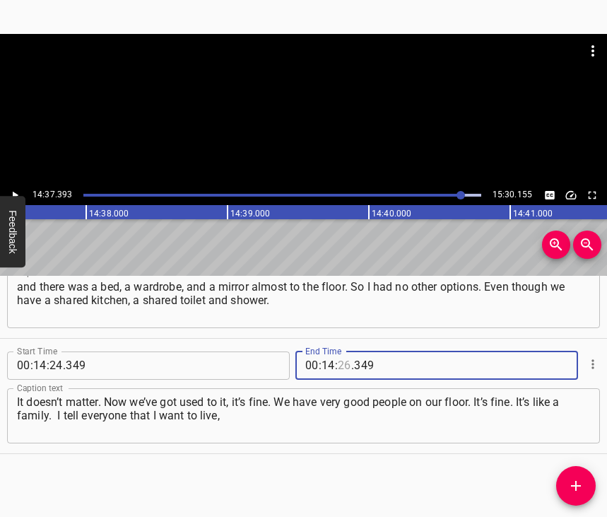
click at [342, 354] on input "number" at bounding box center [344, 365] width 13 height 28
type input "37"
type input "393"
click at [570, 486] on icon "Add Cue" at bounding box center [576, 485] width 17 height 17
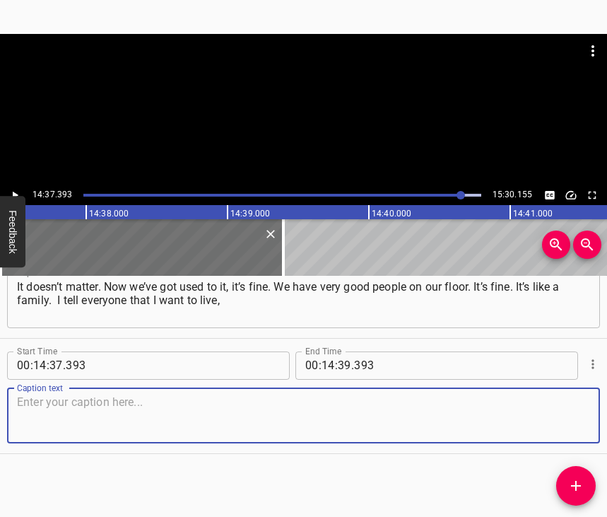
scroll to position [7078, 0]
click at [577, 421] on textarea at bounding box center [303, 415] width 573 height 40
click at [66, 395] on textarea at bounding box center [303, 415] width 573 height 40
paste textarea "no matter what. Yes, the war. Yes, it’s scary. Yes, there’s shelling. But in an…"
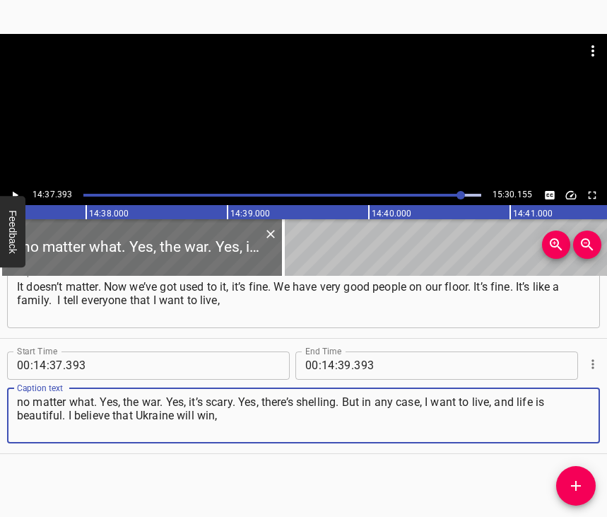
type textarea "no matter what. Yes, the war. Yes, it’s scary. Yes, there’s shelling. But in an…"
click at [16, 189] on icon "Play/Pause" at bounding box center [14, 195] width 13 height 13
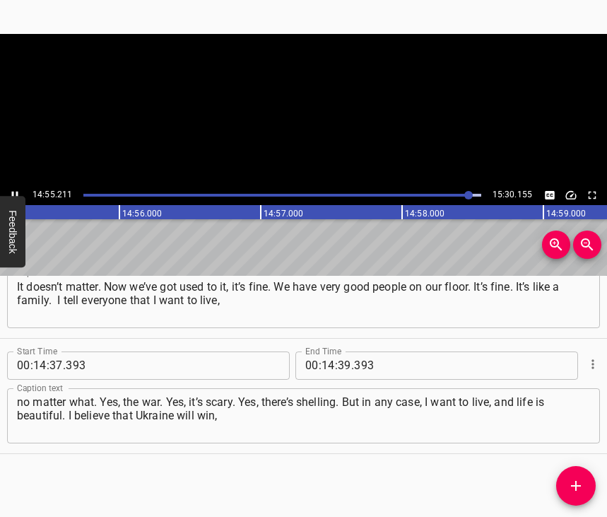
click at [15, 190] on icon "Play/Pause" at bounding box center [14, 195] width 13 height 13
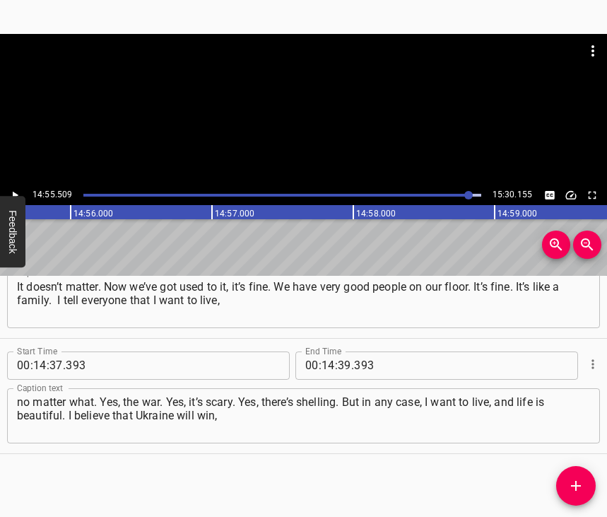
scroll to position [0, 126598]
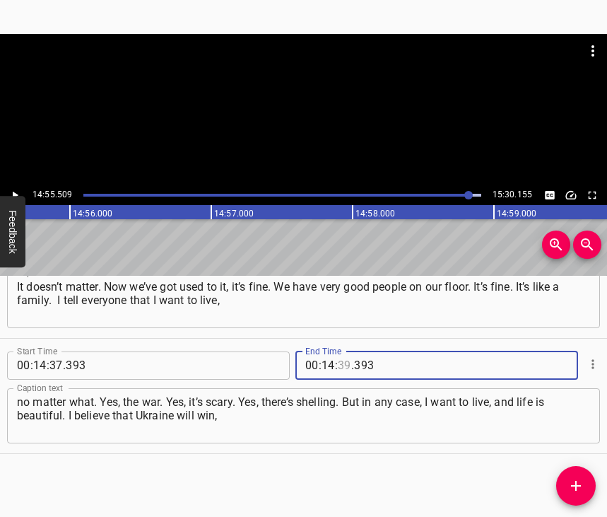
click at [338, 353] on input "number" at bounding box center [344, 365] width 13 height 28
type input "55"
type input "509"
click at [577, 485] on icon "Add Cue" at bounding box center [576, 486] width 10 height 10
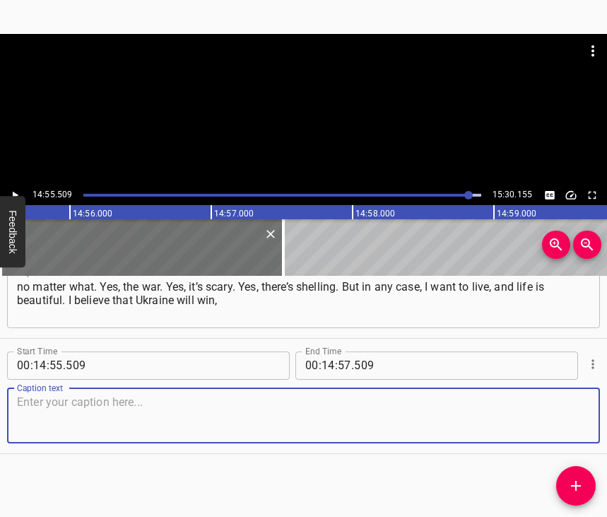
scroll to position [7205, 0]
click at [563, 418] on textarea at bounding box center [303, 415] width 573 height 40
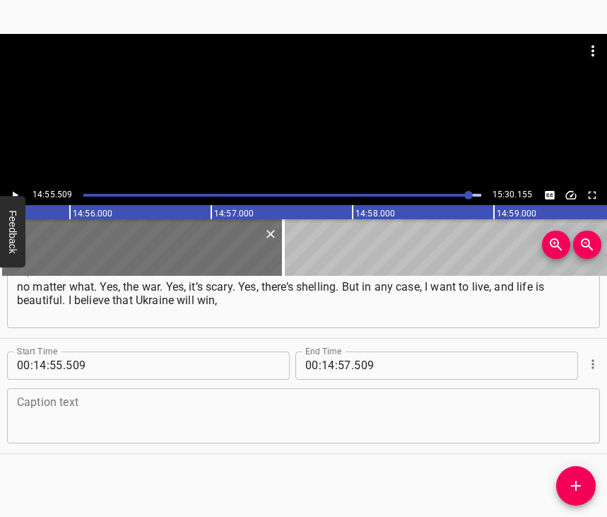
click at [40, 395] on textarea at bounding box center [303, 415] width 573 height 40
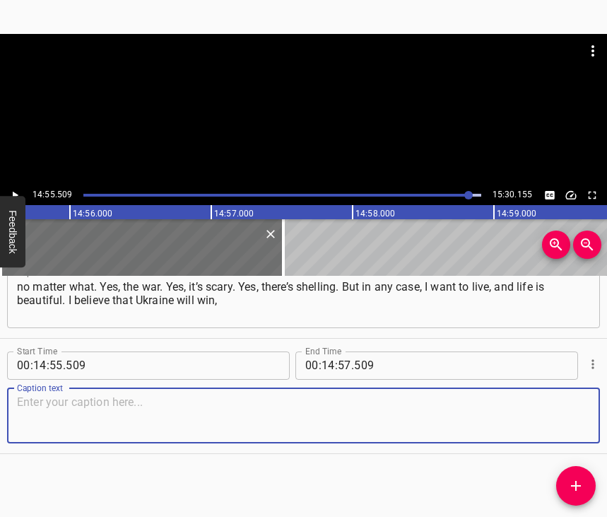
paste textarea "because it is not alone. If everyone turned away, we would not be able to win,"
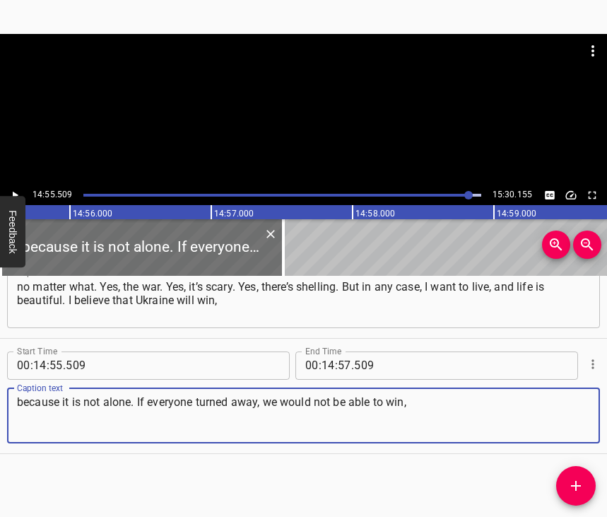
type textarea "because it is not alone. If everyone turned away, we would not be able to win,"
click at [15, 191] on icon "Play/Pause" at bounding box center [14, 195] width 13 height 13
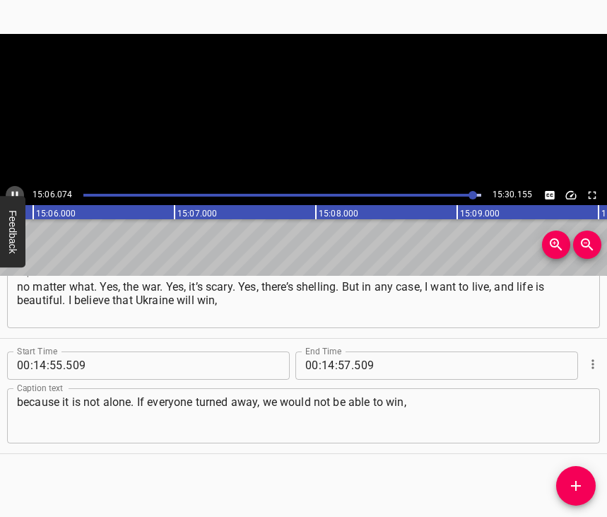
click at [15, 191] on icon "Play/Pause" at bounding box center [14, 195] width 13 height 13
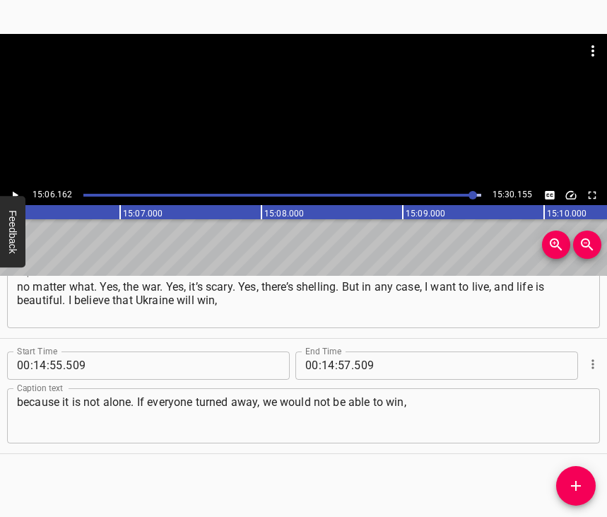
scroll to position [0, 128104]
click at [322, 351] on input "number" at bounding box center [328, 365] width 13 height 28
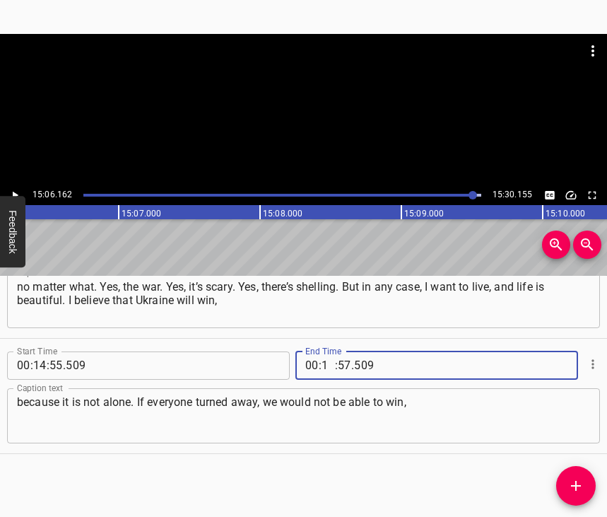
type input "15"
type input "06"
type input "162"
click at [581, 482] on icon "Add Cue" at bounding box center [576, 485] width 17 height 17
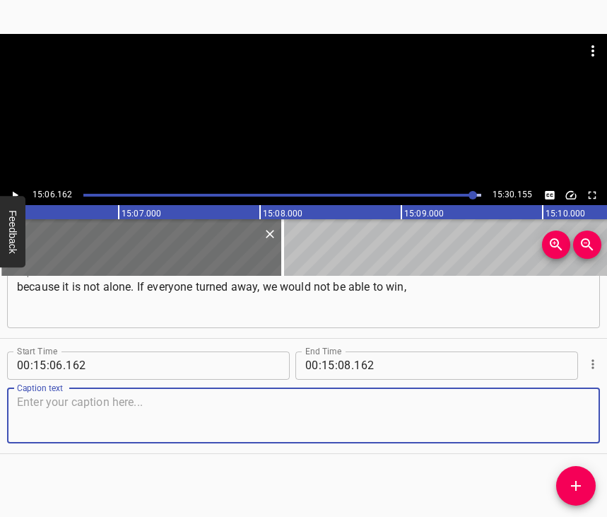
scroll to position [7332, 0]
click at [557, 430] on textarea at bounding box center [303, 415] width 573 height 40
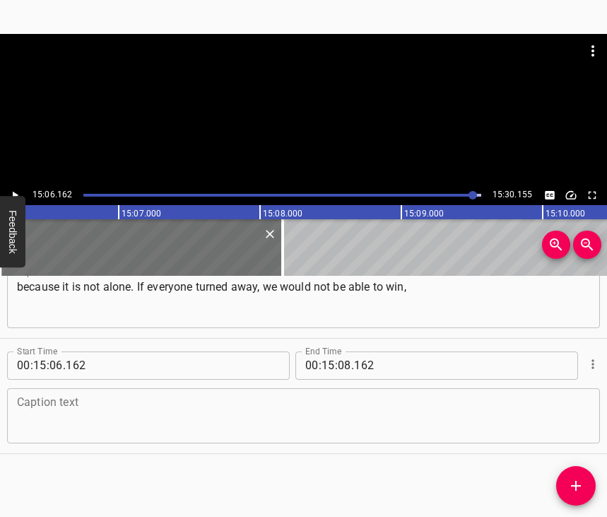
click at [119, 421] on textarea at bounding box center [303, 415] width 573 height 40
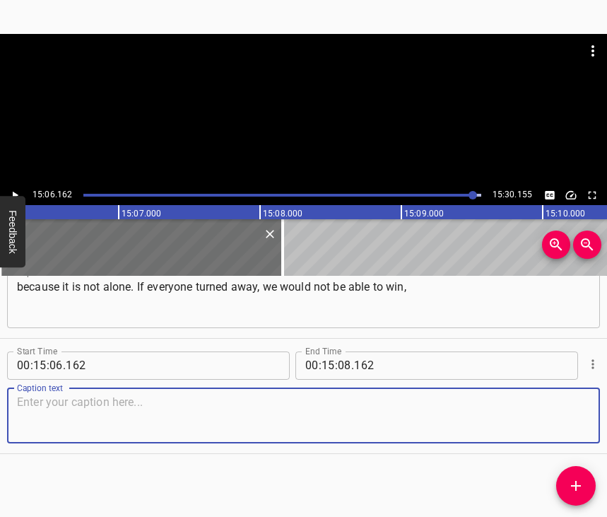
paste textarea "but since the help comes from [GEOGRAPHIC_DATA] and the USA helps, I think that…"
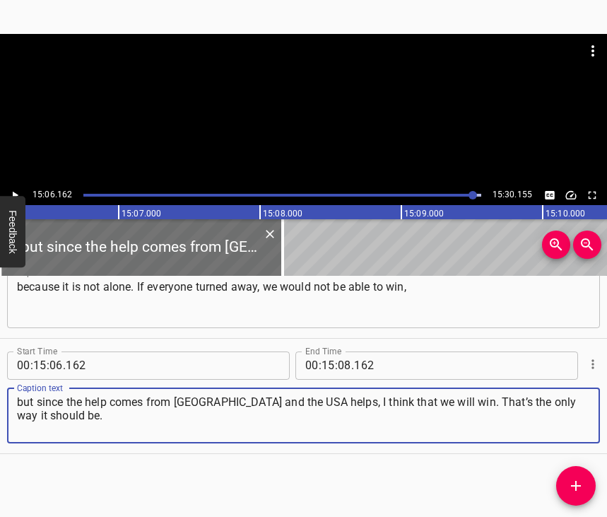
type textarea "but since the help comes from [GEOGRAPHIC_DATA] and the USA helps, I think that…"
click at [340, 351] on input "number" at bounding box center [344, 365] width 13 height 28
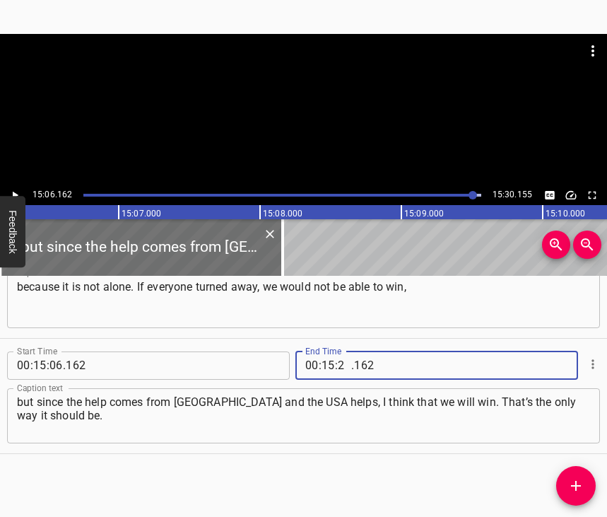
type input "20"
type input "155"
click at [14, 191] on icon "Play/Pause" at bounding box center [14, 195] width 13 height 13
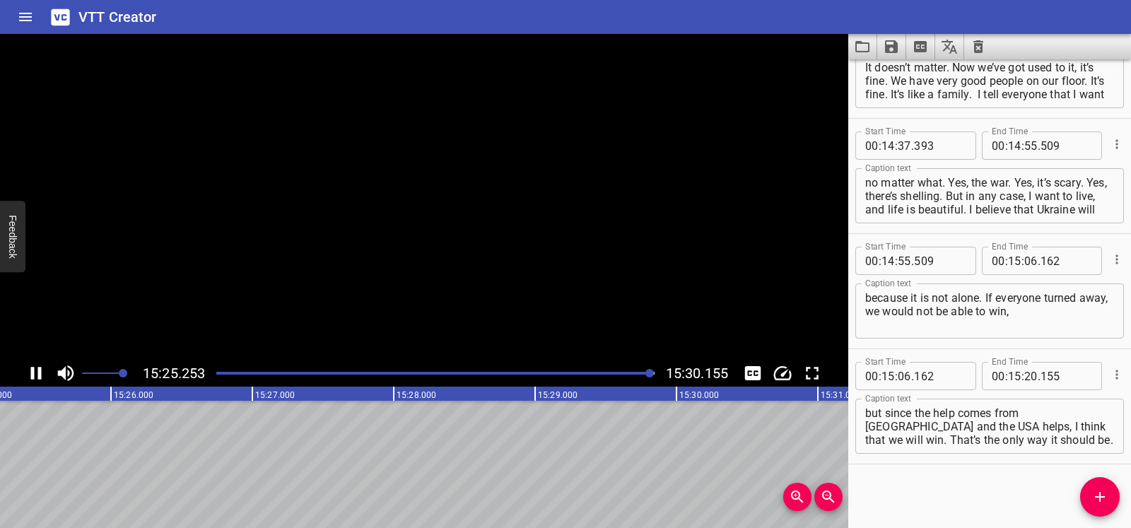
scroll to position [0, 130803]
click at [606, 41] on icon "Save captions to file" at bounding box center [891, 46] width 13 height 13
click at [606, 81] on li "Save to VTT file" at bounding box center [929, 77] width 104 height 25
